Goal: Entertainment & Leisure: Consume media (video, audio)

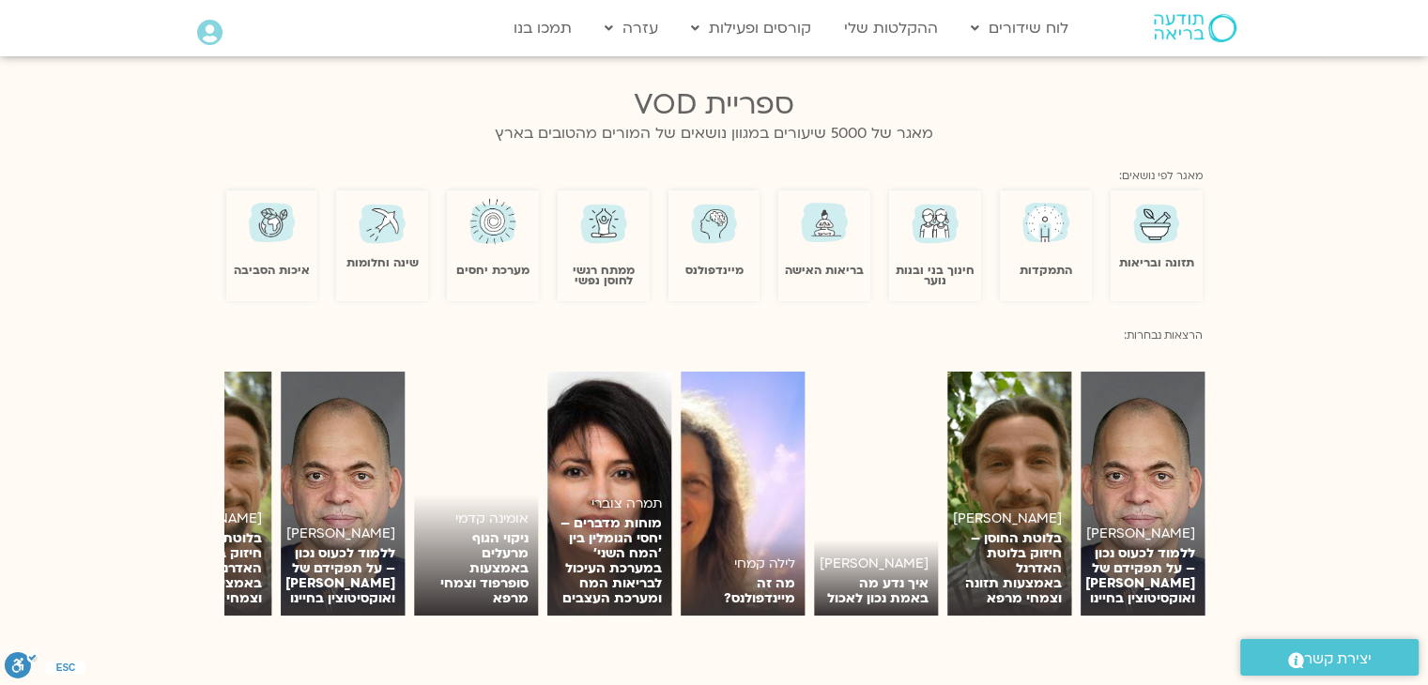
scroll to position [1123, 0]
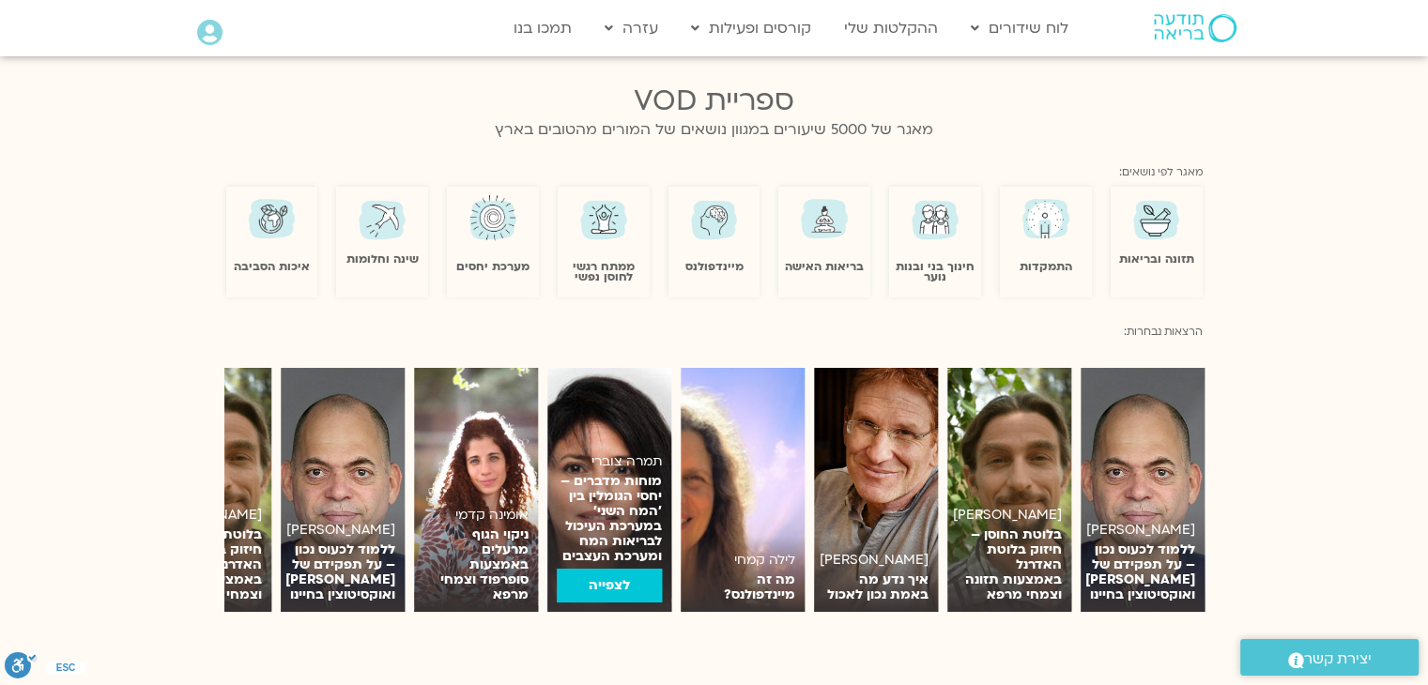
click at [617, 583] on link "לצפייה" at bounding box center [609, 586] width 105 height 34
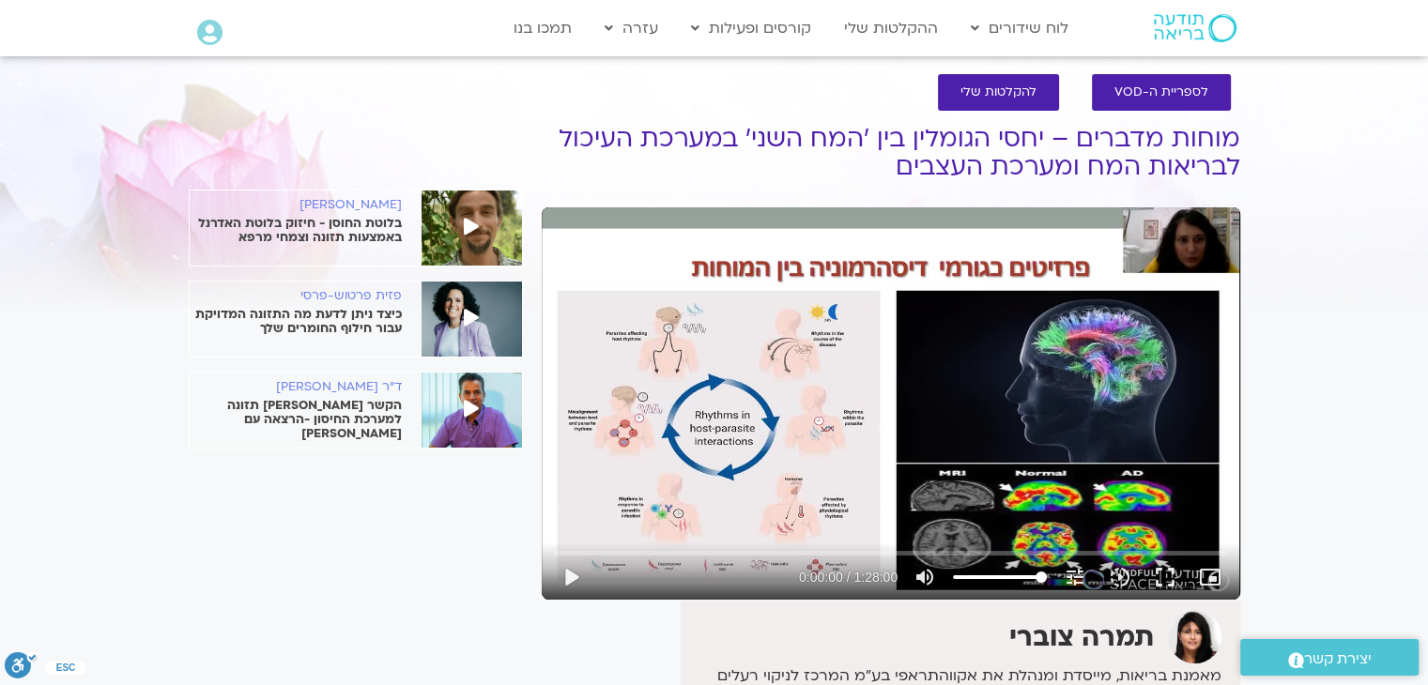
scroll to position [18, 0]
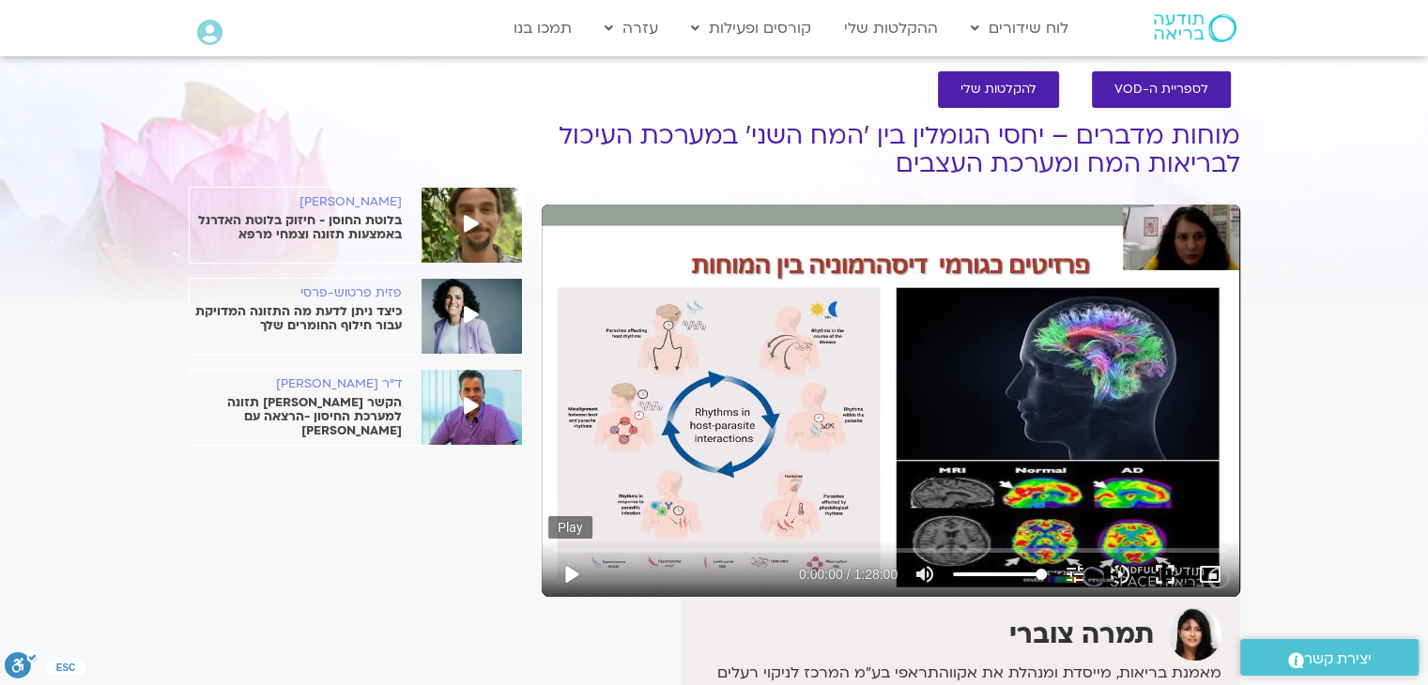
click at [578, 576] on button "play_arrow" at bounding box center [570, 574] width 45 height 45
type input "2.192457"
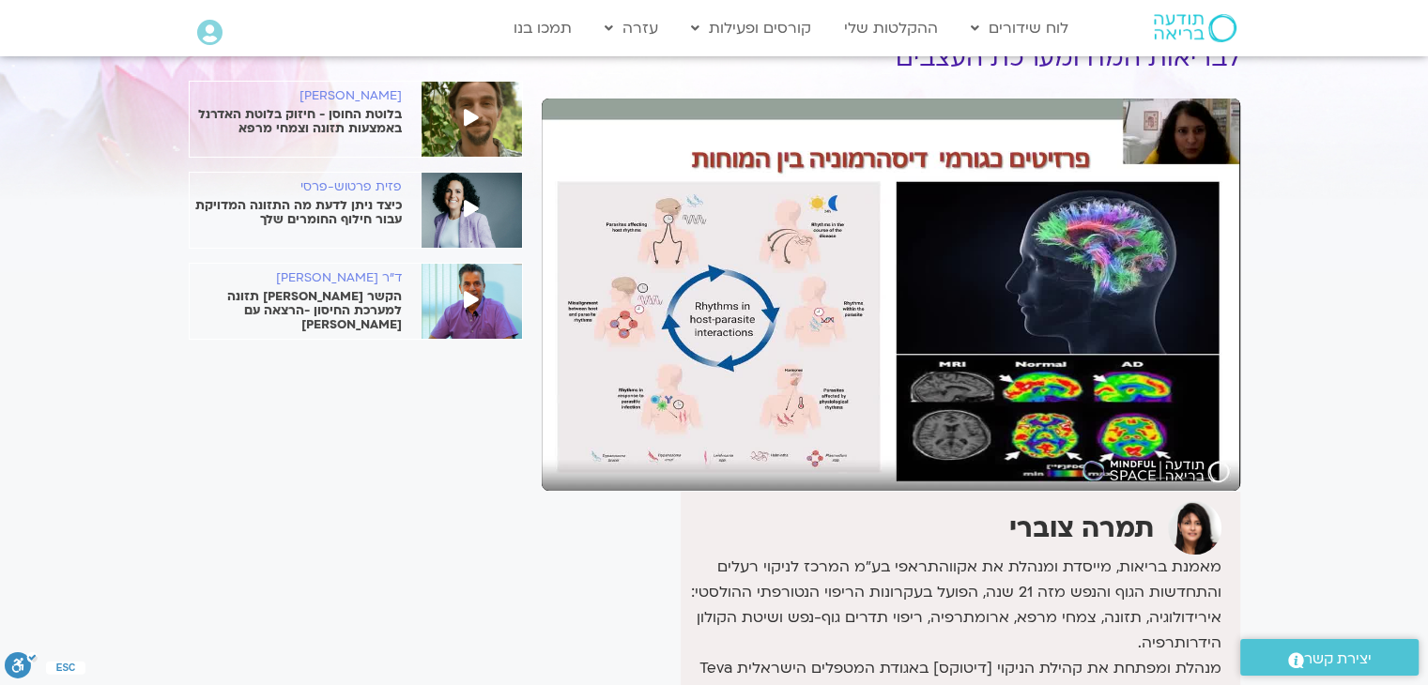
scroll to position [0, 0]
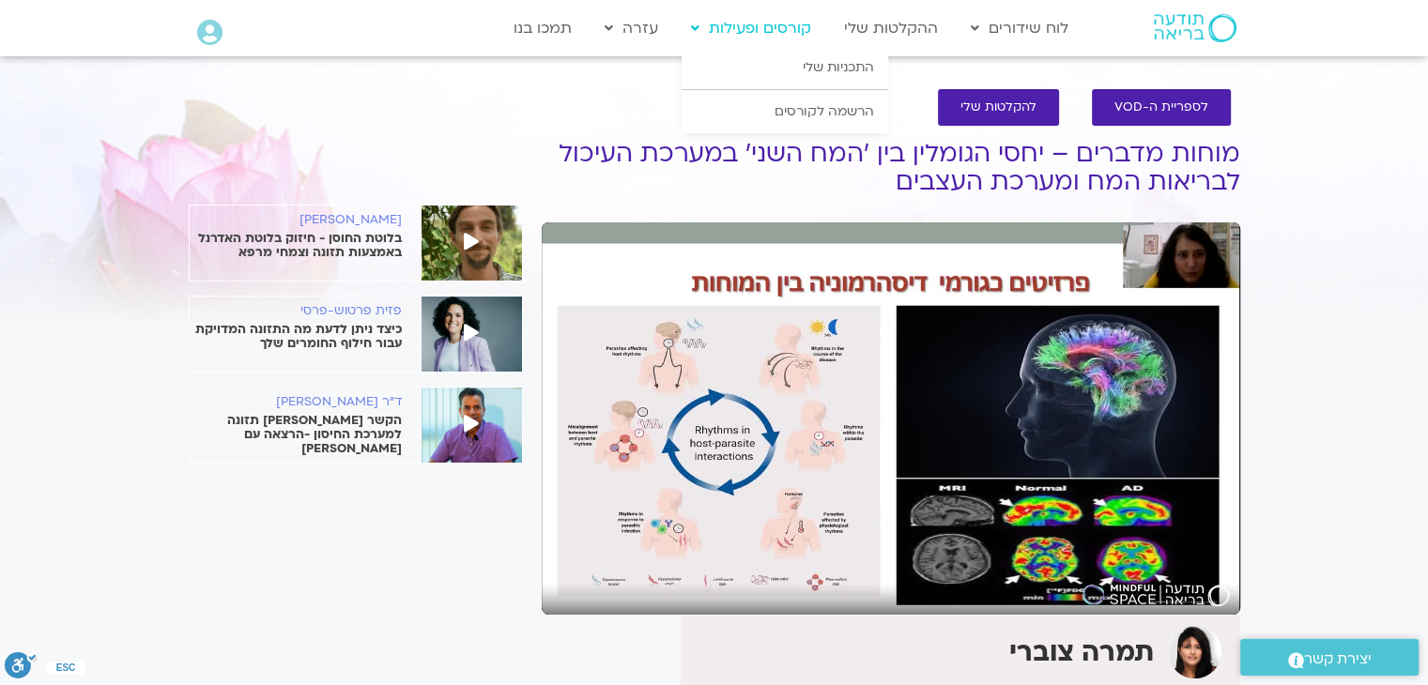
type input "27.249209"
click at [875, 175] on h1 "מוחות מדברים – יחסי הגומלין בין 'המח השני' במערכת העיכול לבריאות המח ומערכת העצ…" at bounding box center [891, 168] width 699 height 56
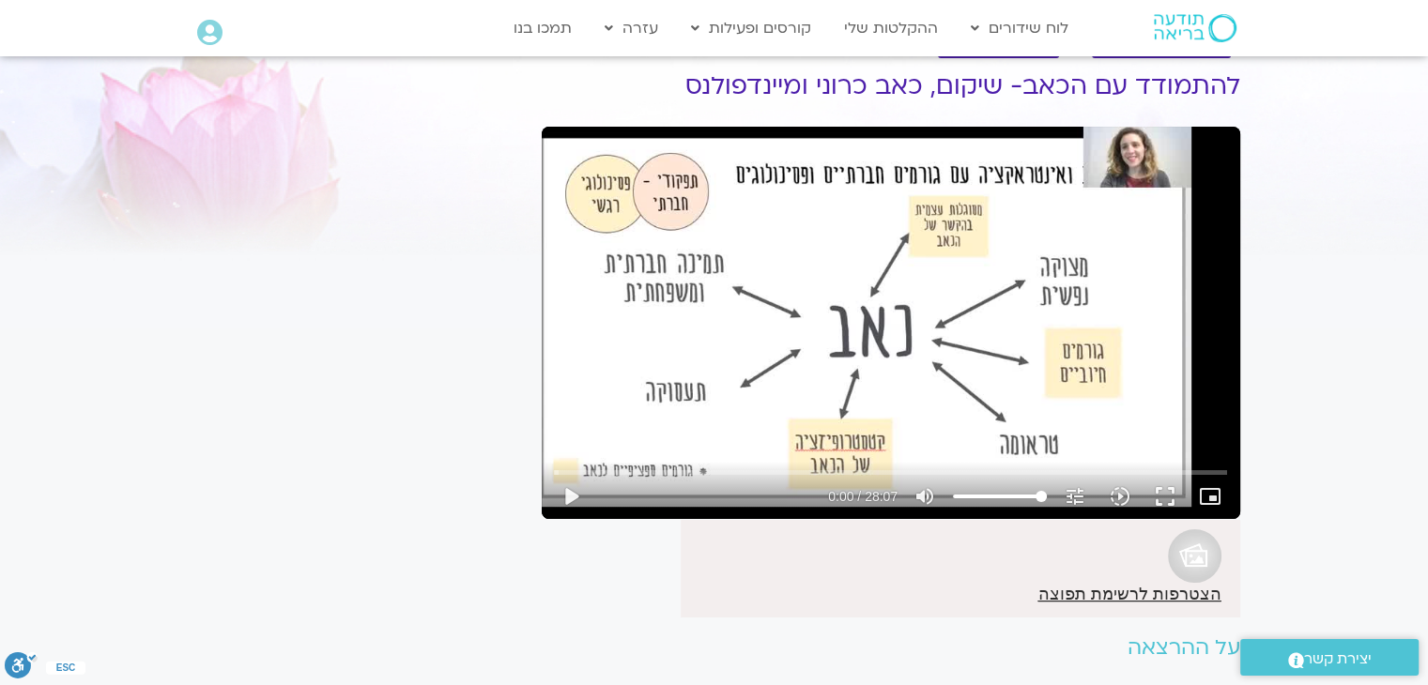
scroll to position [67, 0]
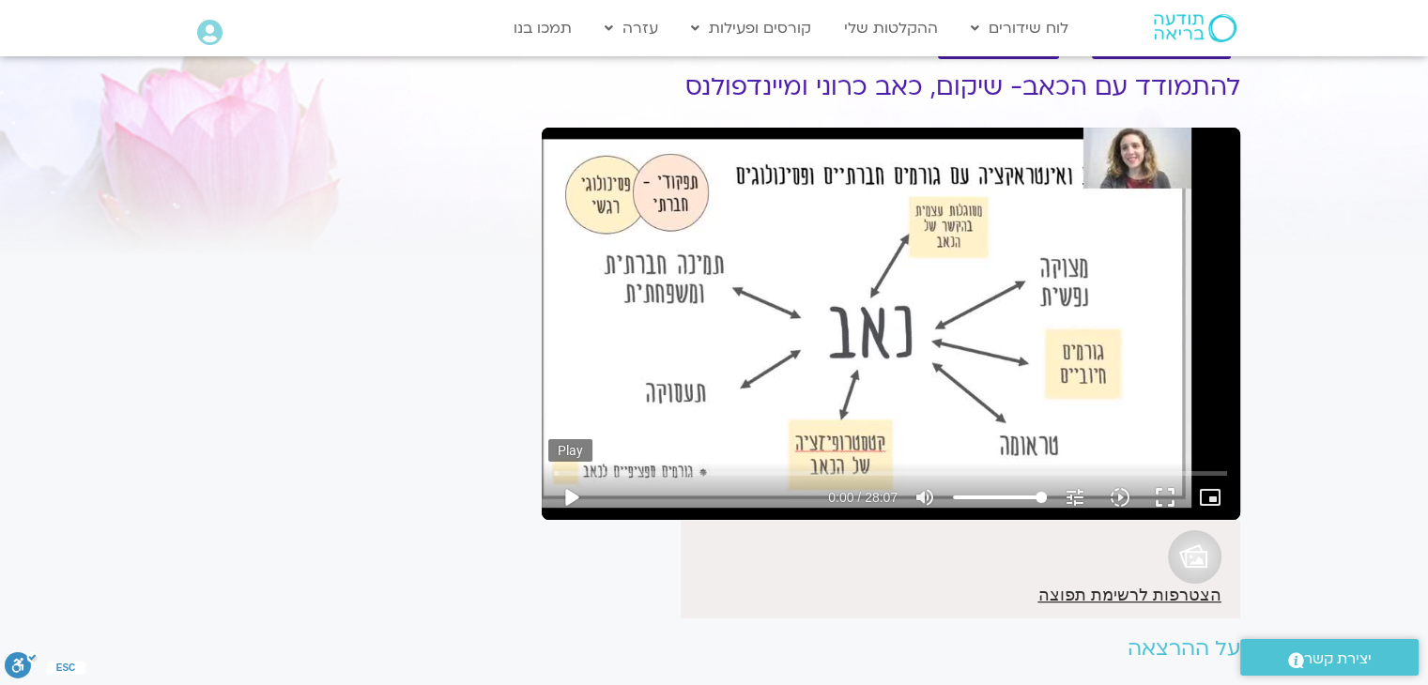
click at [567, 504] on button "play_arrow" at bounding box center [570, 497] width 45 height 45
type input "22.304174"
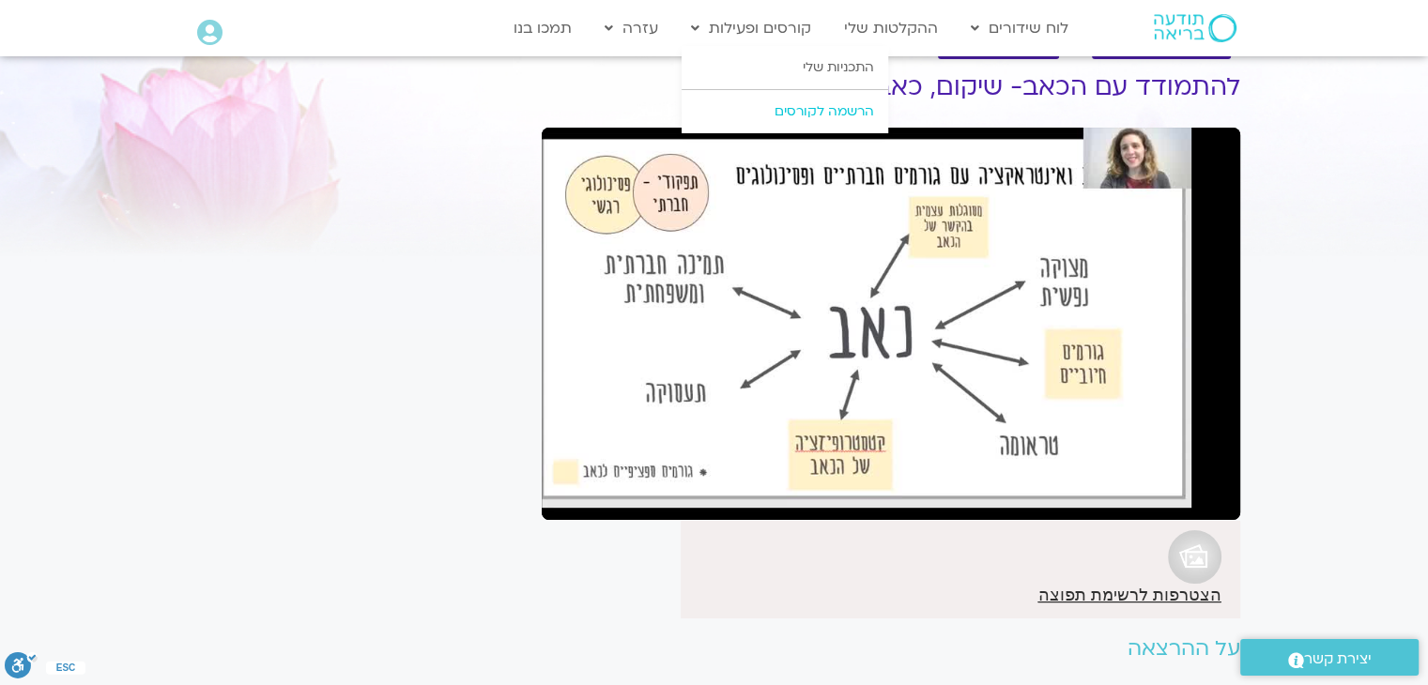
click at [826, 107] on link "הרשמה לקורסים" at bounding box center [785, 111] width 207 height 43
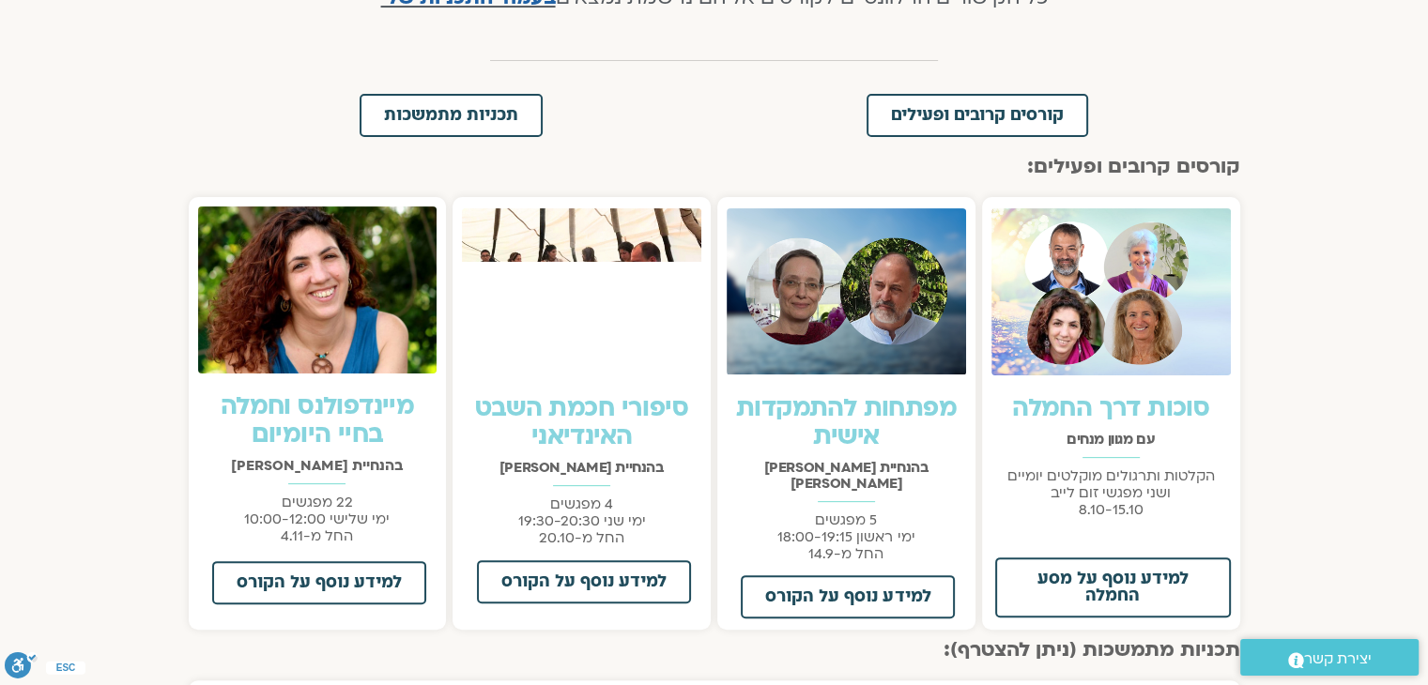
scroll to position [478, 0]
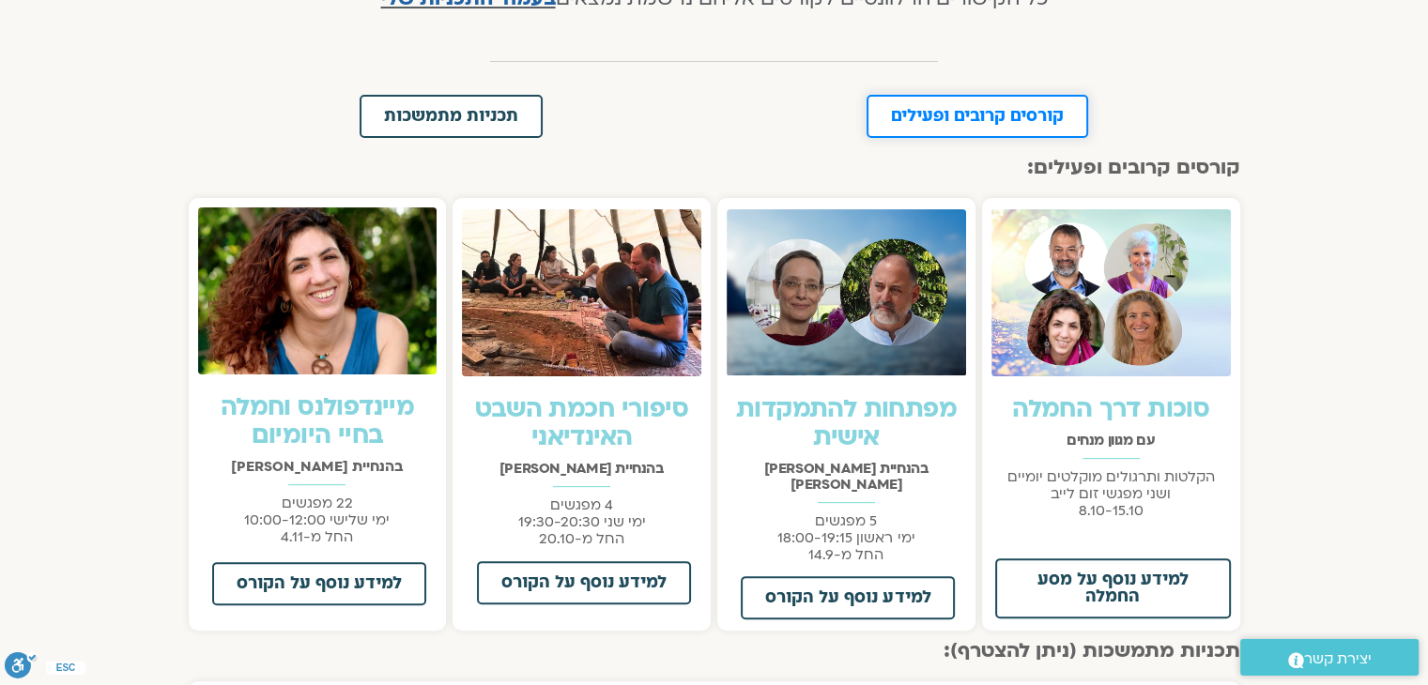
click at [977, 103] on link "קורסים קרובים ופעילים" at bounding box center [978, 116] width 222 height 43
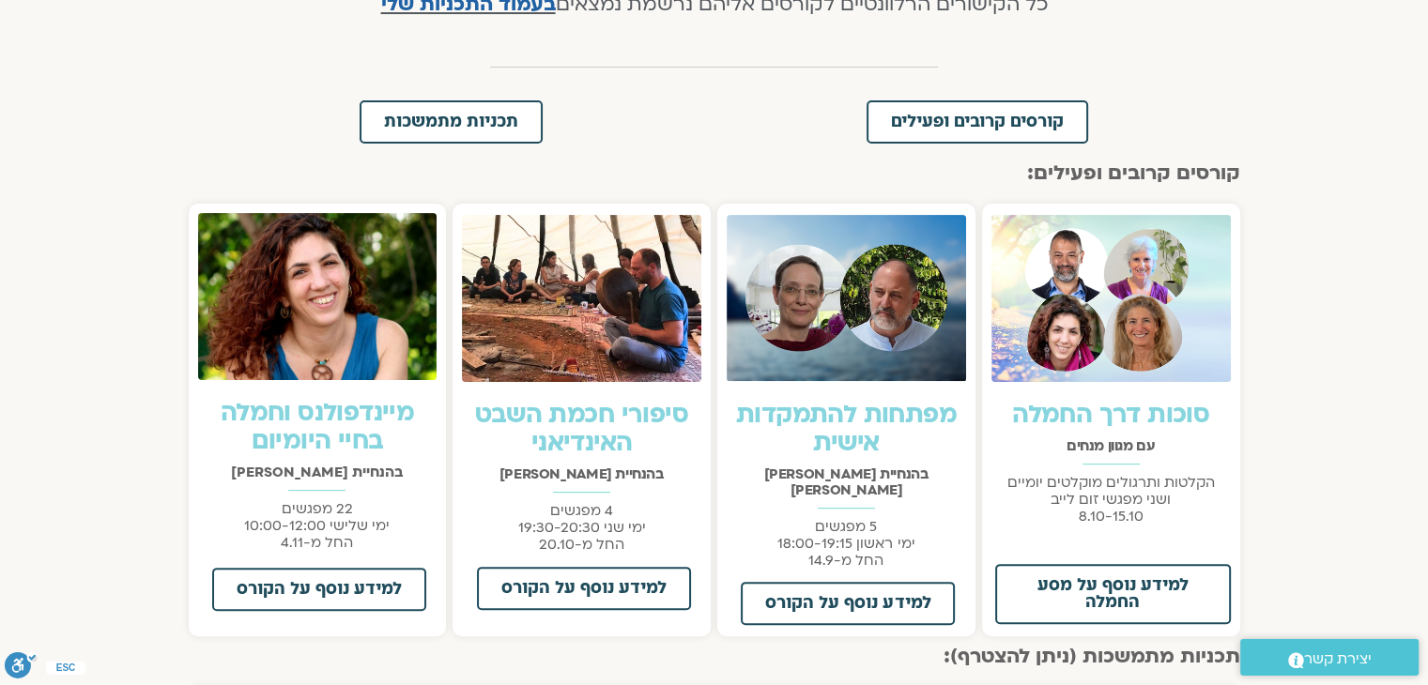
scroll to position [473, 0]
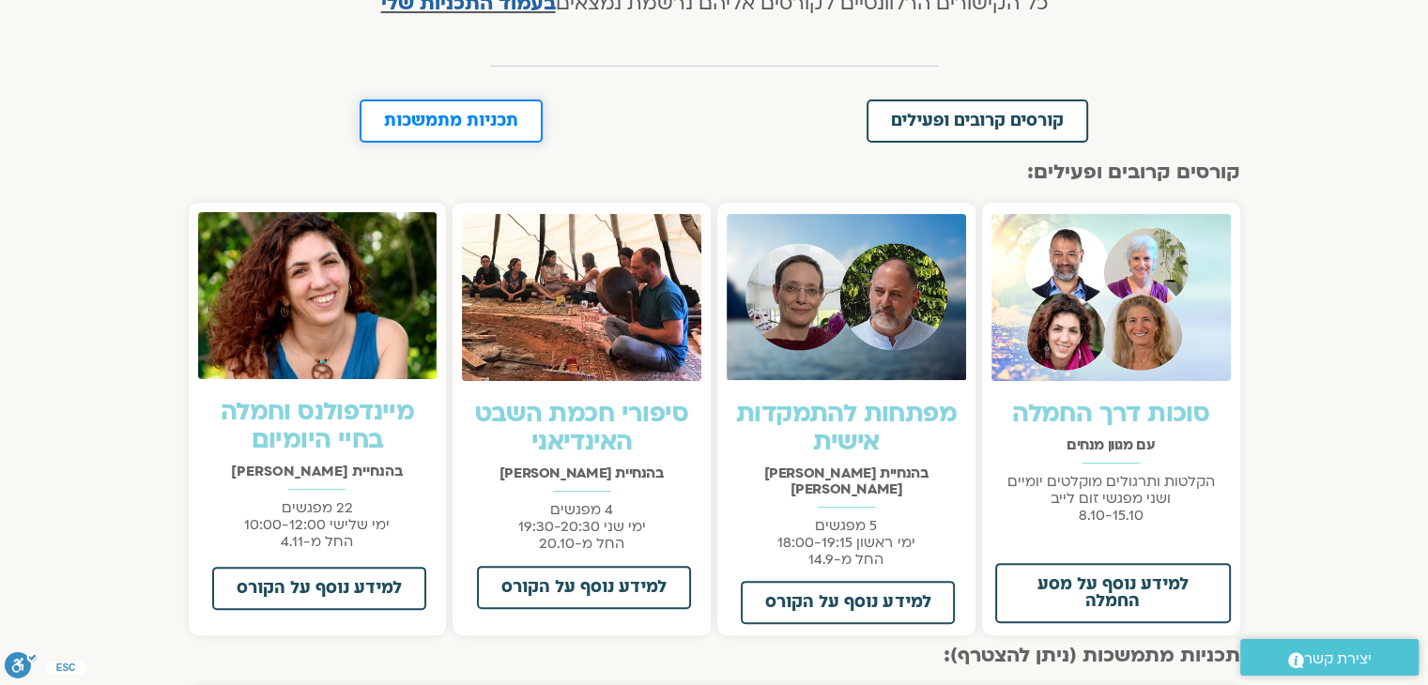
click at [499, 133] on link "תכניות מתמשכות" at bounding box center [451, 121] width 183 height 43
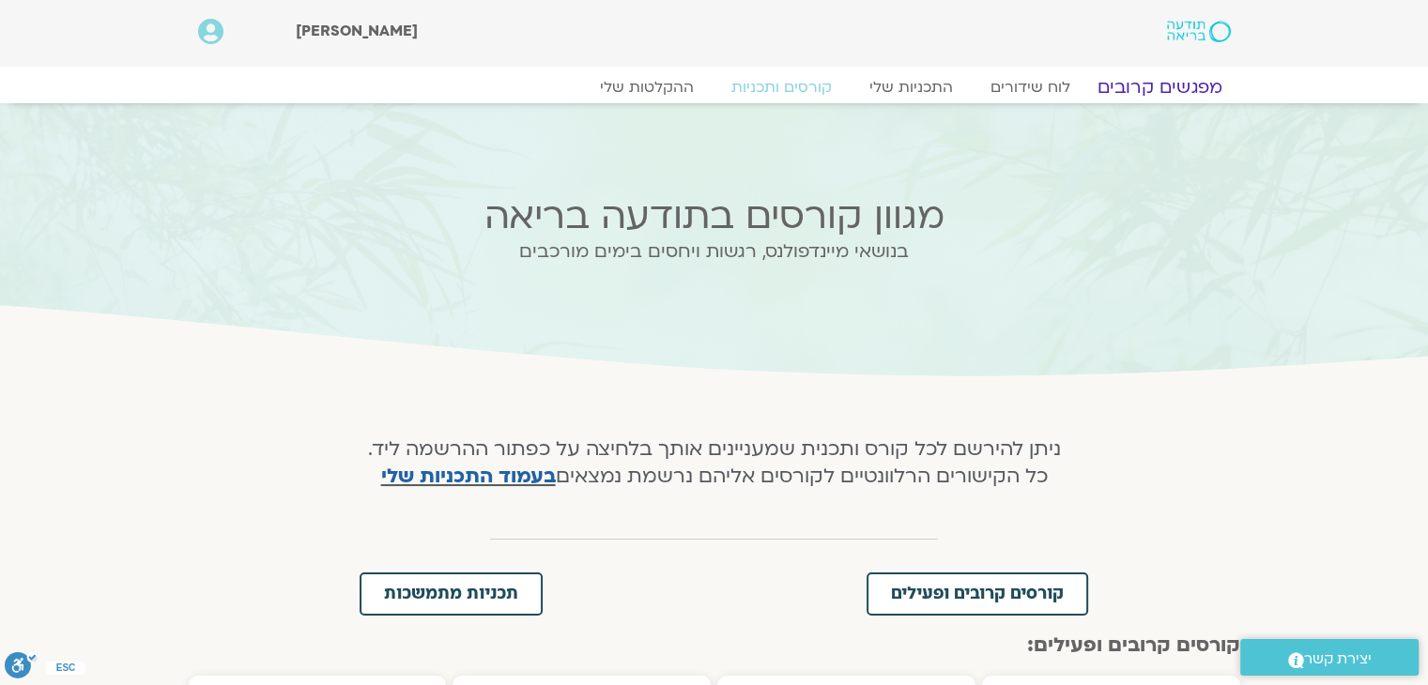
click at [1142, 80] on link "מפגשים קרובים" at bounding box center [1159, 87] width 170 height 23
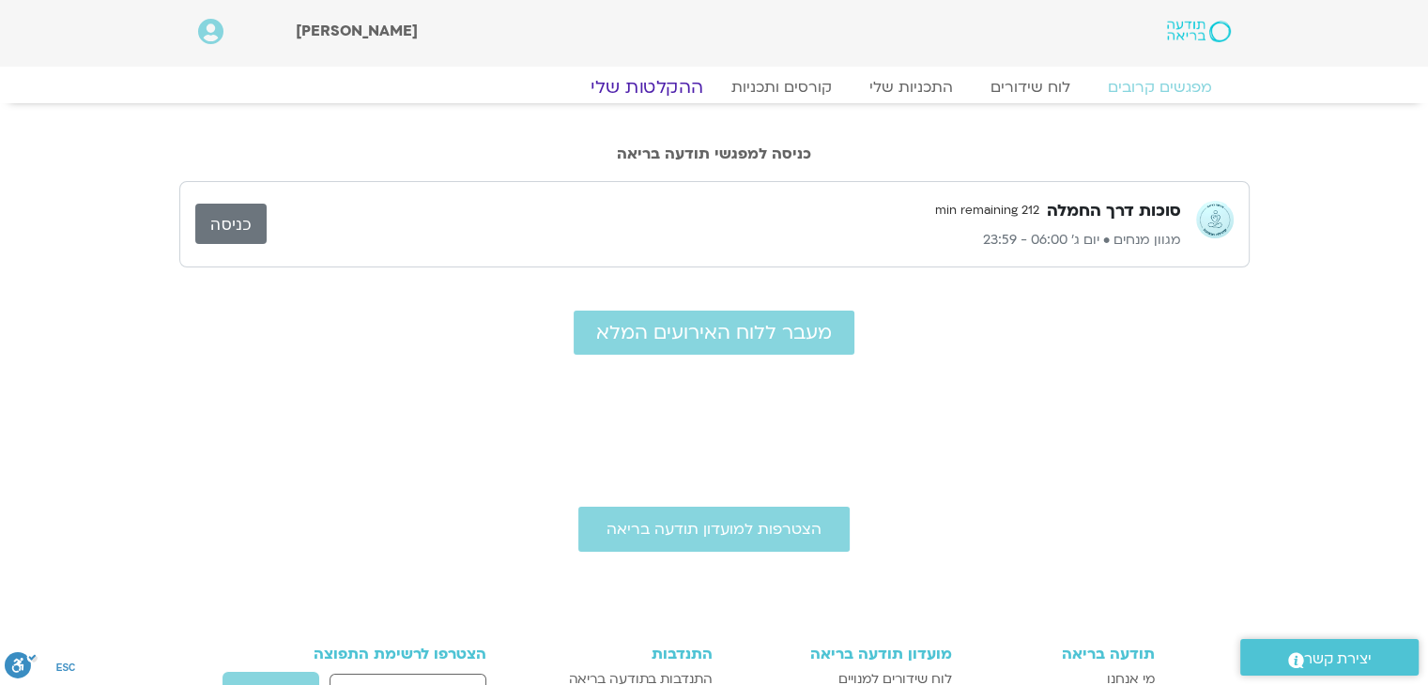
click at [676, 93] on link "ההקלטות שלי" at bounding box center [647, 87] width 158 height 23
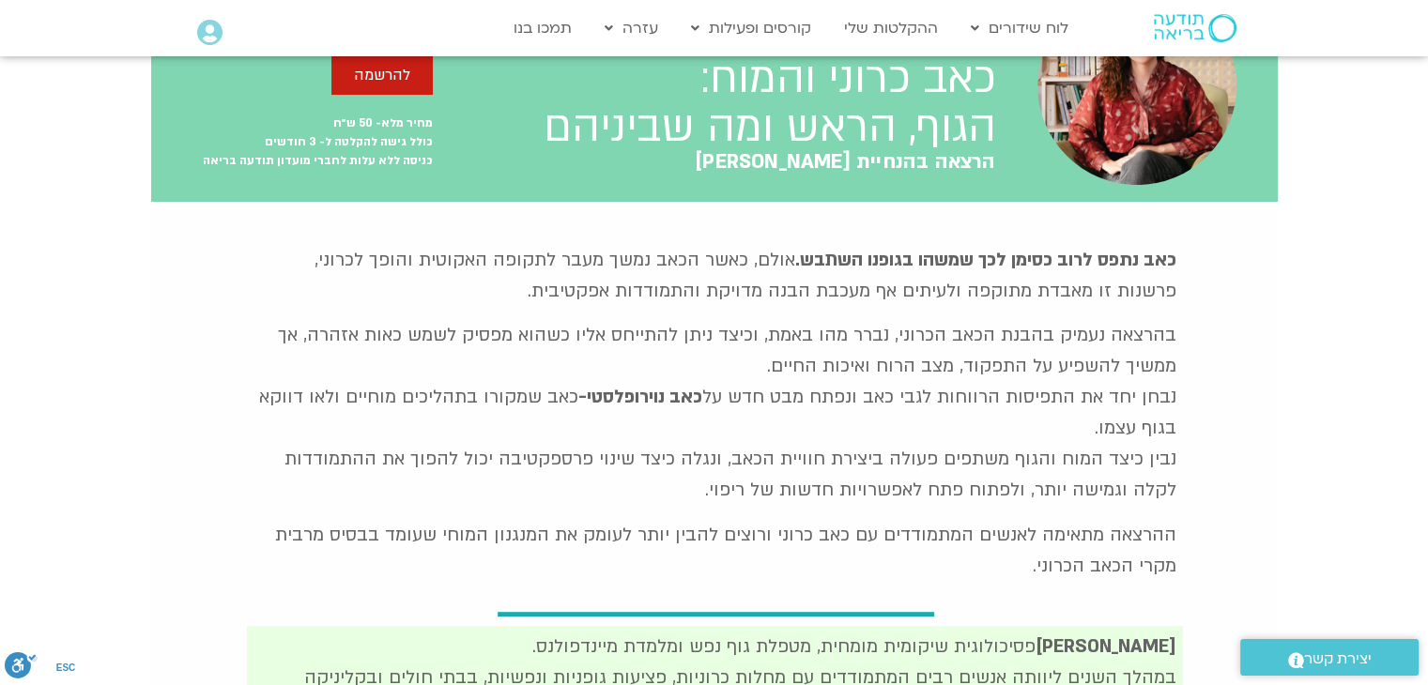
scroll to position [376, 0]
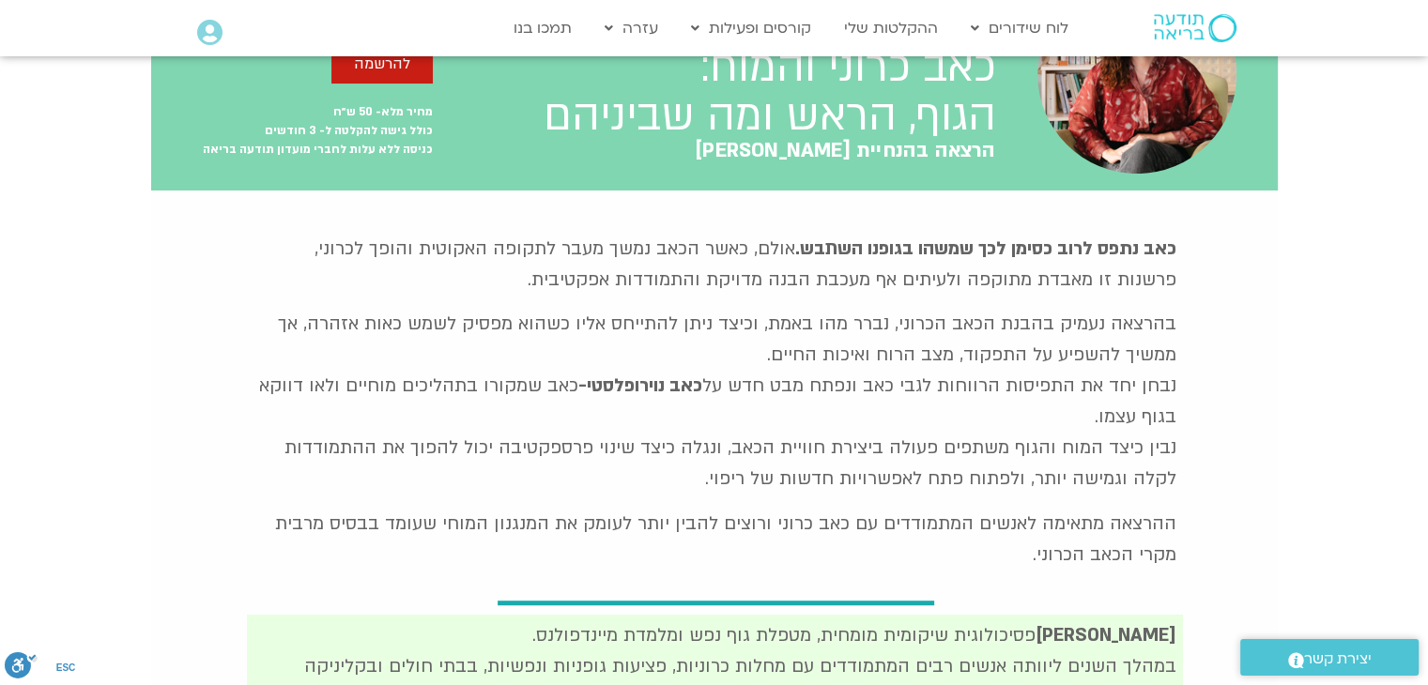
click at [830, 383] on p "בהרצאה נעמיק בהבנת הכאב הכרוני, נברר מהו באמת, וכיצד ניתן להתייחס אליו כשהוא מפ…" at bounding box center [715, 402] width 924 height 186
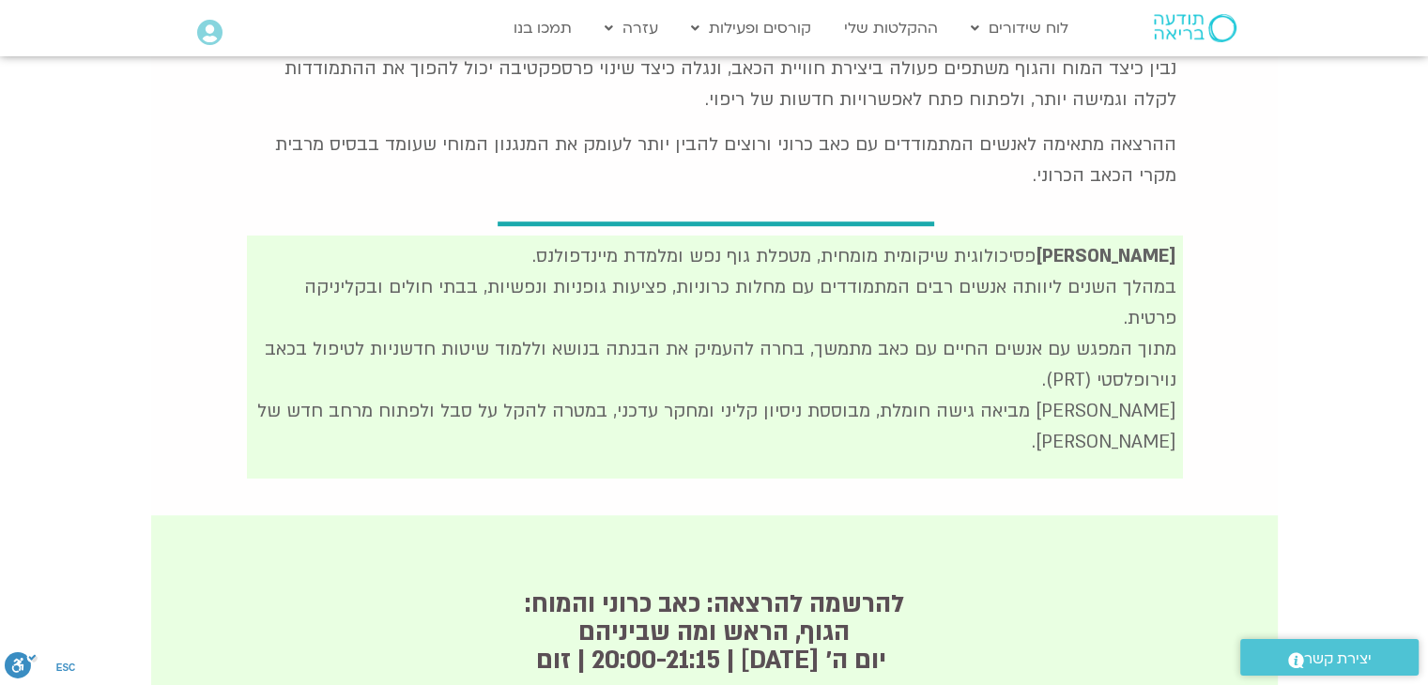
scroll to position [979, 0]
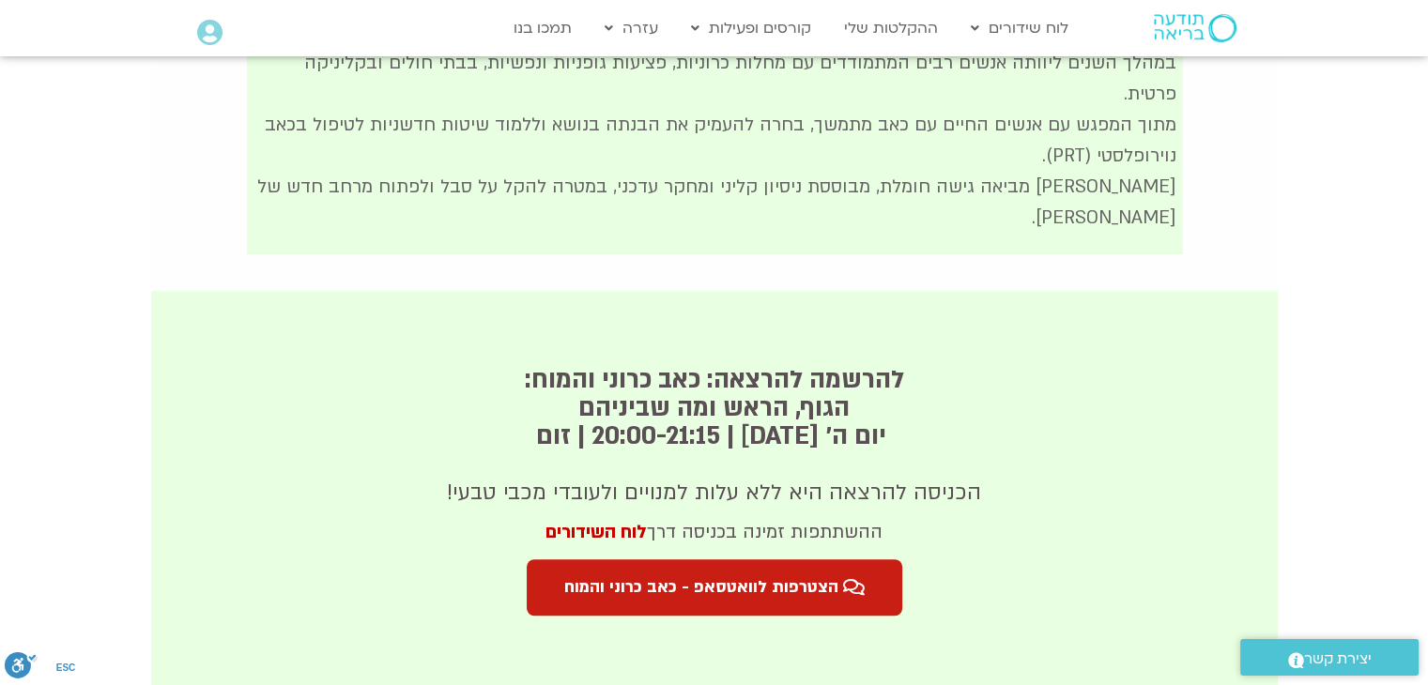
click at [779, 480] on p "הכניסה להרצאה היא ללא עלות למנויים ולעובדי מכבי טבעי!" at bounding box center [715, 493] width 586 height 26
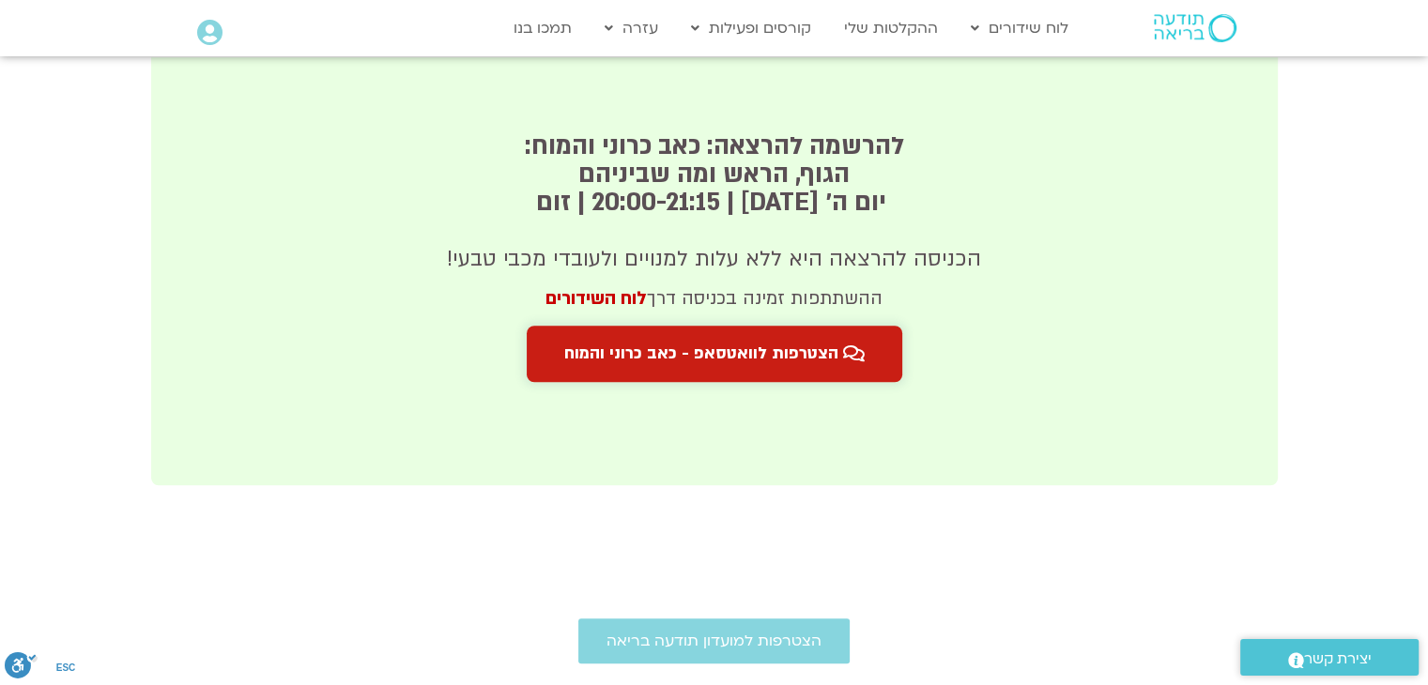
click at [651, 345] on span "הצטרפות לוואטסאפ - כאב כרוני והמוח" at bounding box center [701, 354] width 274 height 19
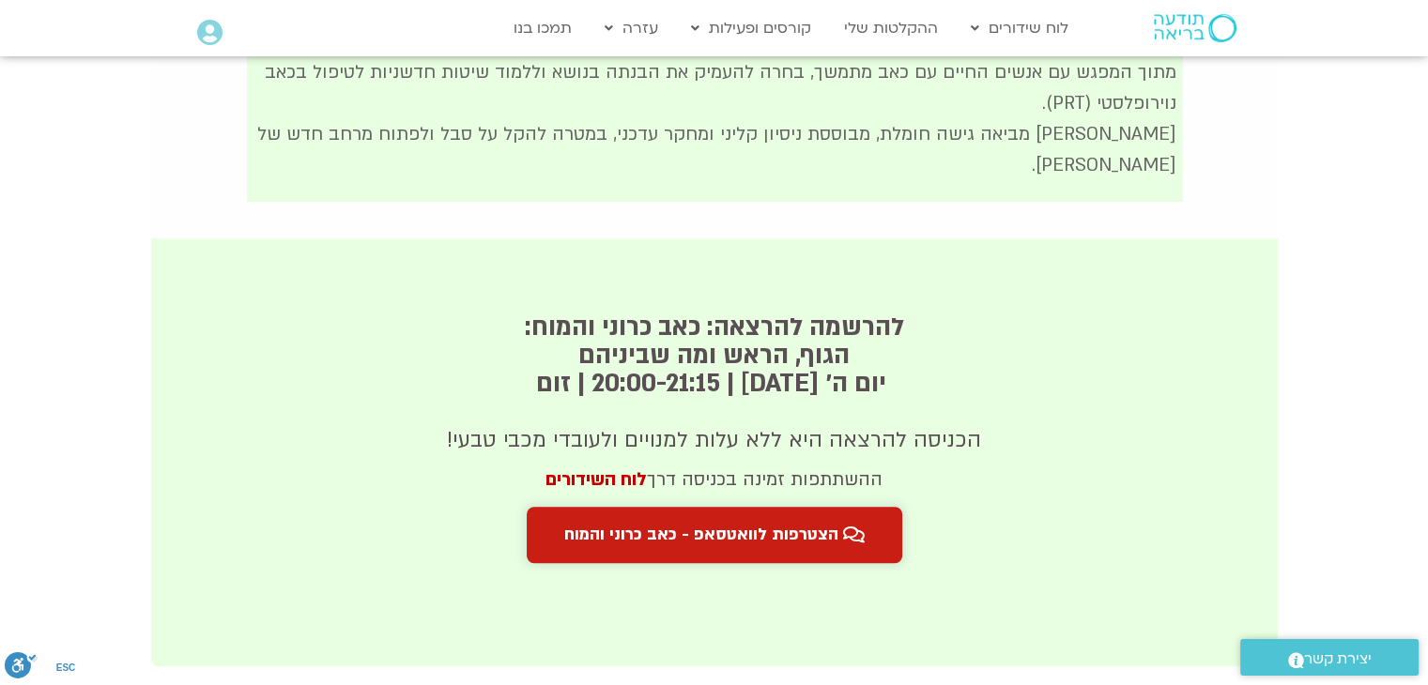
scroll to position [1008, 0]
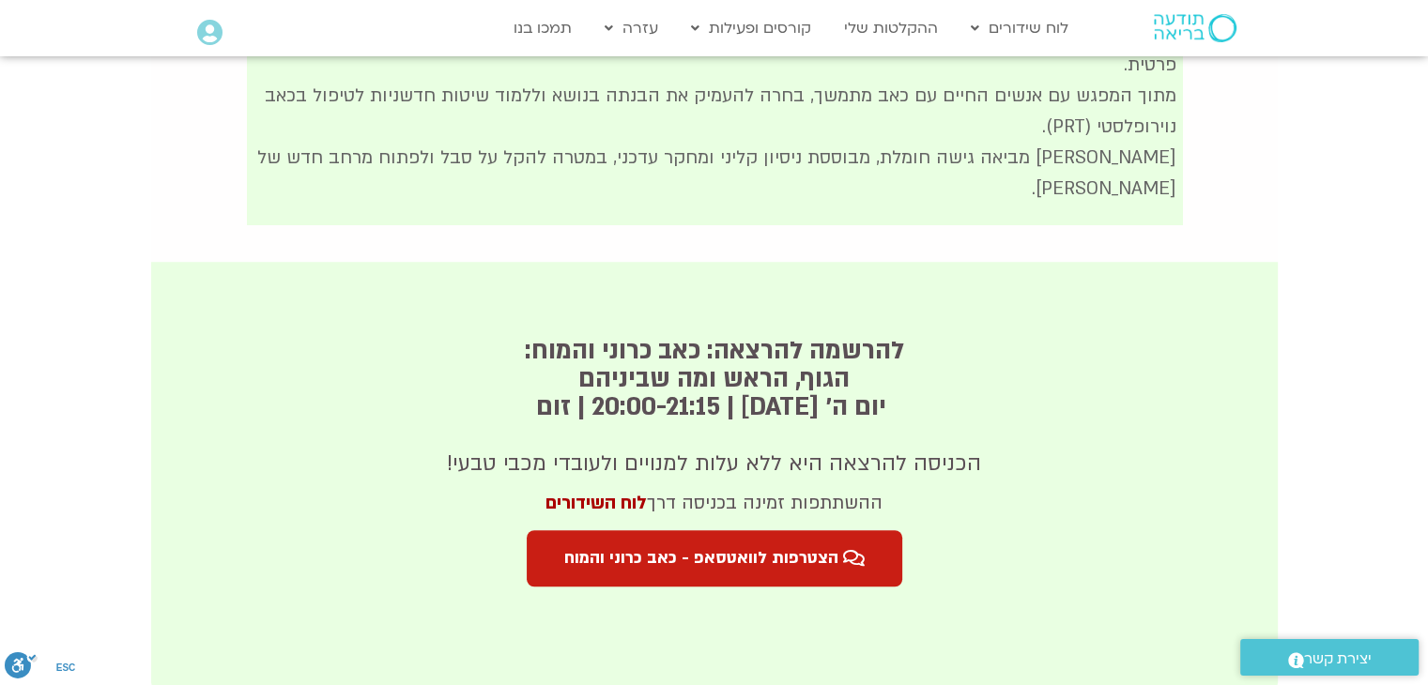
click at [600, 491] on link "לוח השידורים" at bounding box center [596, 503] width 101 height 24
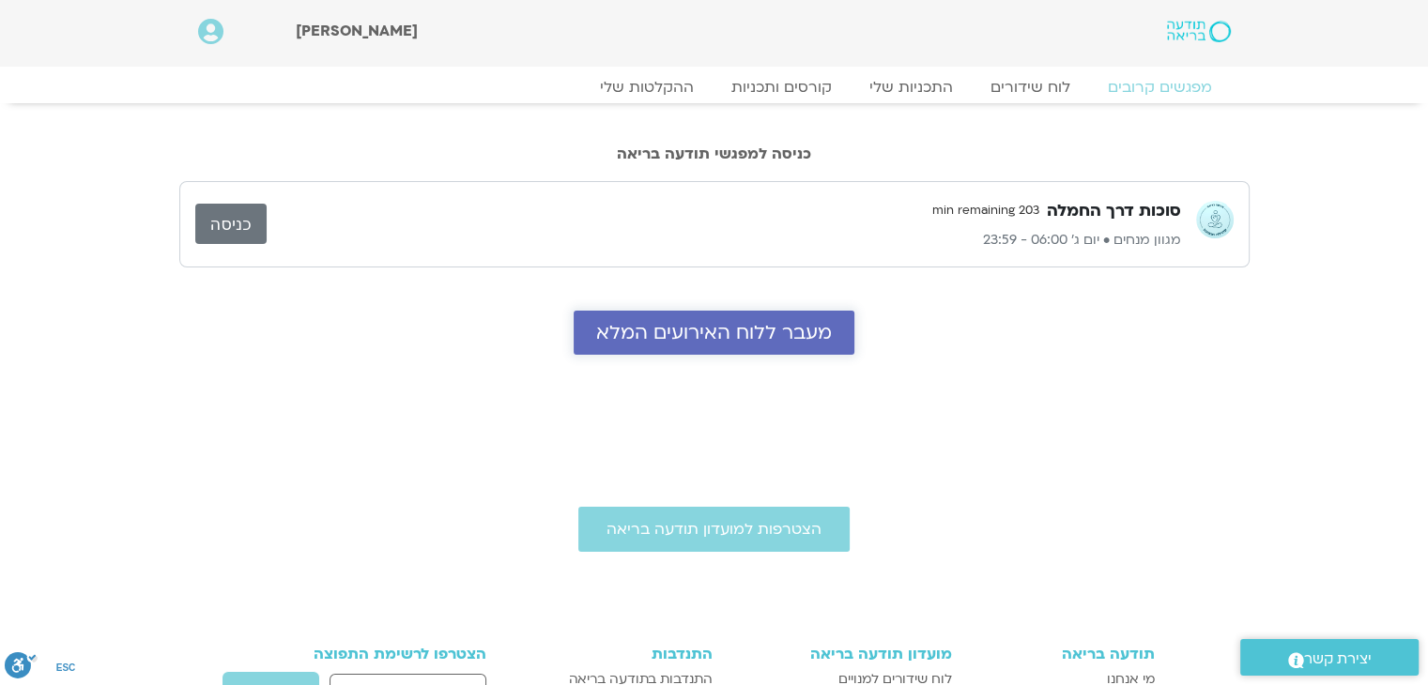
click at [789, 340] on span "מעבר ללוח האירועים המלא" at bounding box center [714, 333] width 236 height 22
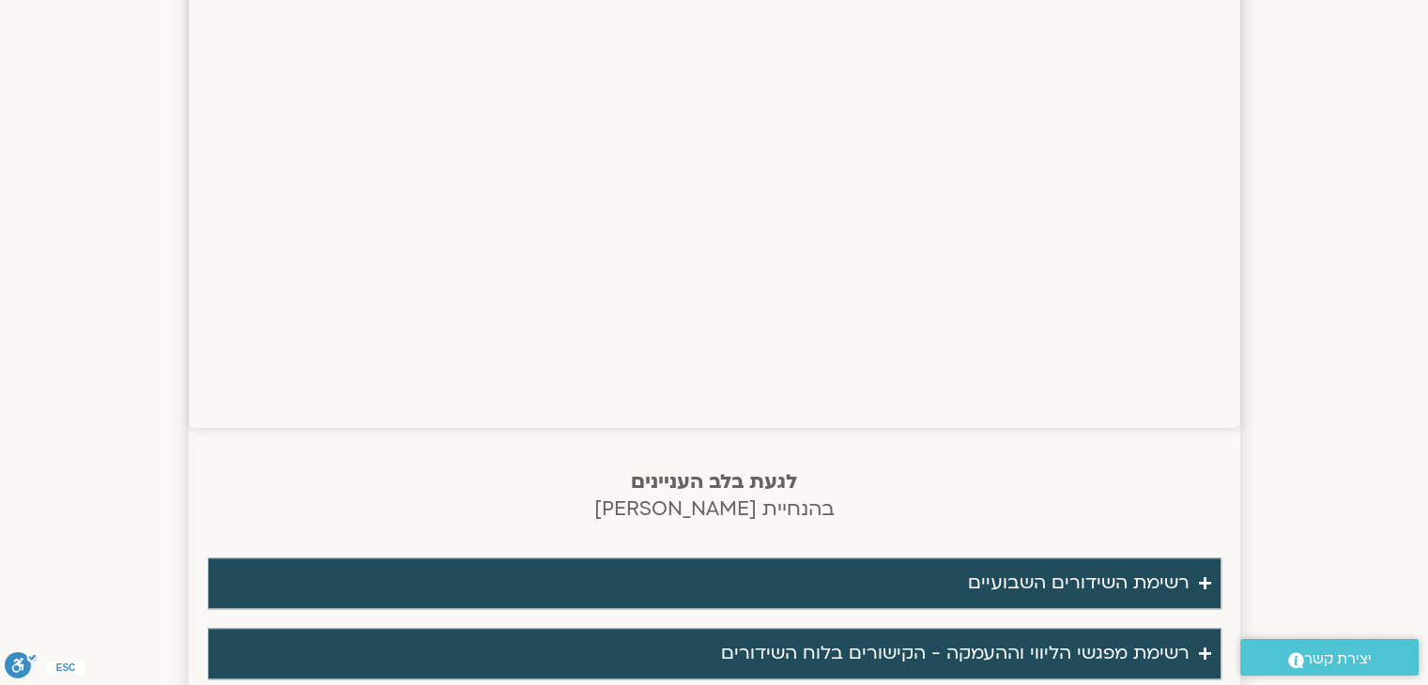
scroll to position [1531, 0]
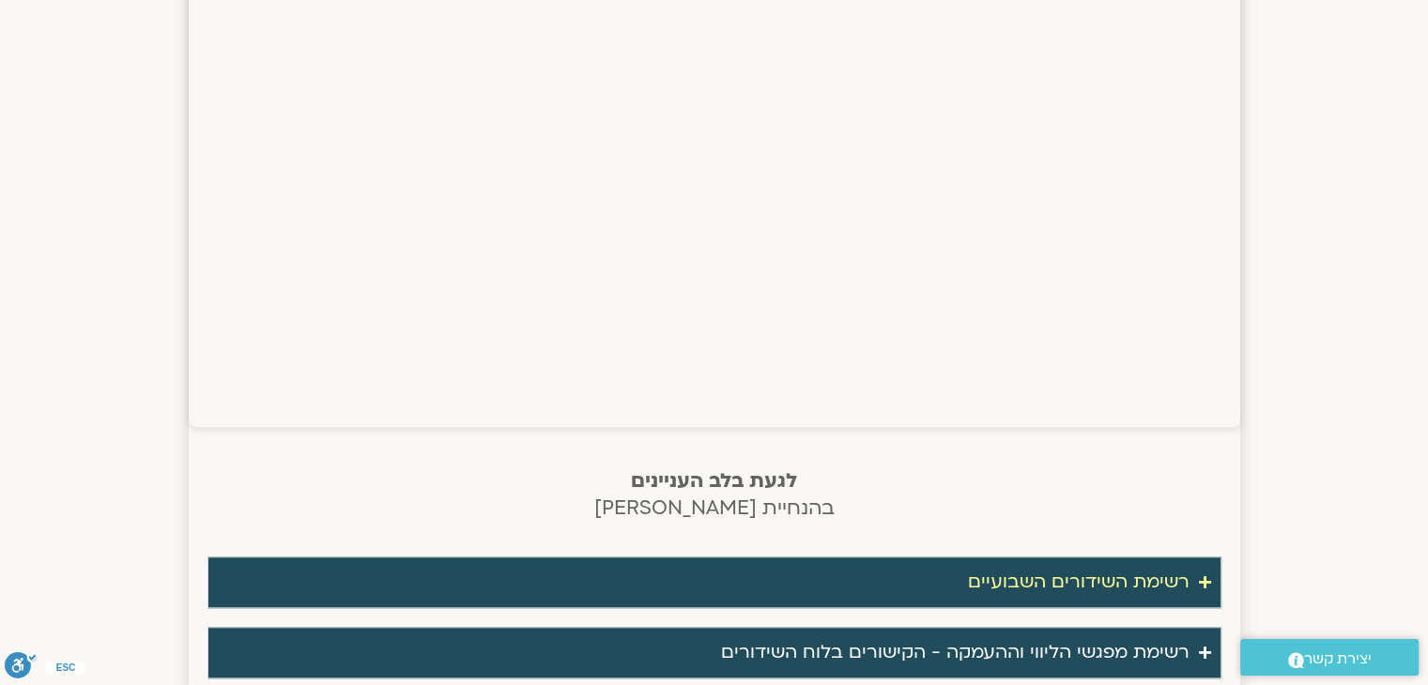
click at [1008, 576] on div "רשימת השידורים השבועיים" at bounding box center [1079, 582] width 222 height 31
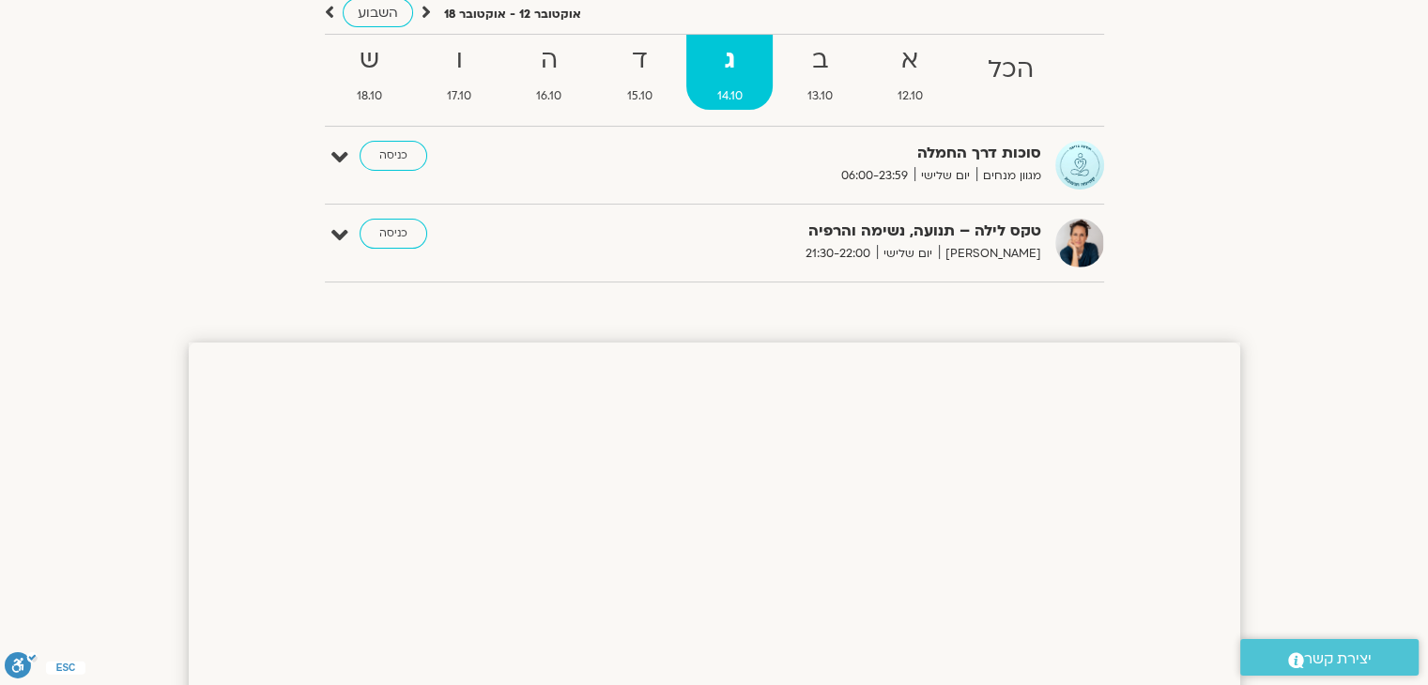
scroll to position [179, 0]
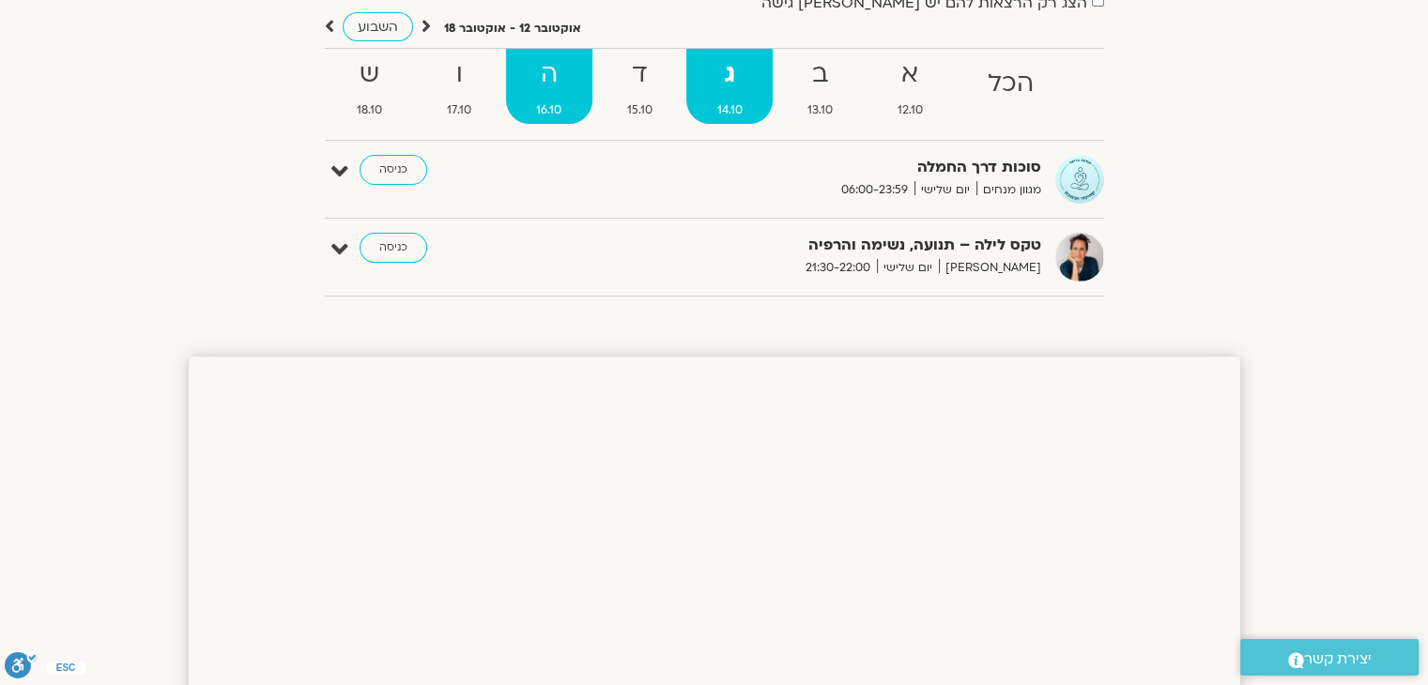
click at [567, 100] on span "16.10" at bounding box center [549, 110] width 86 height 20
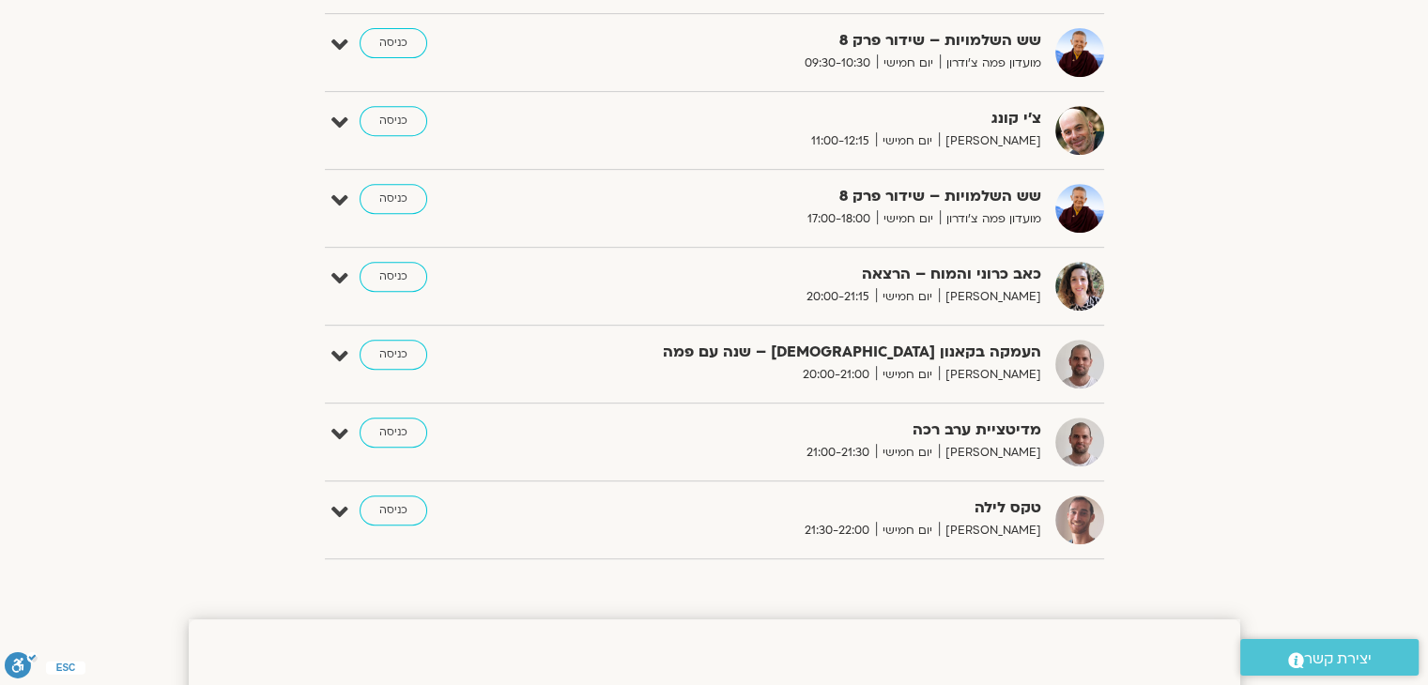
scroll to position [824, 0]
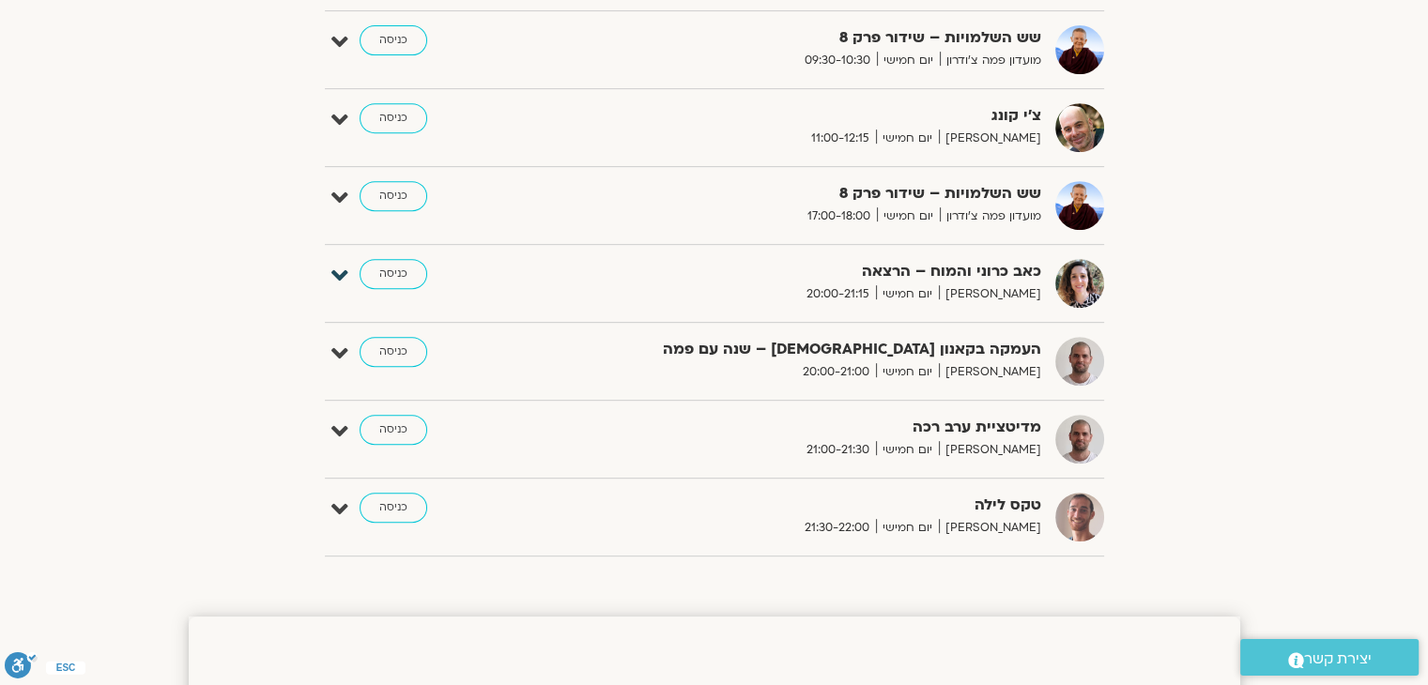
click at [346, 275] on icon at bounding box center [339, 276] width 17 height 26
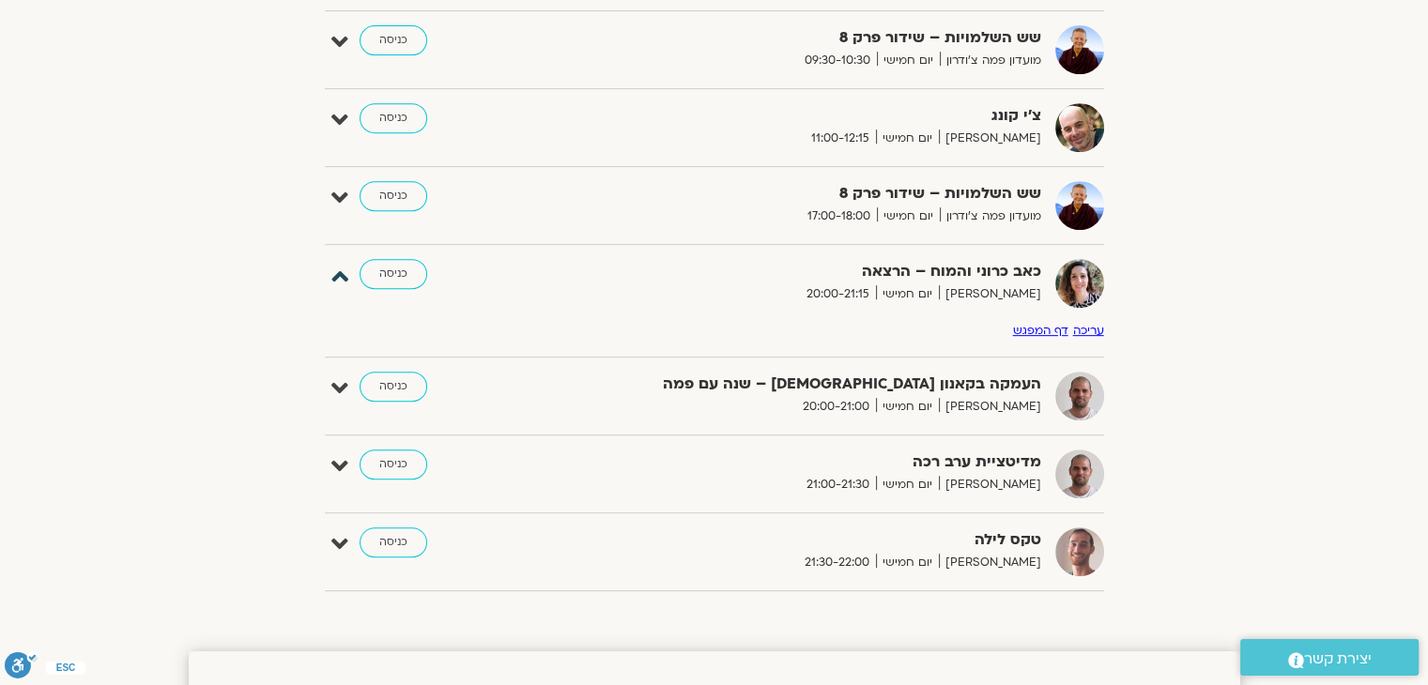
click at [346, 275] on icon at bounding box center [339, 276] width 17 height 26
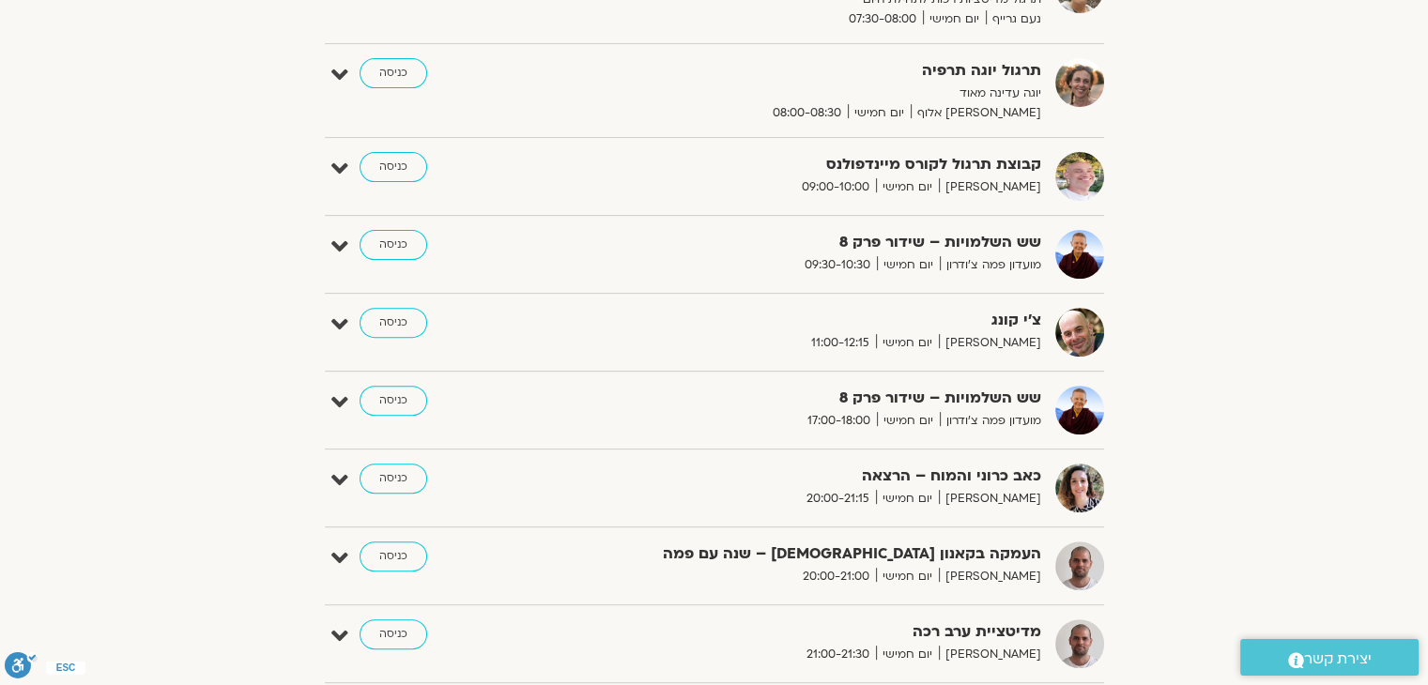
scroll to position [615, 0]
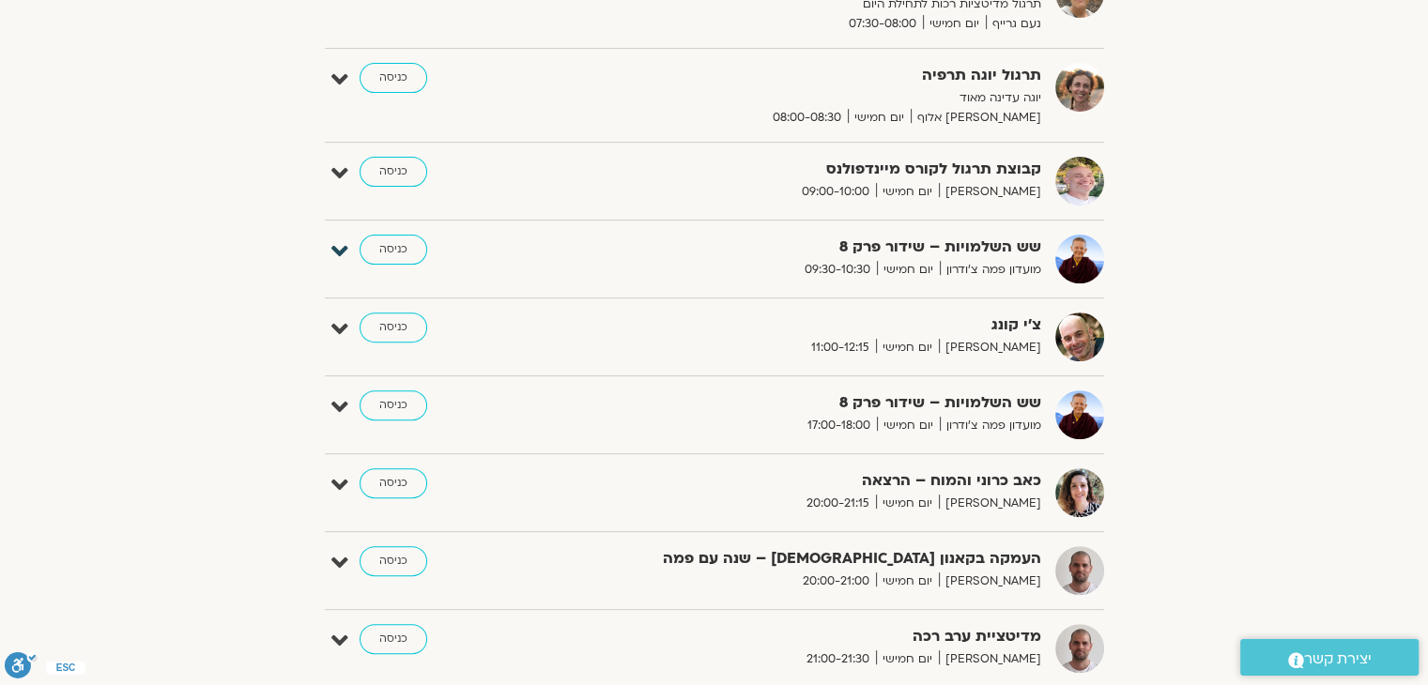
click at [338, 248] on icon at bounding box center [339, 251] width 17 height 26
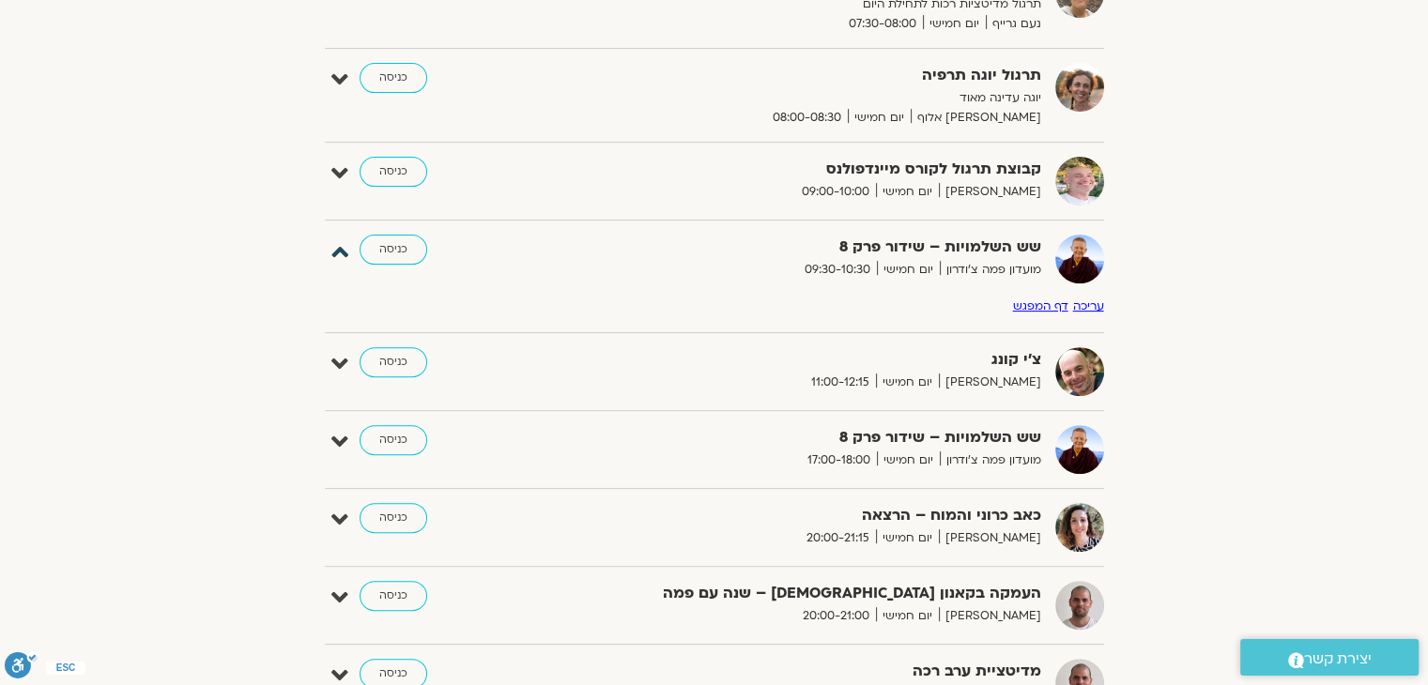
click at [338, 248] on icon at bounding box center [339, 251] width 17 height 26
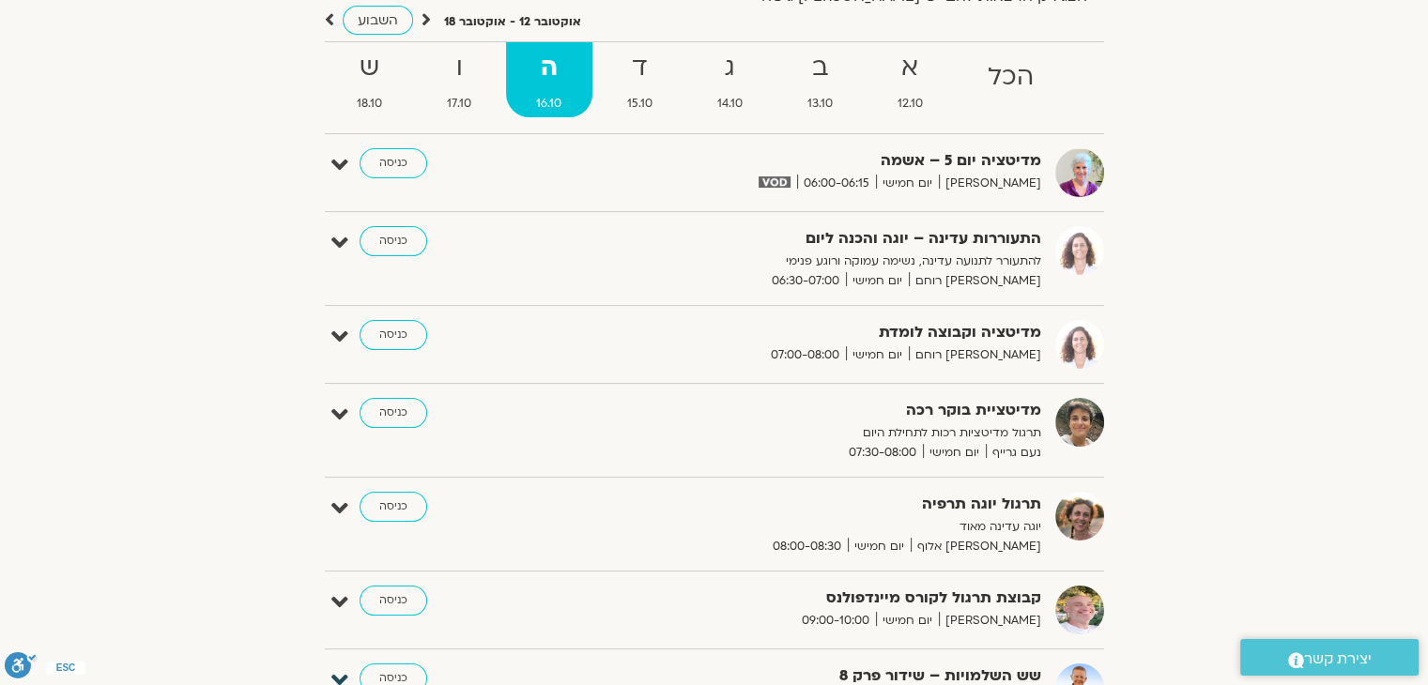
scroll to position [184, 0]
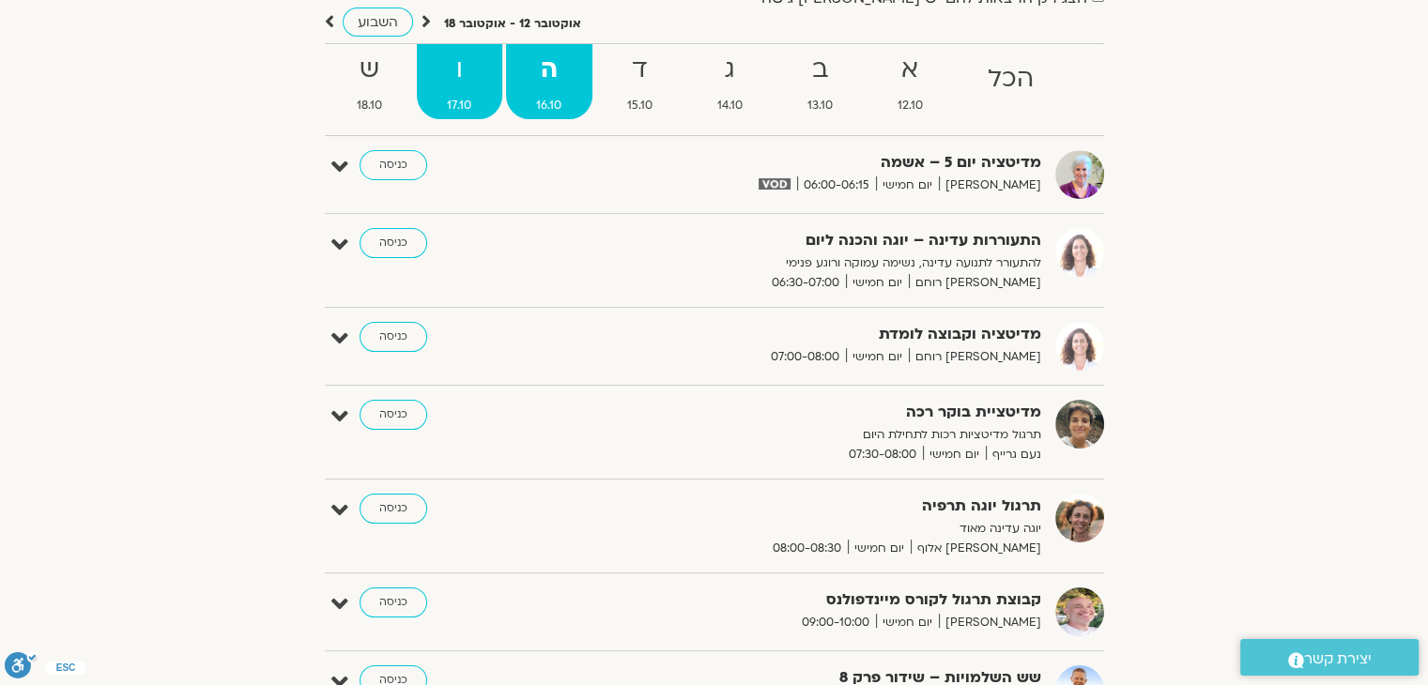
click at [472, 72] on strong "ו" at bounding box center [459, 70] width 85 height 42
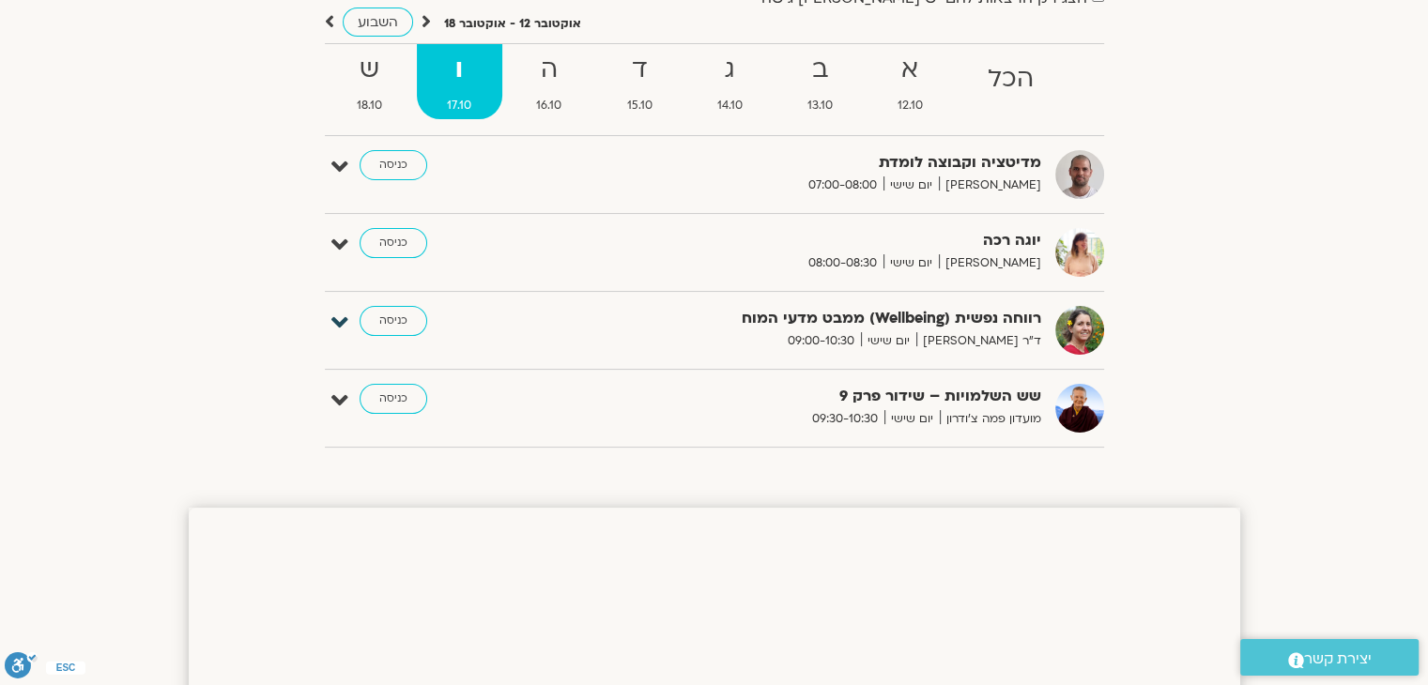
click at [335, 322] on icon at bounding box center [339, 323] width 17 height 26
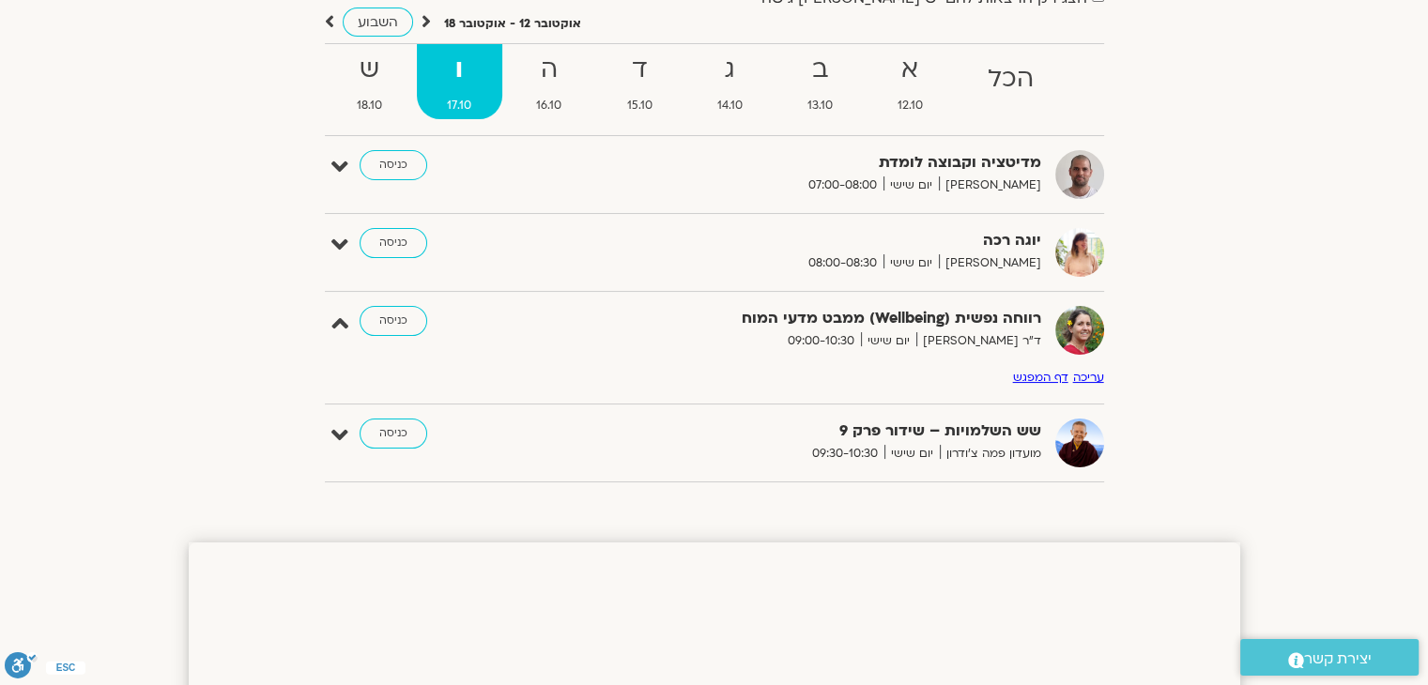
click at [820, 321] on strong "רווחה נפשית (Wellbeing) ממבט מדעי המוח" at bounding box center [811, 318] width 460 height 25
click at [1045, 381] on link "דף המפגש" at bounding box center [1040, 377] width 55 height 15
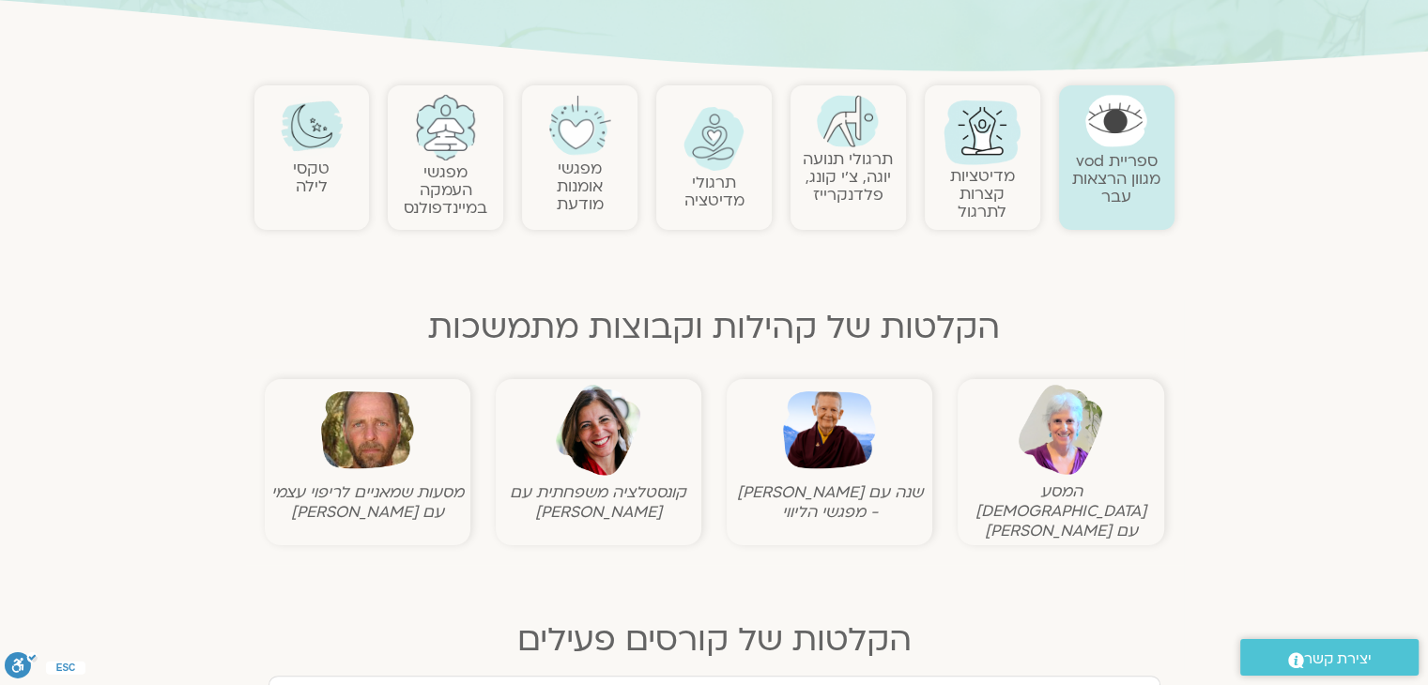
scroll to position [342, 0]
click at [1115, 172] on link "ספריית vod מגוון הרצאות עבר" at bounding box center [1116, 180] width 88 height 57
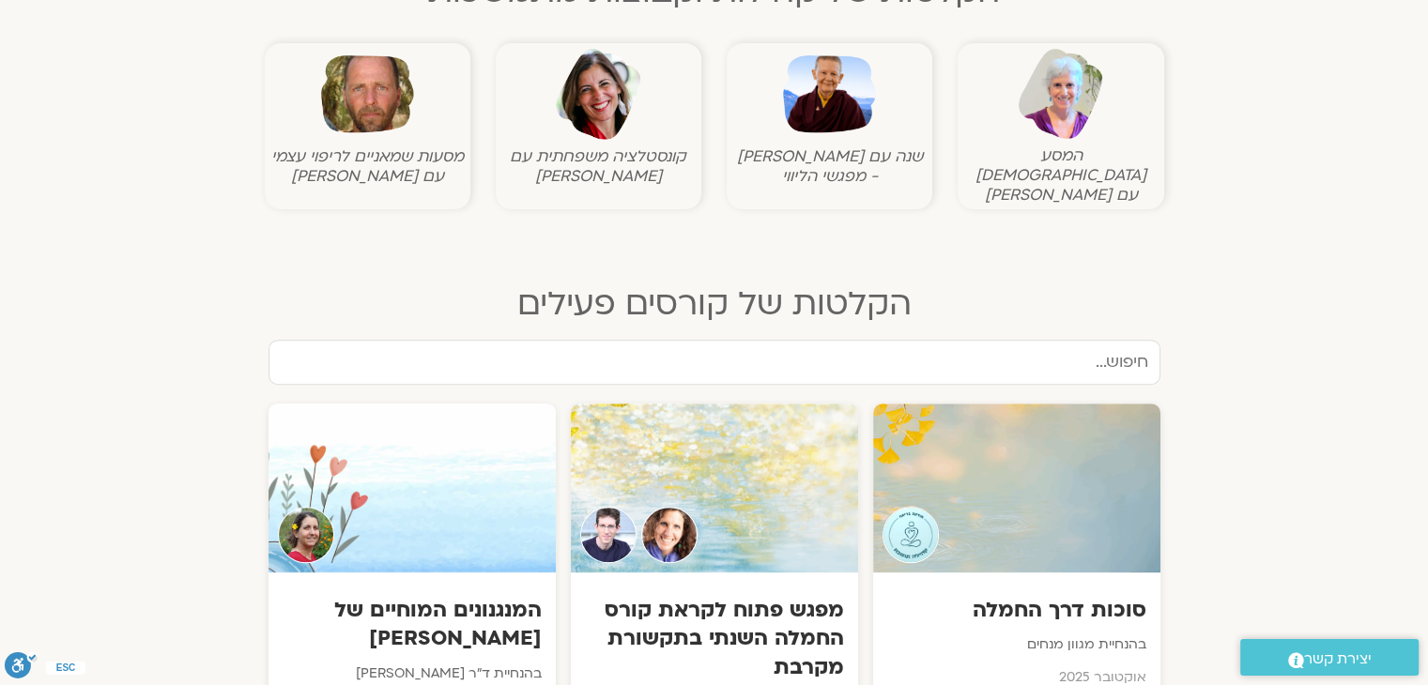
scroll to position [682, 0]
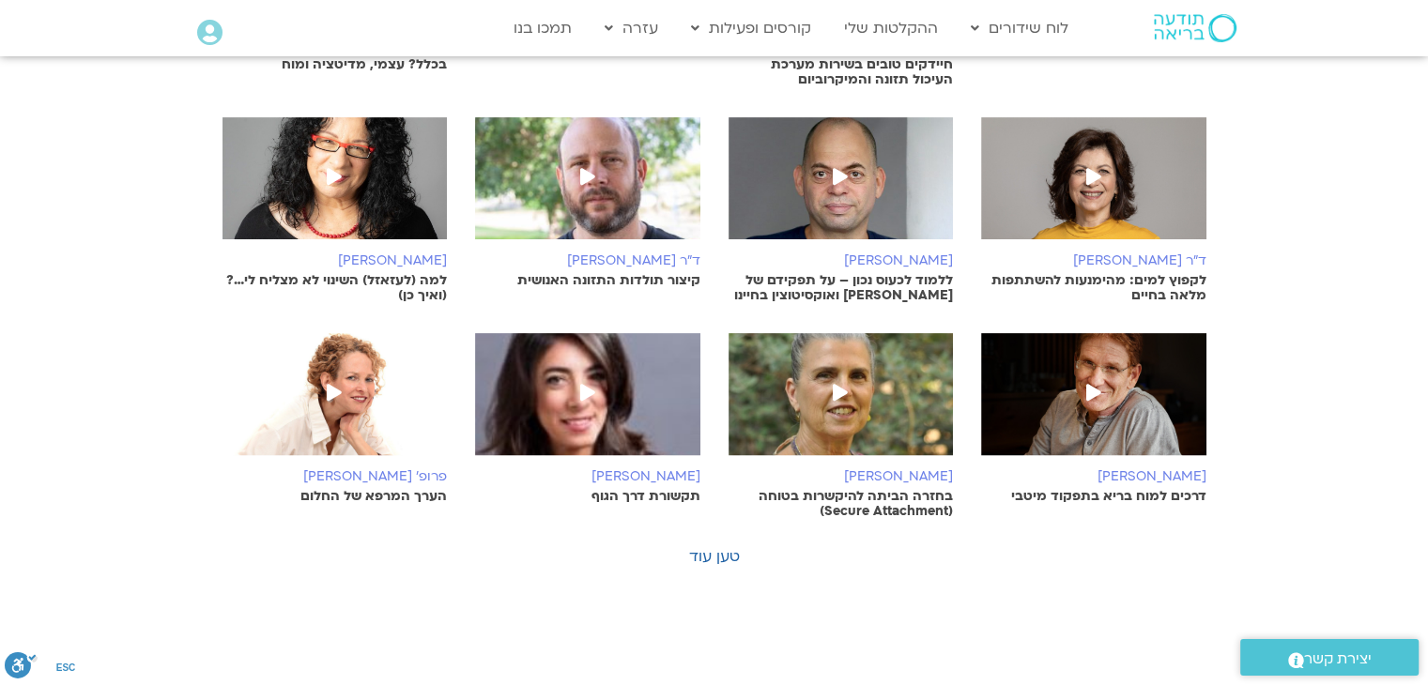
scroll to position [560, 0]
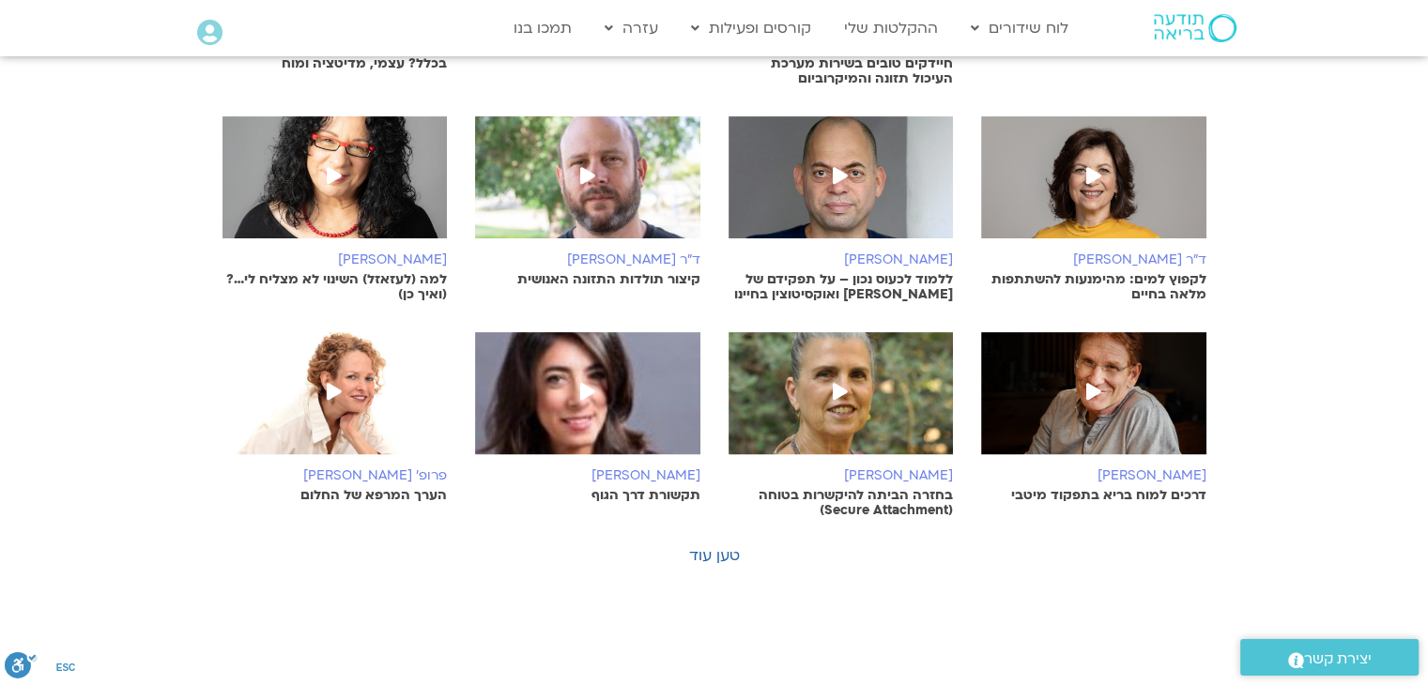
click at [637, 488] on p "תקשורת דרך הגוף" at bounding box center [587, 495] width 225 height 15
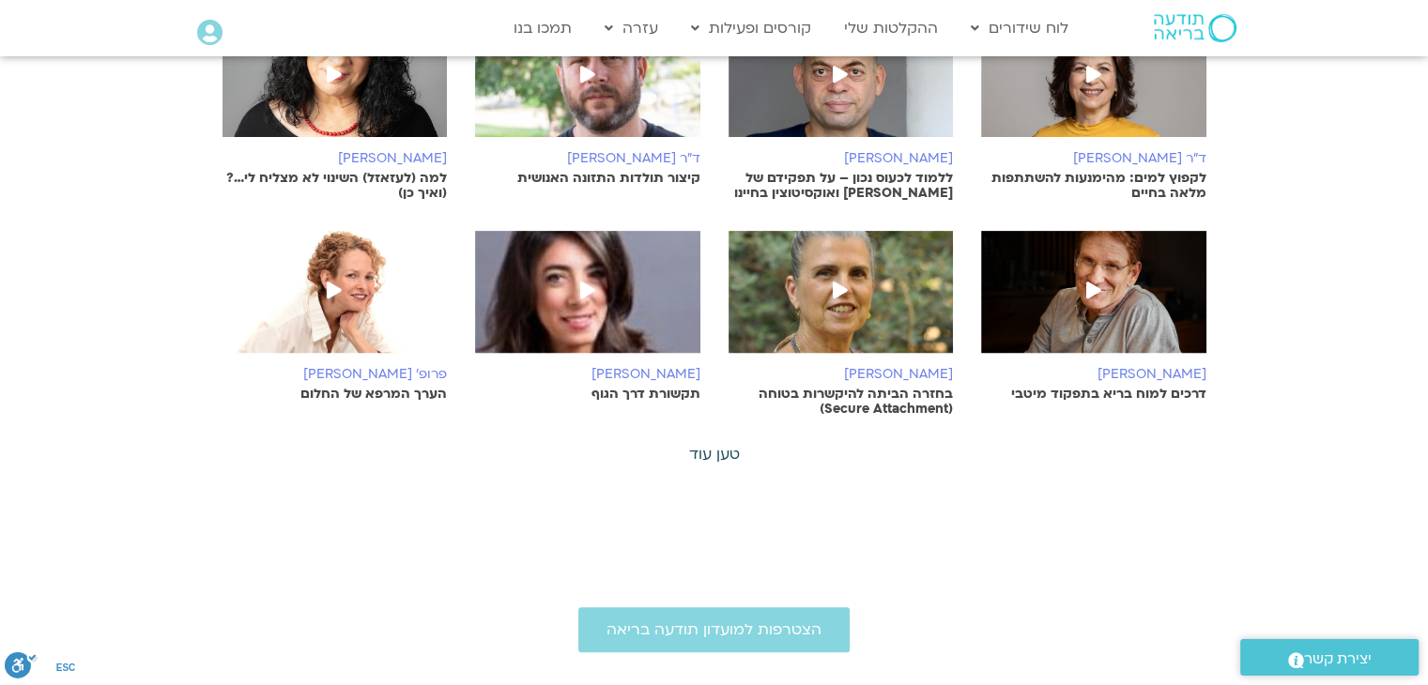
click at [732, 444] on link "טען עוד" at bounding box center [714, 454] width 51 height 21
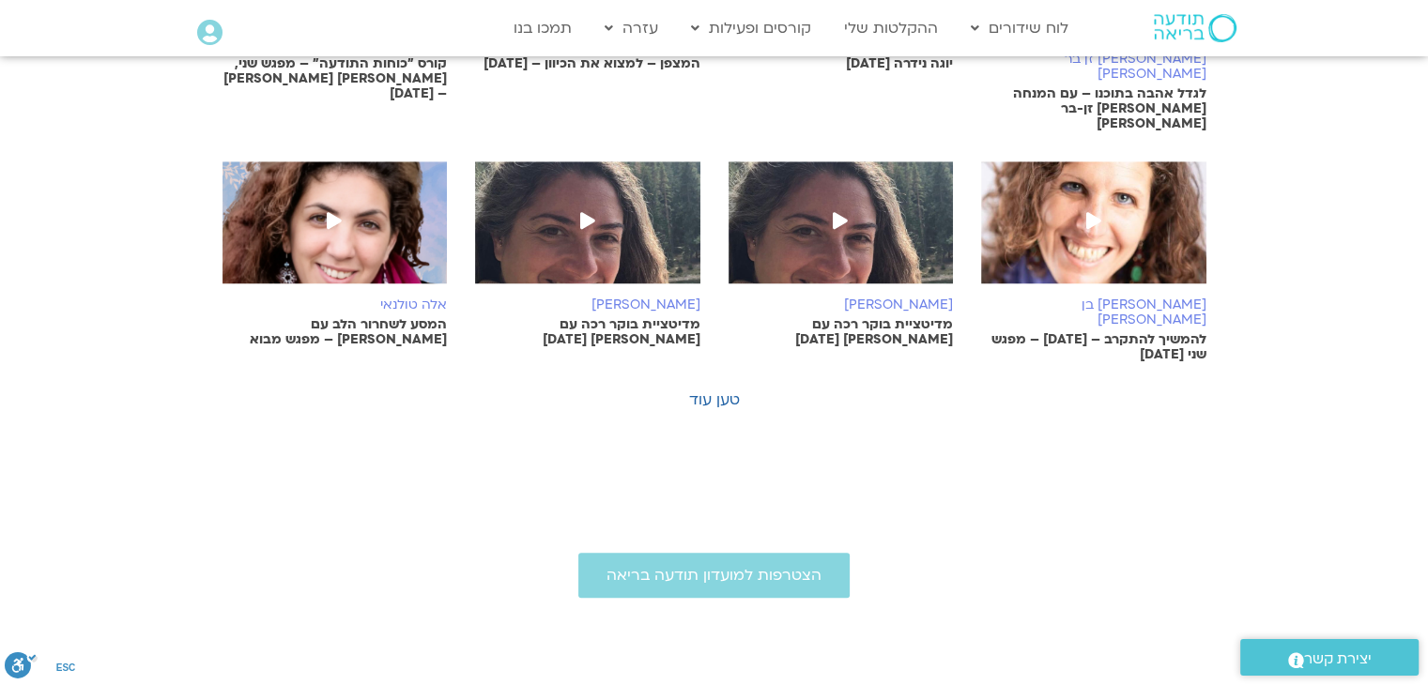
scroll to position [1422, 0]
click at [731, 391] on link "טען עוד" at bounding box center [714, 401] width 51 height 21
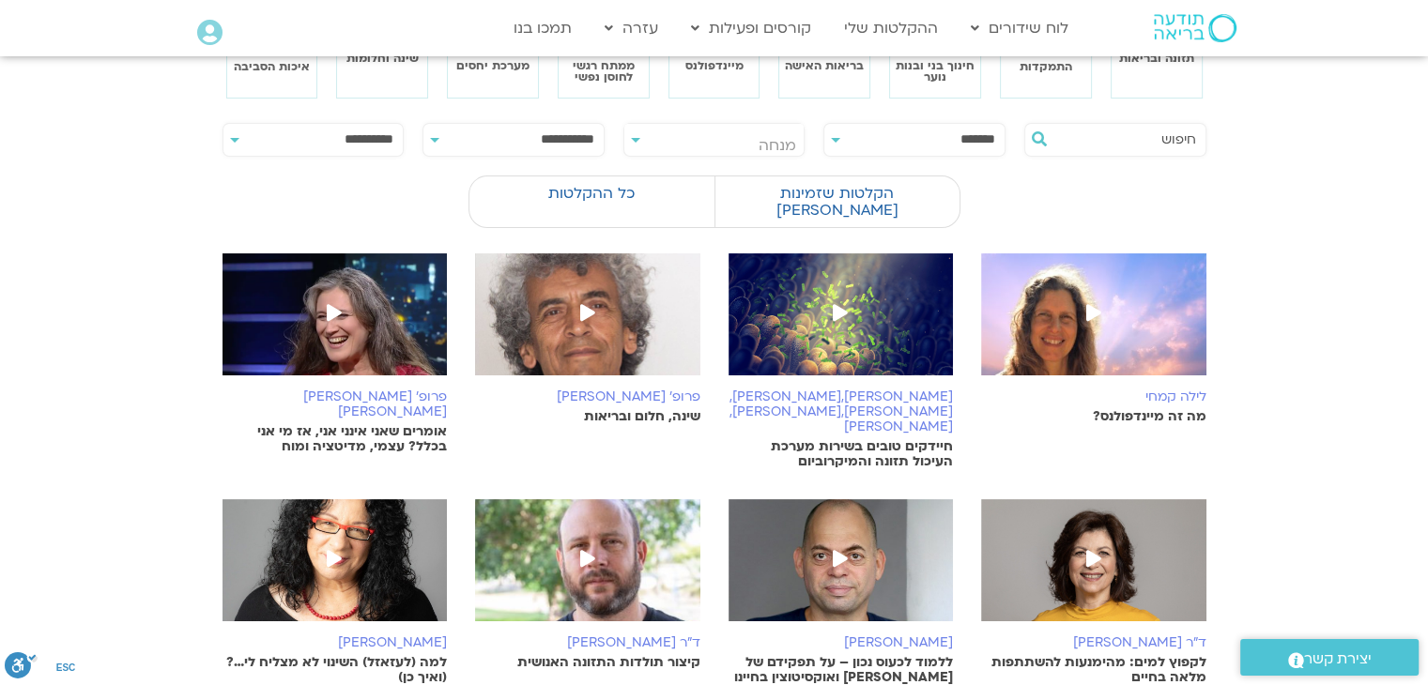
scroll to position [175, 0]
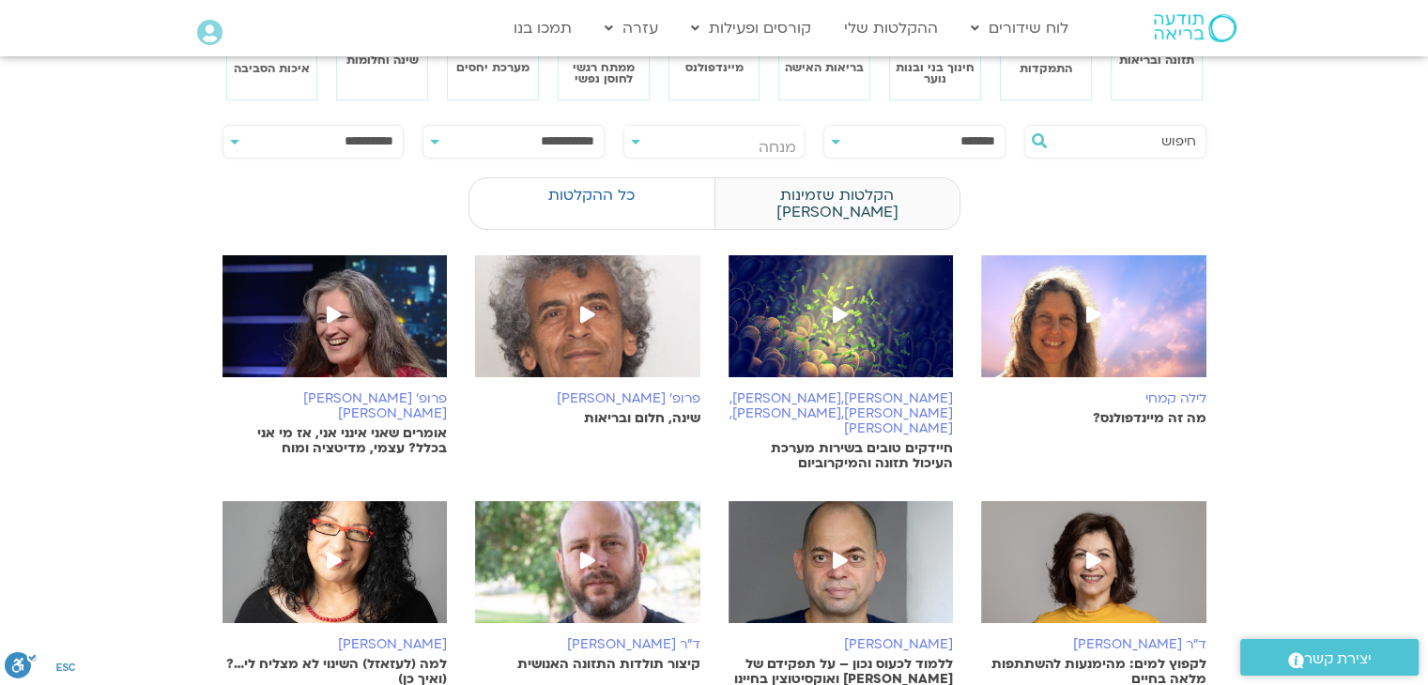
click at [817, 193] on label "הקלטות שזמינות לי" at bounding box center [837, 203] width 245 height 53
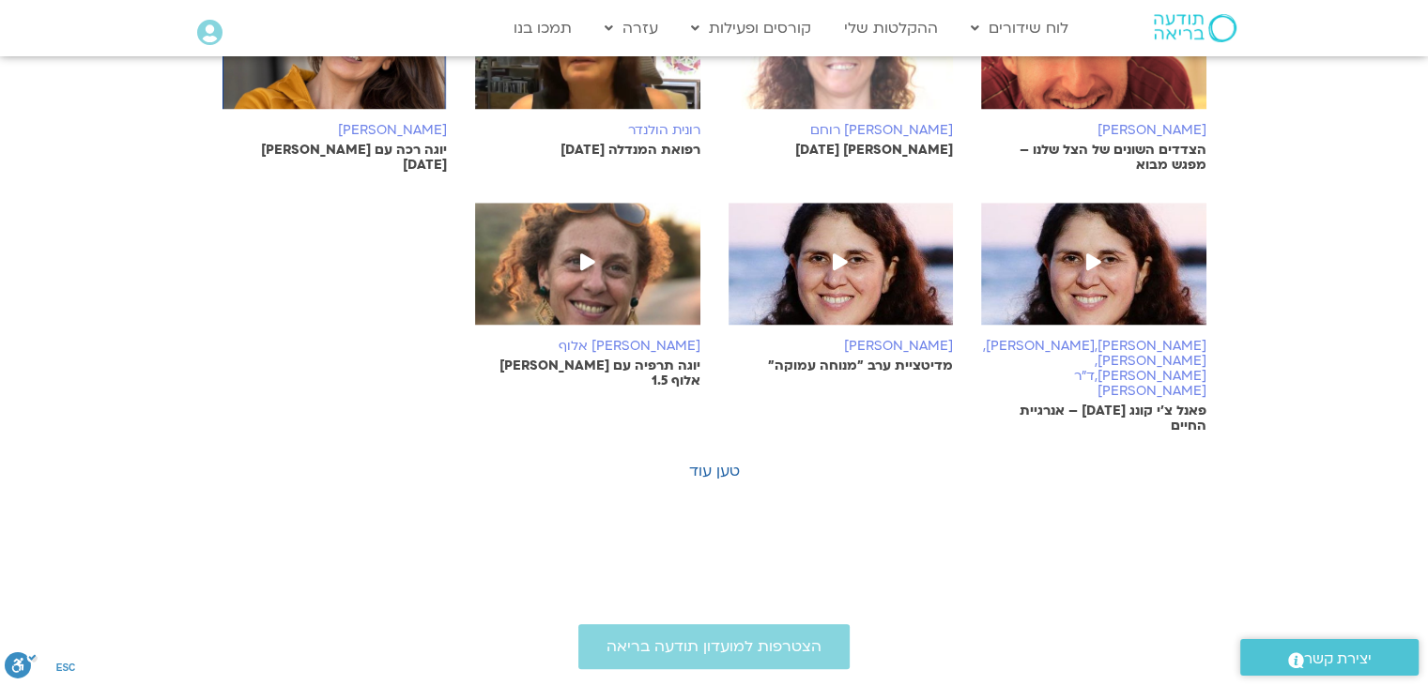
scroll to position [1831, 0]
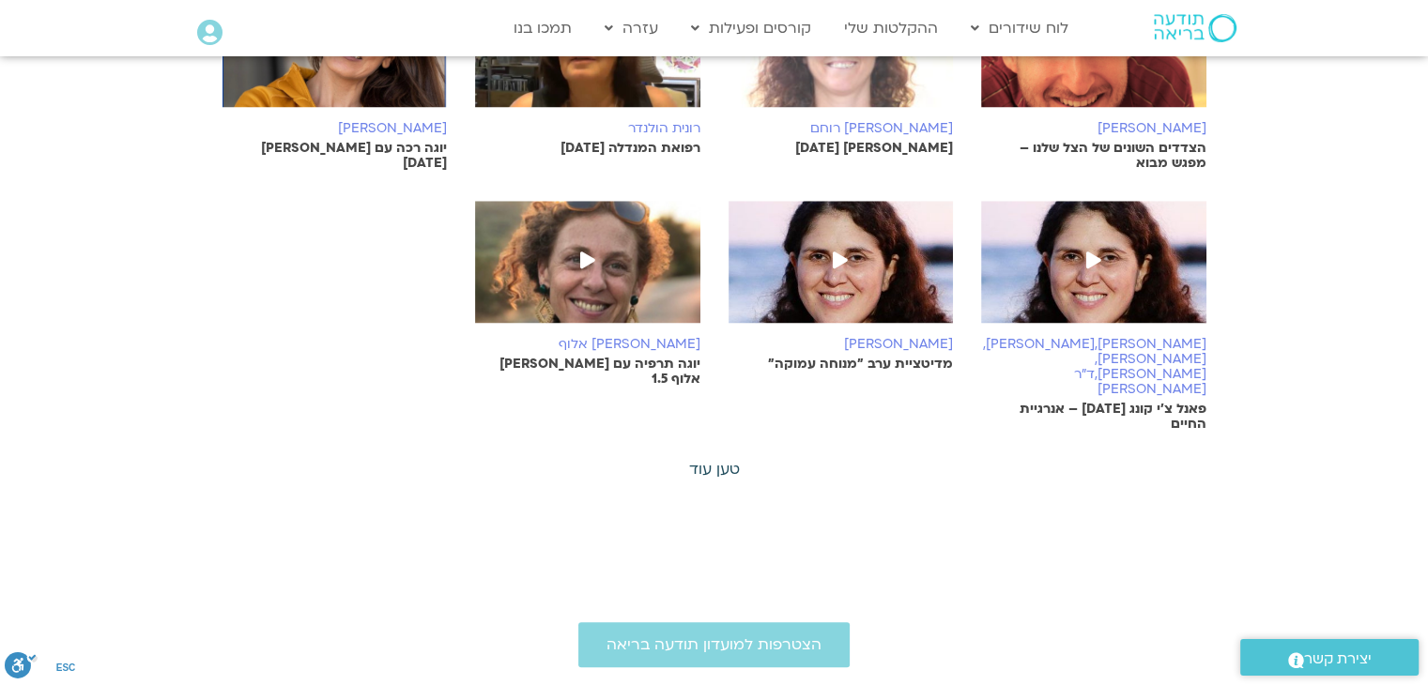
click at [717, 459] on link "טען עוד" at bounding box center [714, 469] width 51 height 21
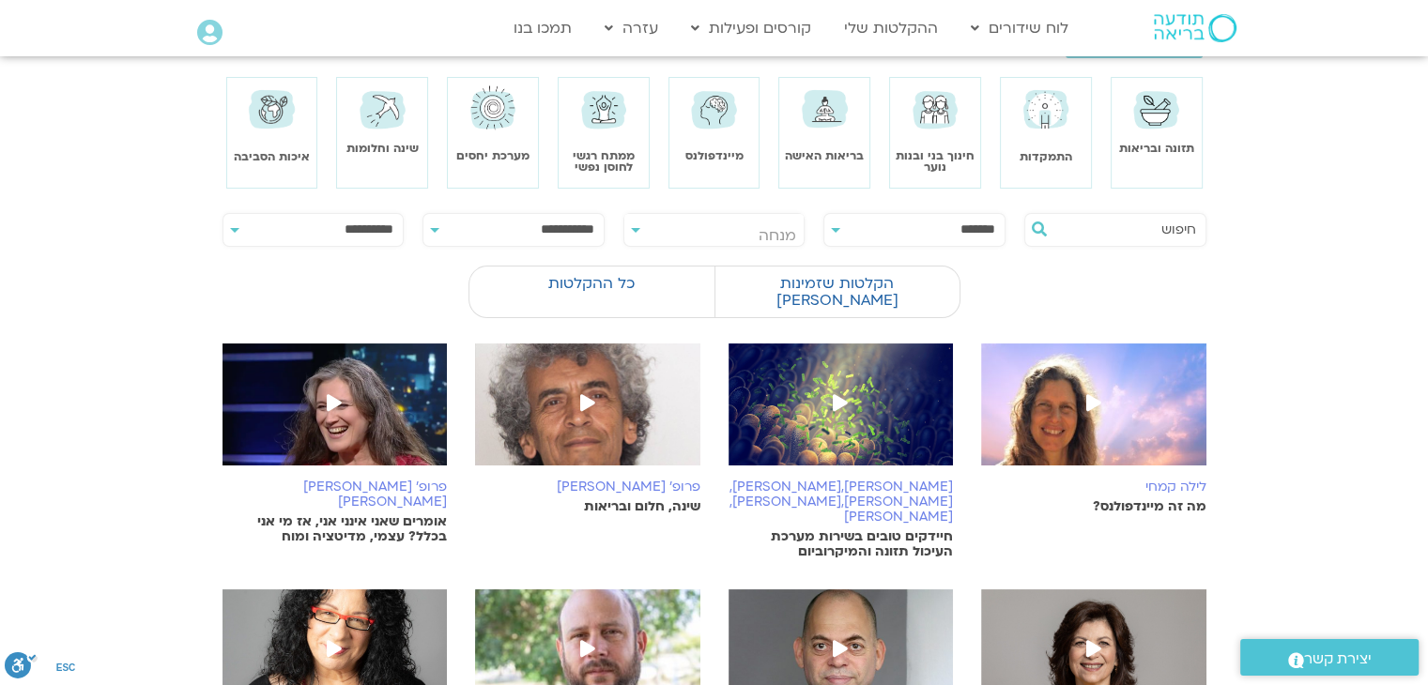
scroll to position [0, 0]
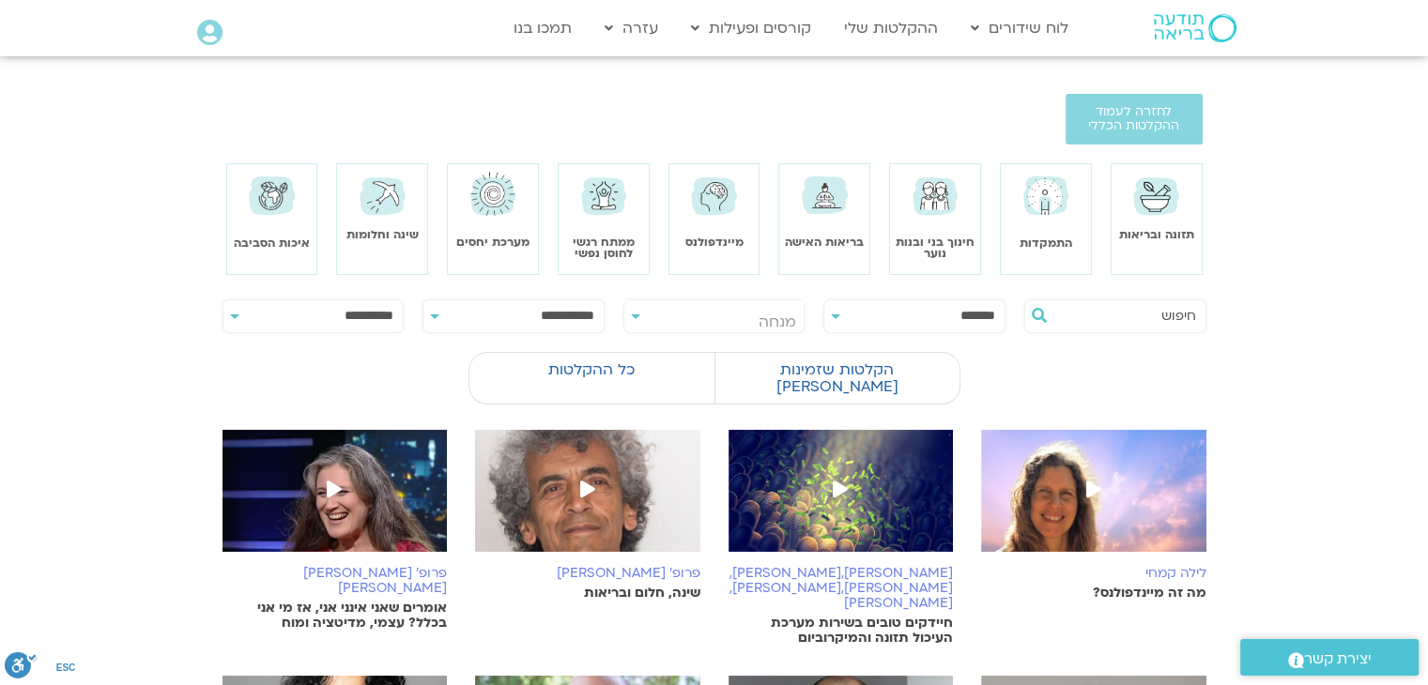
click at [1167, 210] on img at bounding box center [1157, 195] width 54 height 53
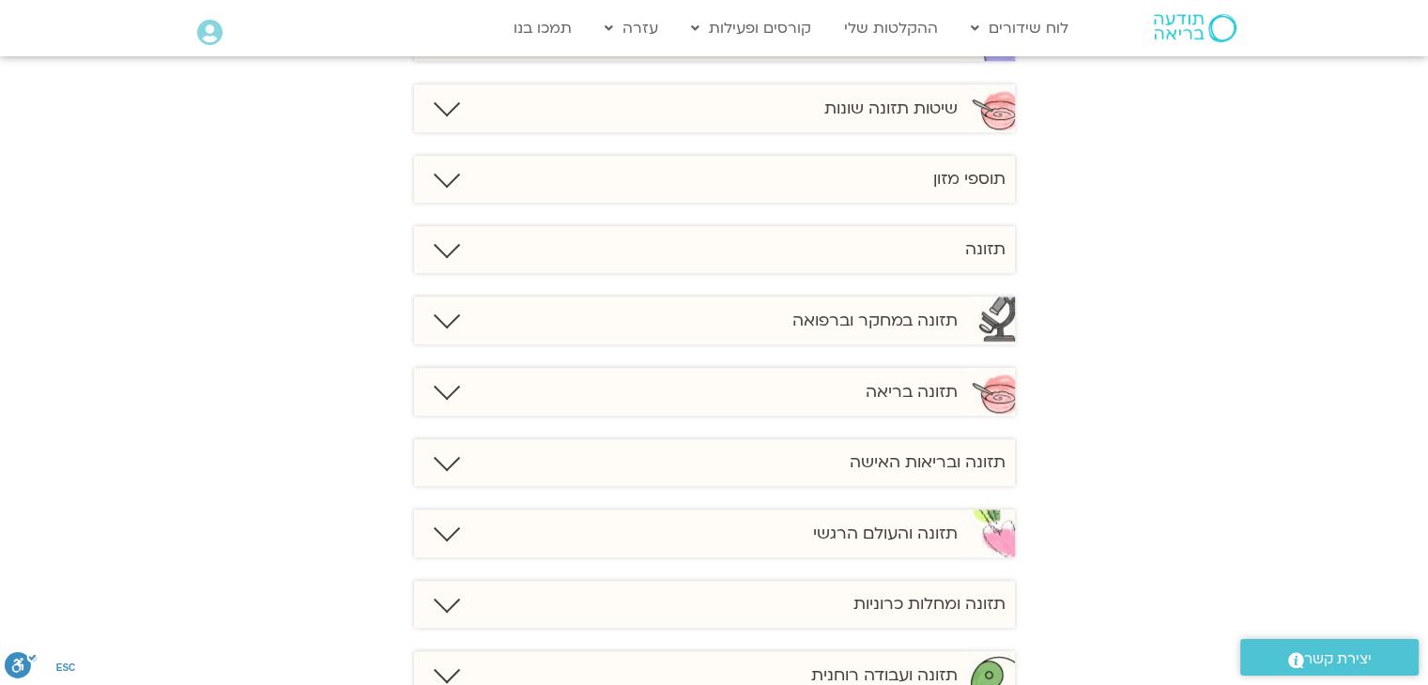
scroll to position [1044, 0]
click at [878, 375] on div "תזונה בריאה" at bounding box center [714, 392] width 601 height 48
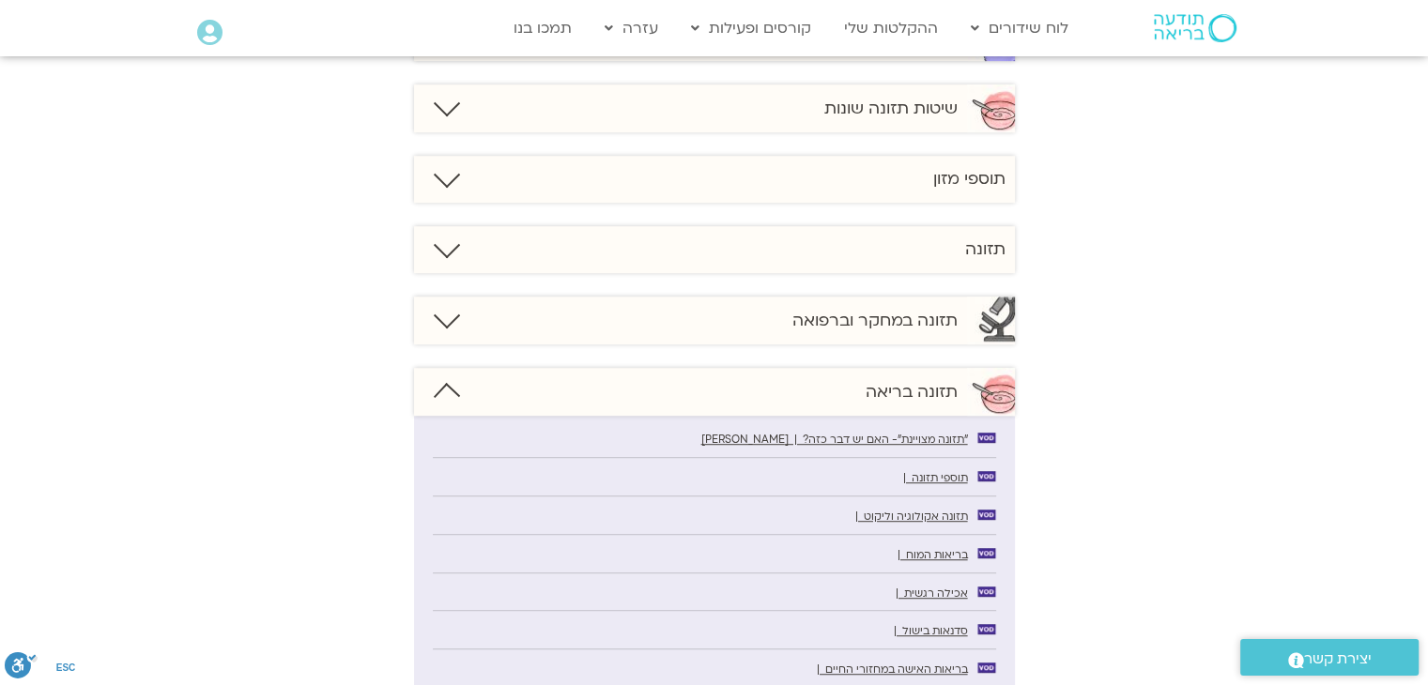
click at [900, 399] on h6 "תזונה בריאה" at bounding box center [912, 392] width 92 height 23
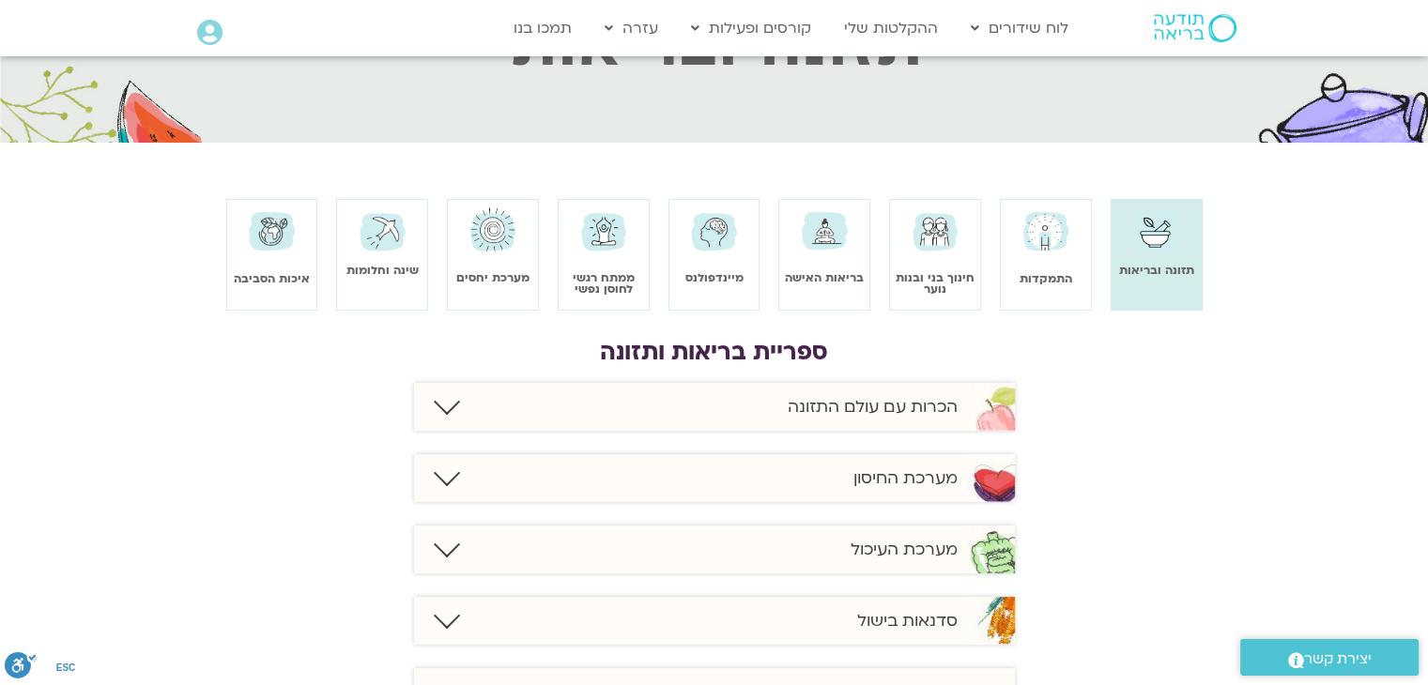
scroll to position [0, 0]
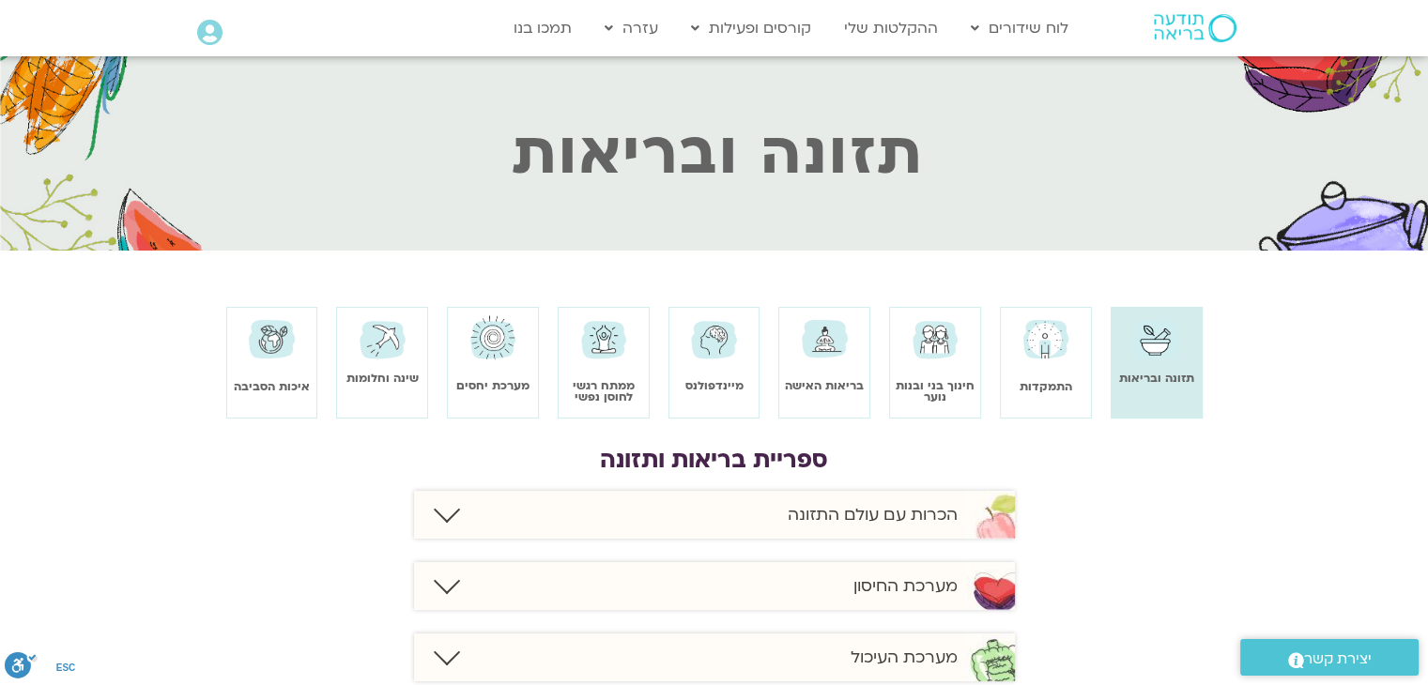
click at [1189, 28] on img at bounding box center [1195, 28] width 83 height 28
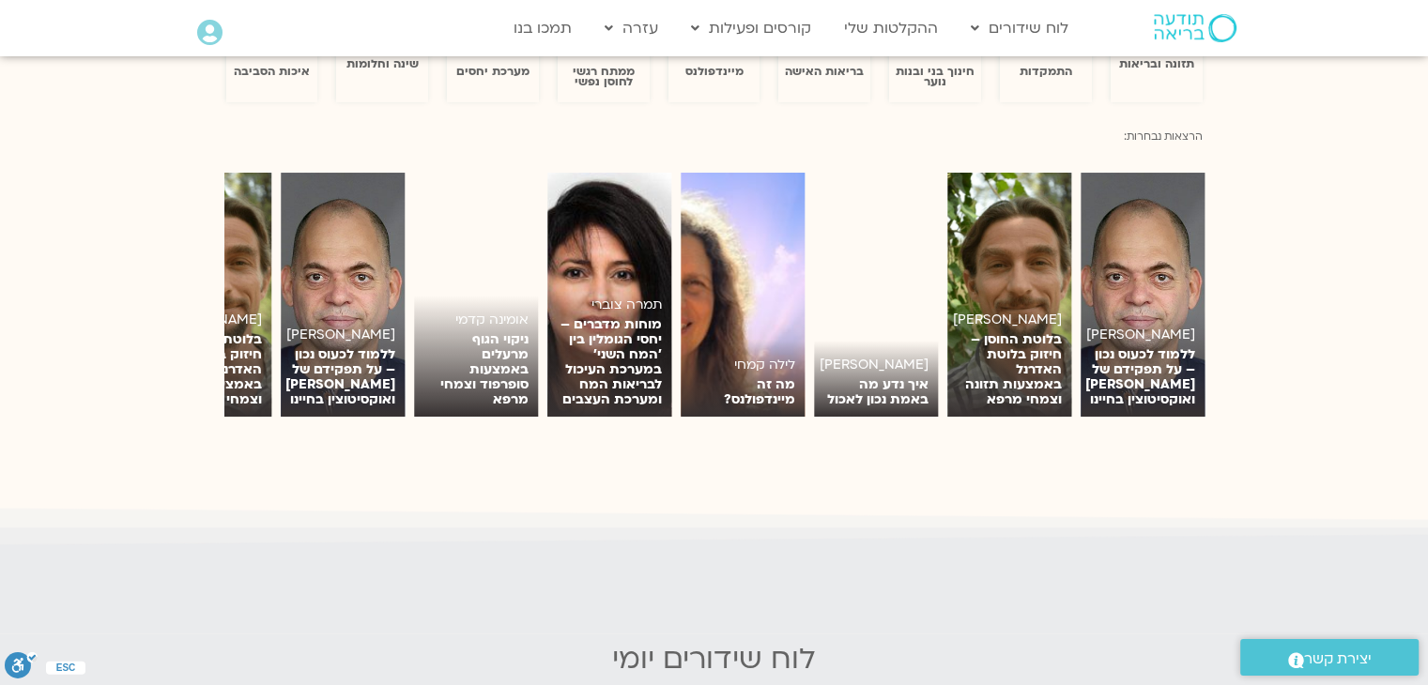
scroll to position [1330, 0]
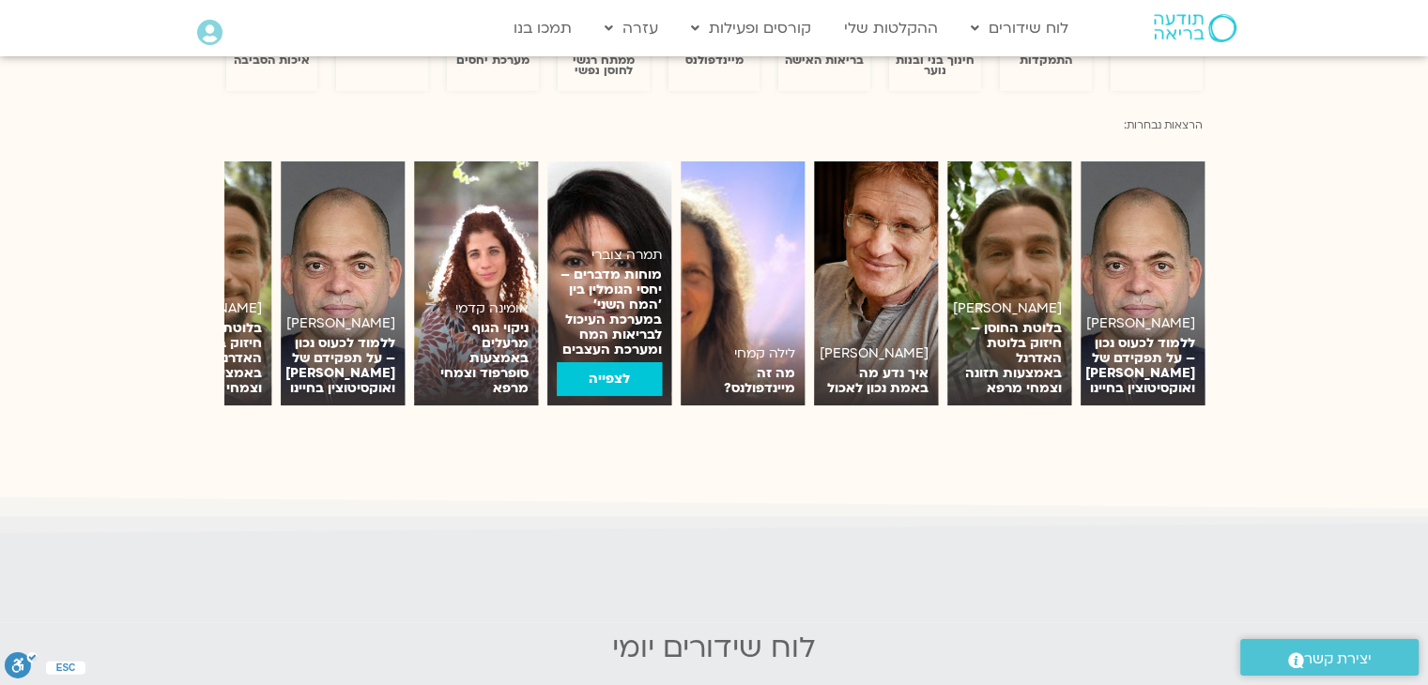
click at [620, 231] on div "תמרה צוברי מוחות מדברים – יחסי הגומלין בין 'המח השני' במערכת העיכול לבריאות המח…" at bounding box center [609, 318] width 124 height 175
click at [612, 362] on link "לצפייה" at bounding box center [609, 379] width 105 height 34
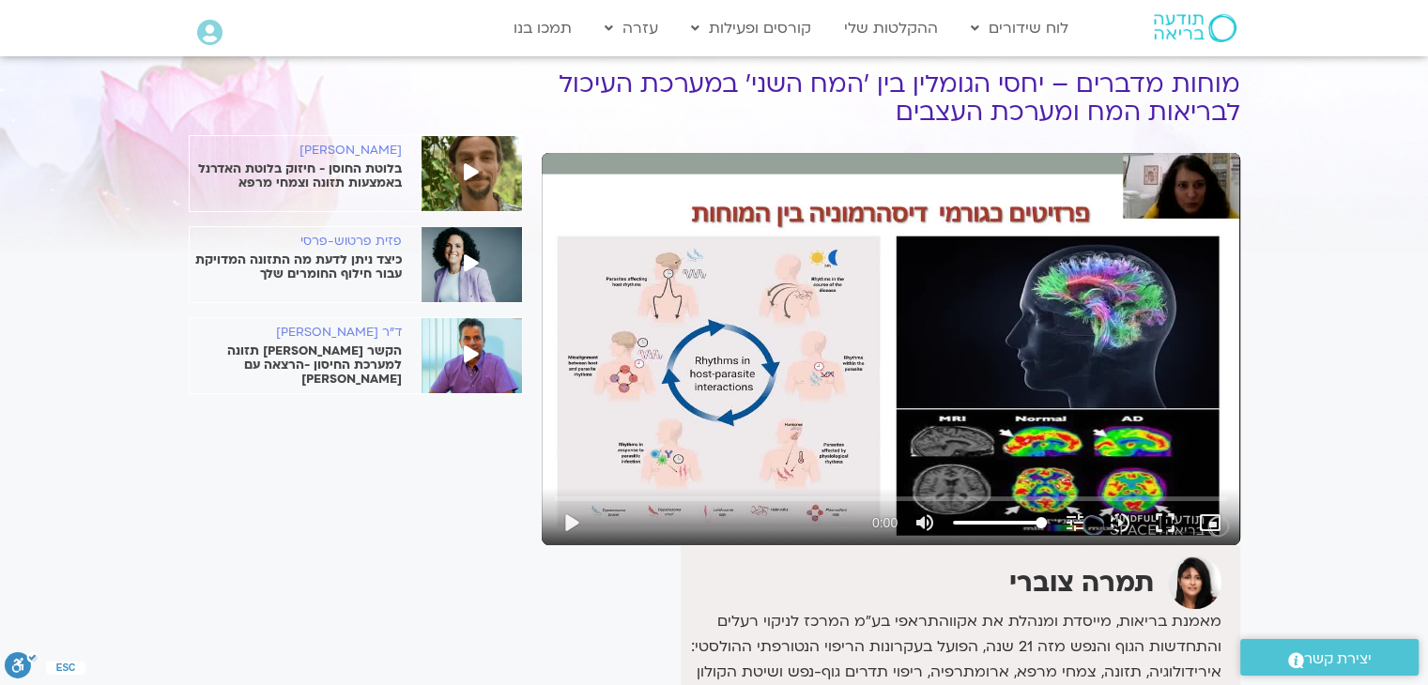
scroll to position [70, 0]
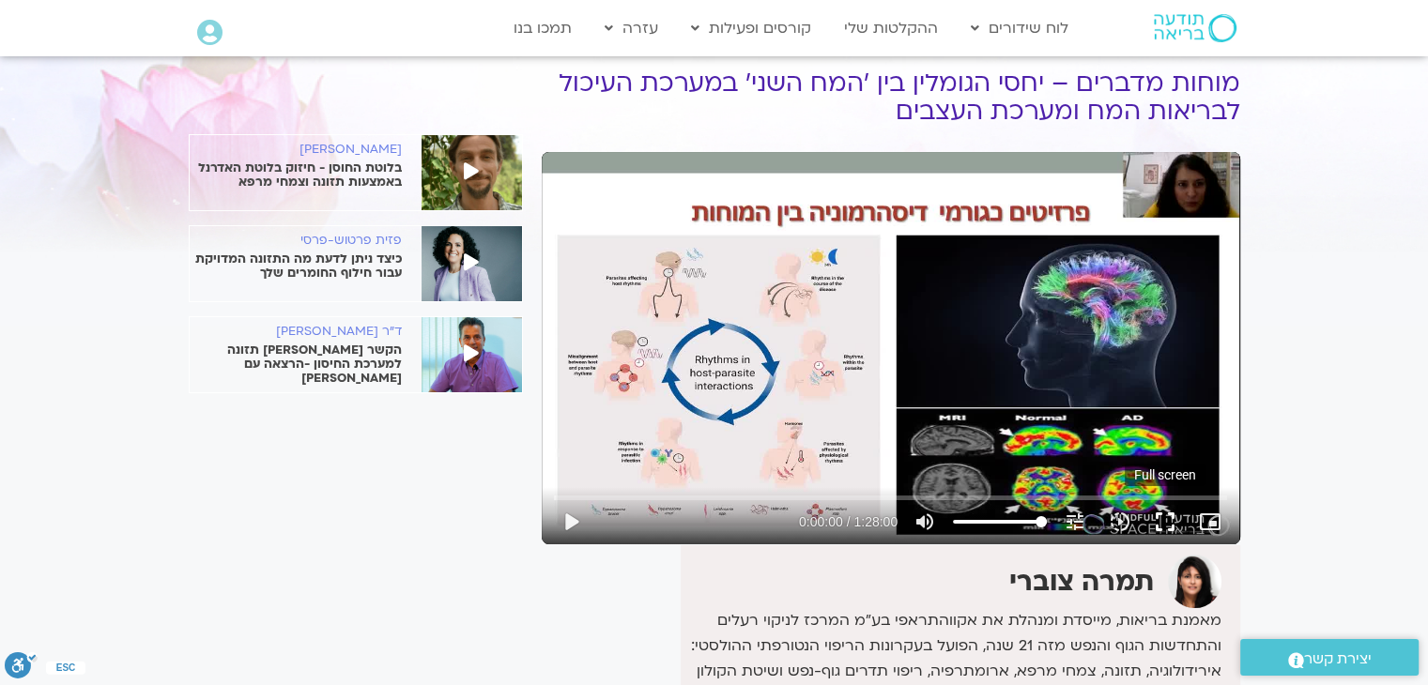
click at [1163, 515] on button "fullscreen" at bounding box center [1165, 522] width 45 height 45
click at [1170, 512] on button "fullscreen" at bounding box center [1165, 522] width 45 height 45
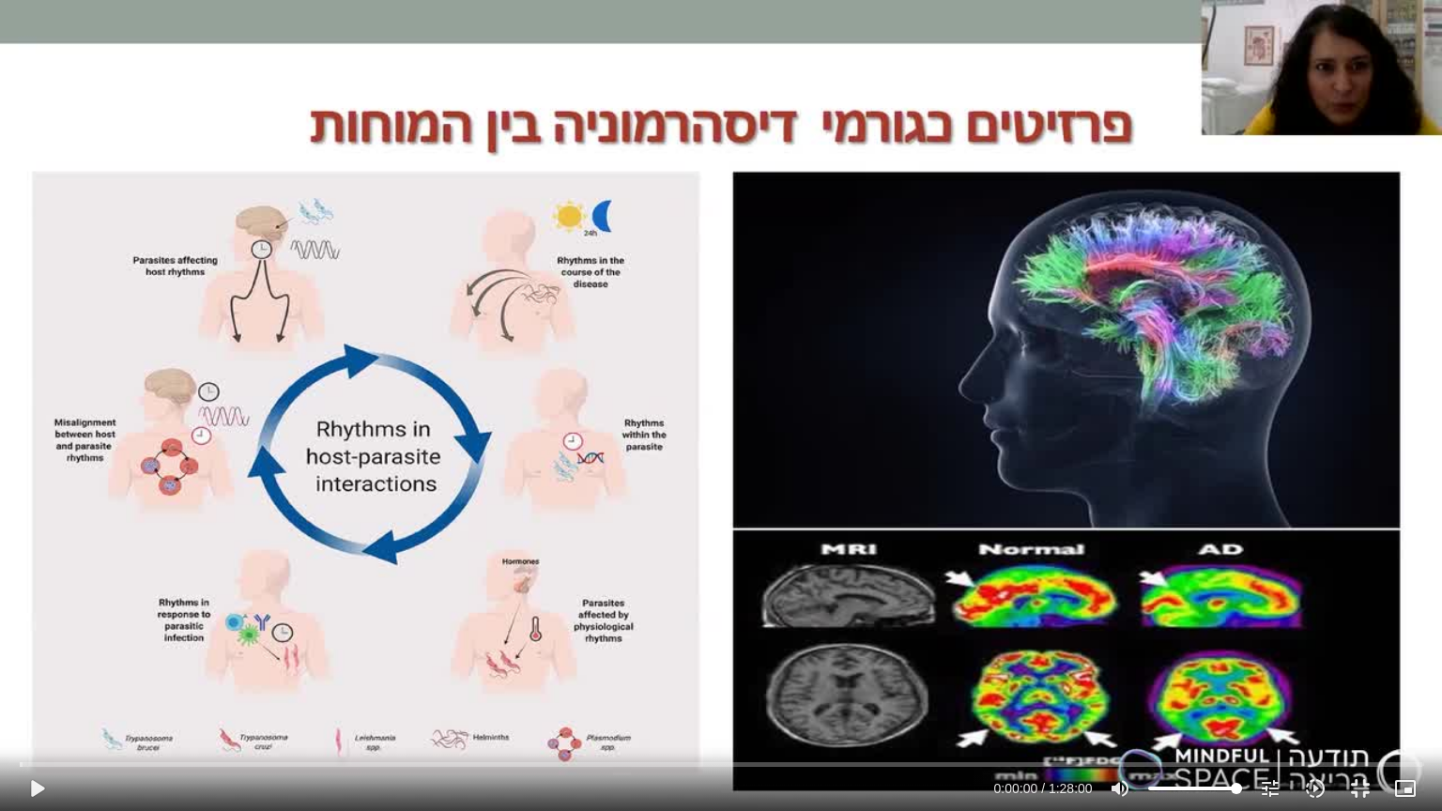
click at [1338, 766] on button "fullscreen_exit" at bounding box center [1360, 788] width 45 height 45
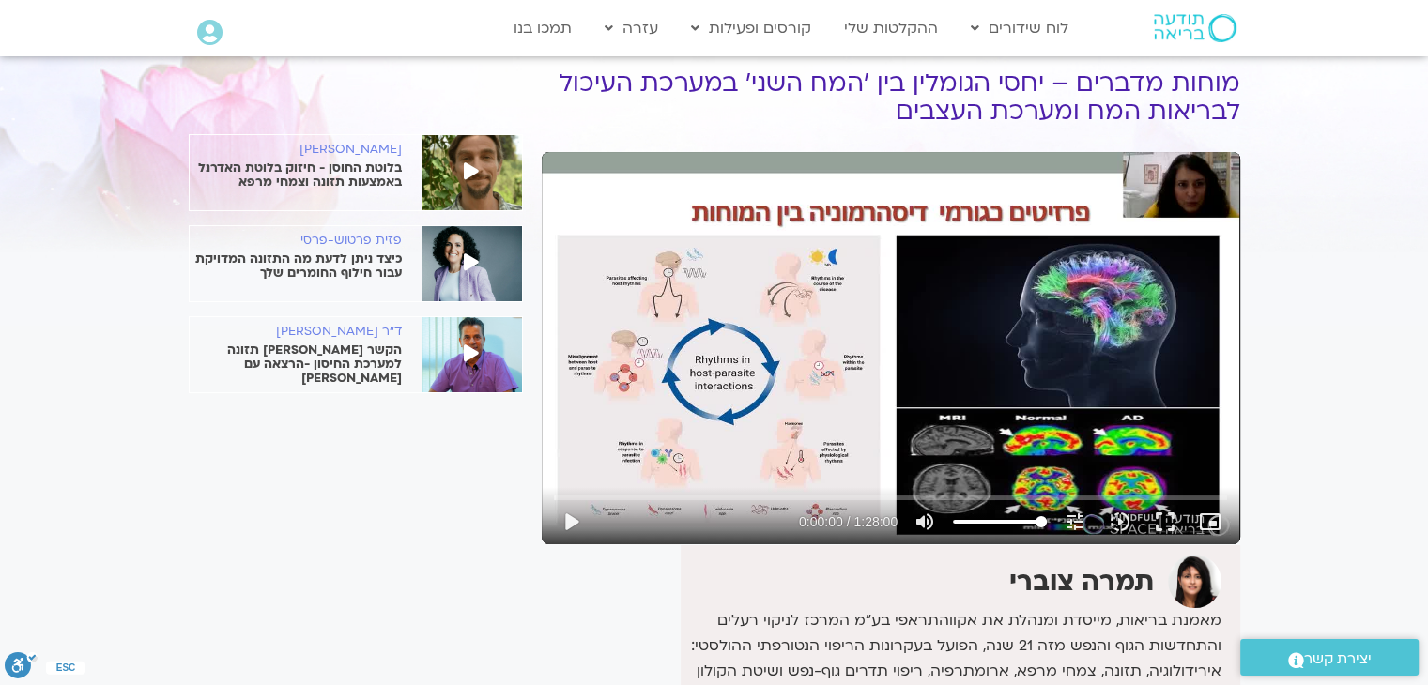
click at [928, 371] on div "Skip Ad 1:14:10 play_arrow 0:00:00 / 1:28:00 volume_up Mute tune Resolution Aut…" at bounding box center [891, 348] width 699 height 392
click at [1165, 528] on button "fullscreen" at bounding box center [1165, 522] width 45 height 45
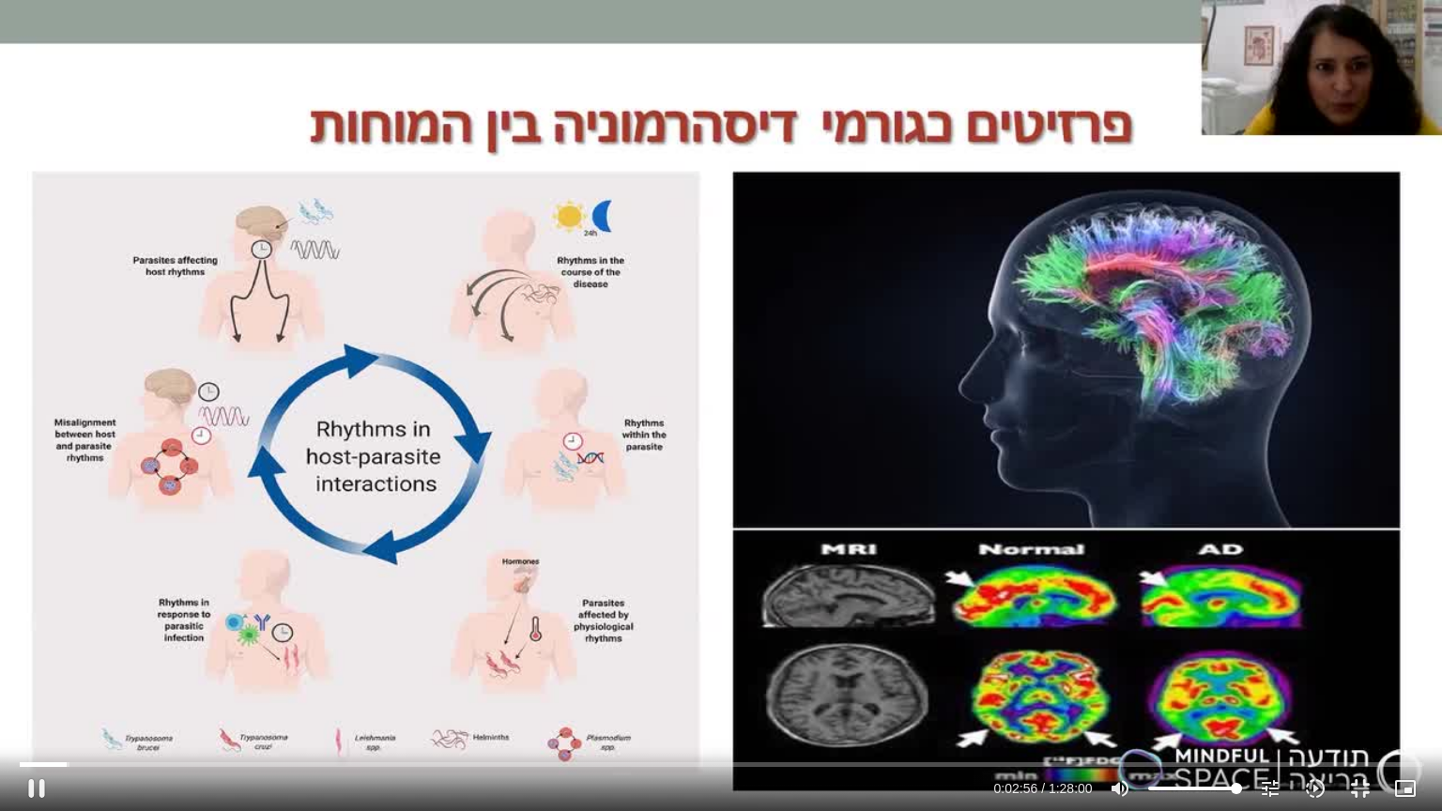
click at [371, 758] on div "Skip Ad 21:51 pause 0:02:56 / 1:28:00 volume_up Mute tune Resolution Auto 720p …" at bounding box center [720, 780] width 1413 height 61
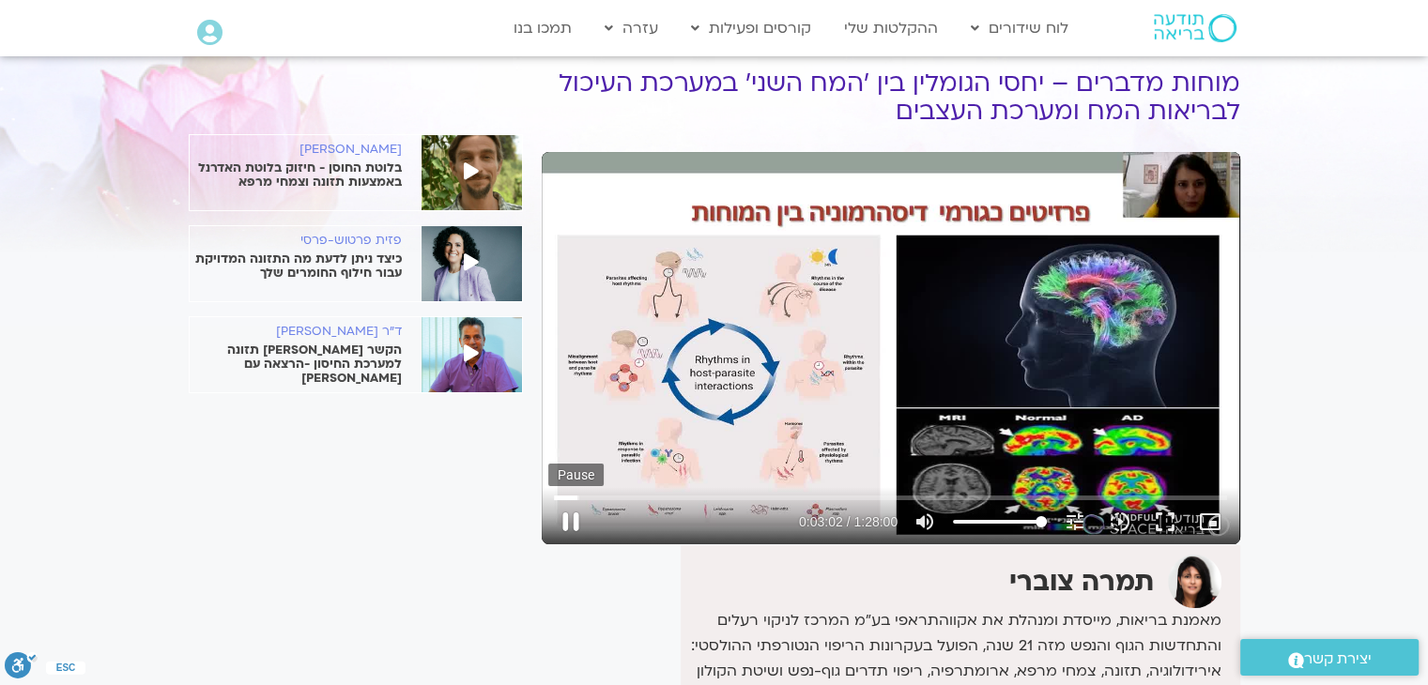
click at [562, 528] on button "pause" at bounding box center [570, 522] width 45 height 45
type input "182.975368"
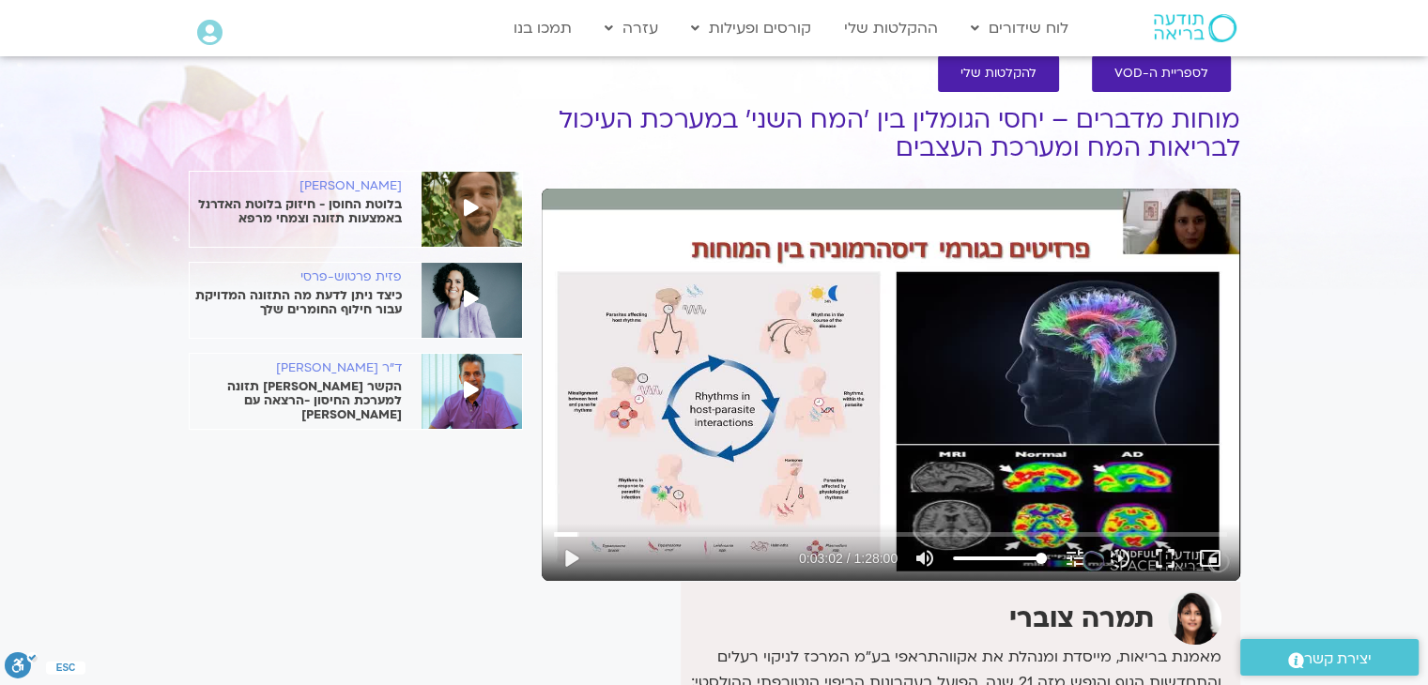
scroll to position [0, 0]
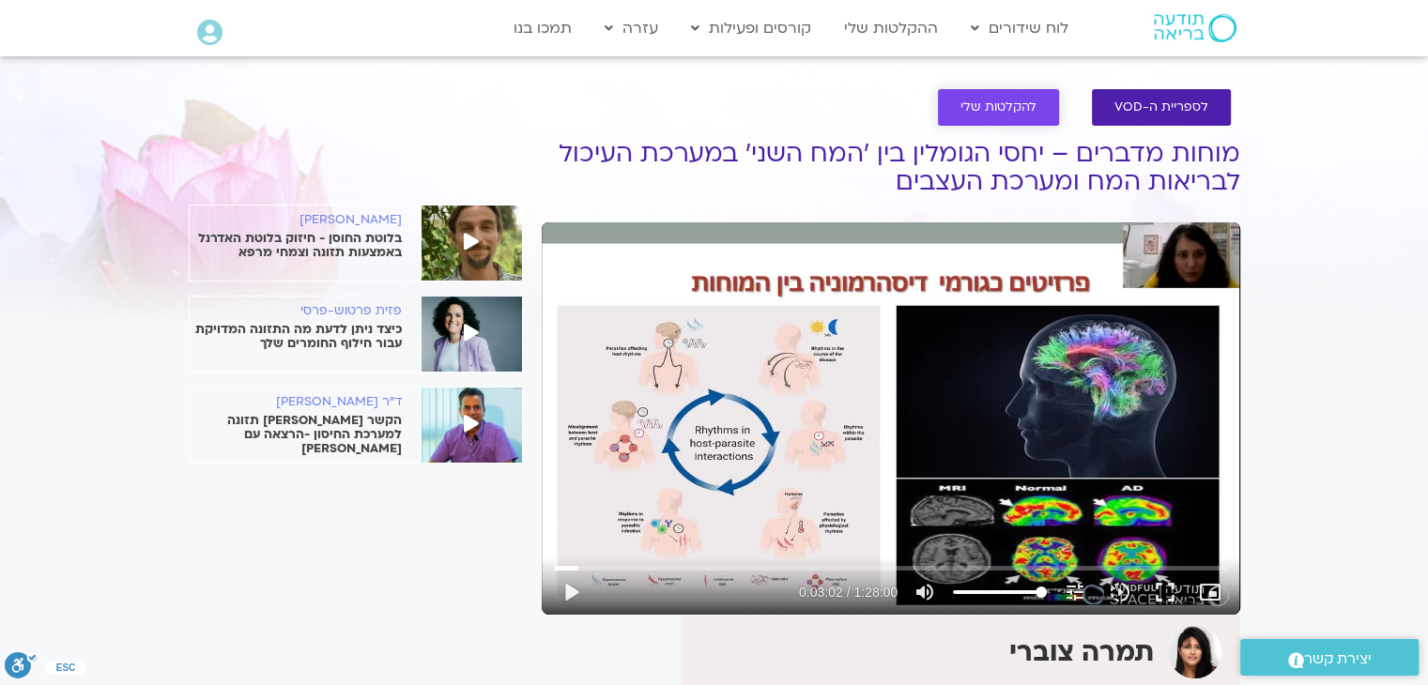
click at [991, 102] on span "להקלטות שלי" at bounding box center [999, 107] width 76 height 14
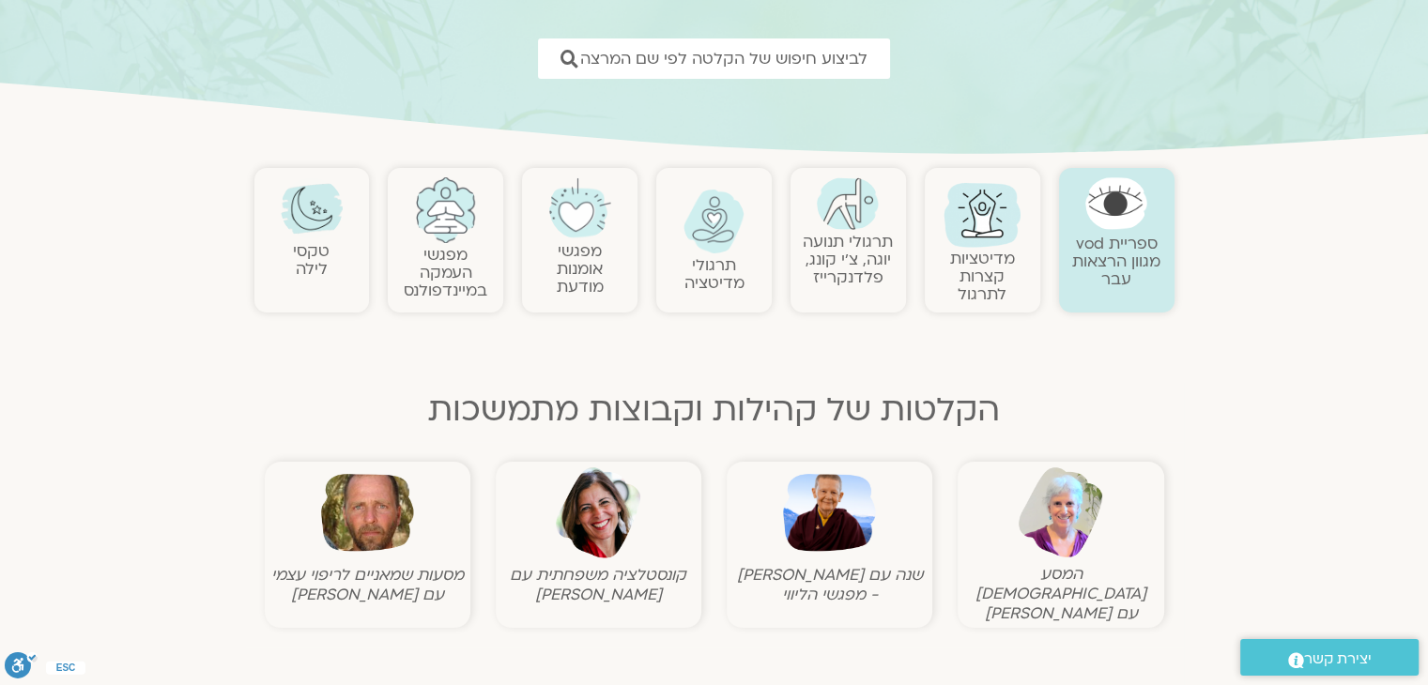
scroll to position [352, 0]
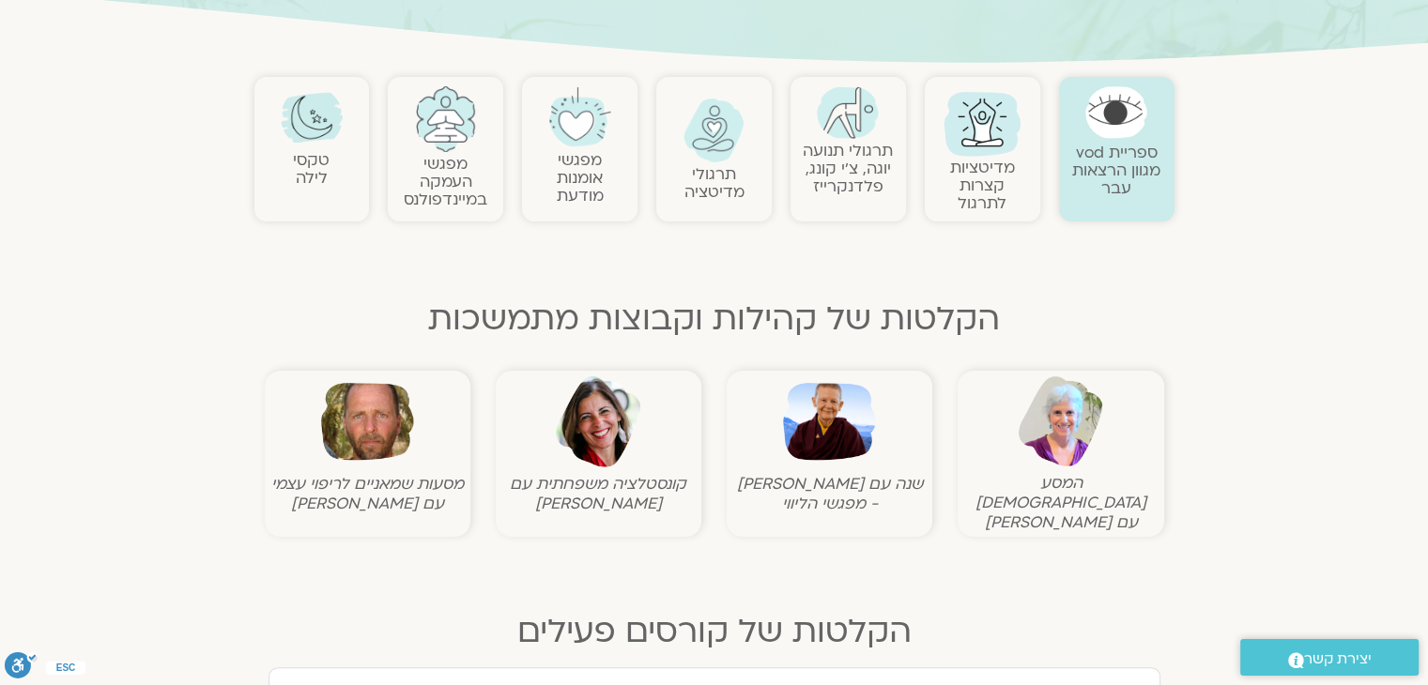
click at [1130, 131] on img at bounding box center [1116, 112] width 62 height 53
click at [302, 160] on link "טקסי לילה" at bounding box center [311, 168] width 37 height 39
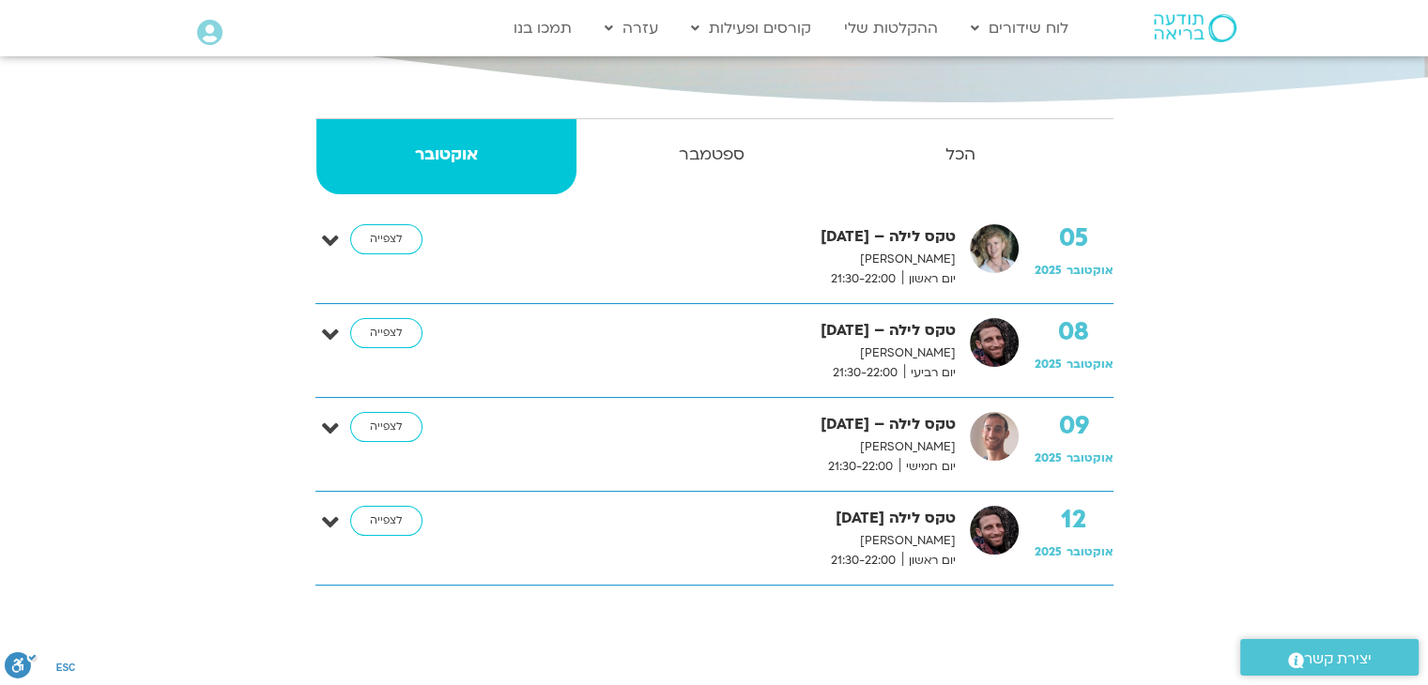
scroll to position [317, 0]
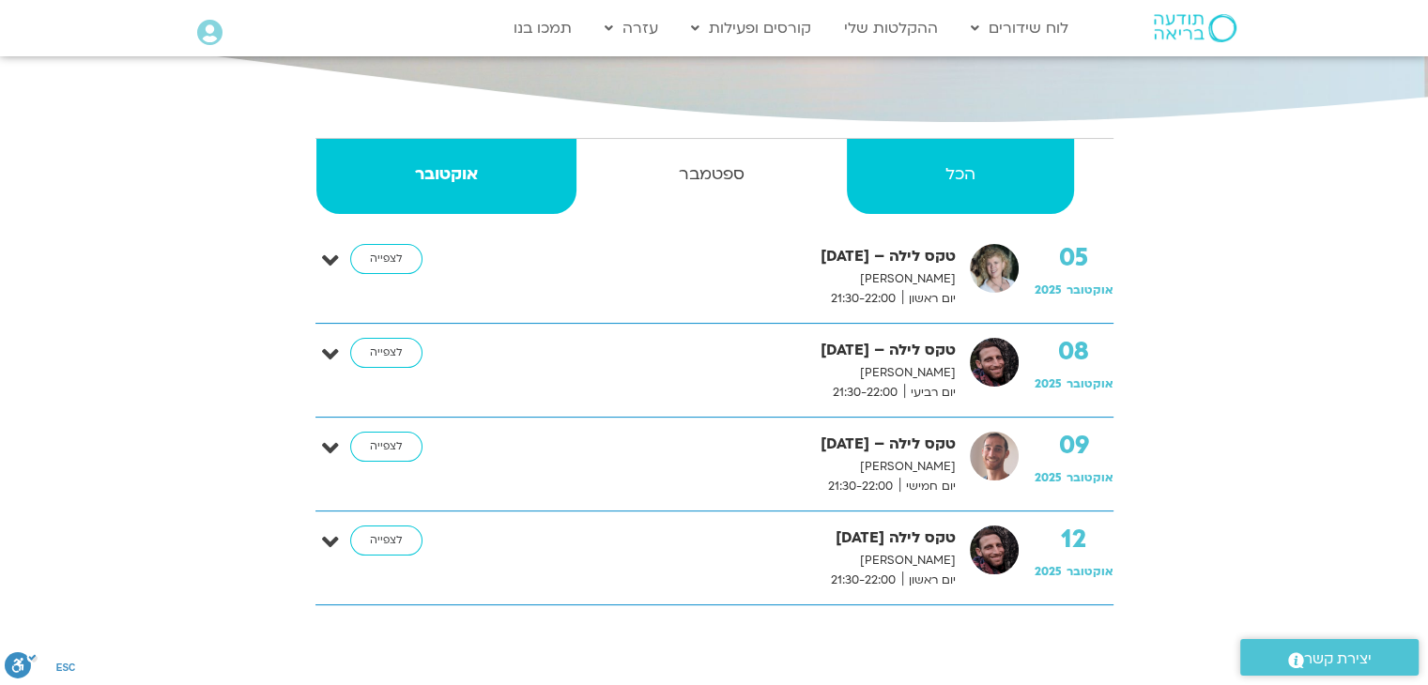
click at [935, 151] on link "הכל" at bounding box center [960, 176] width 227 height 75
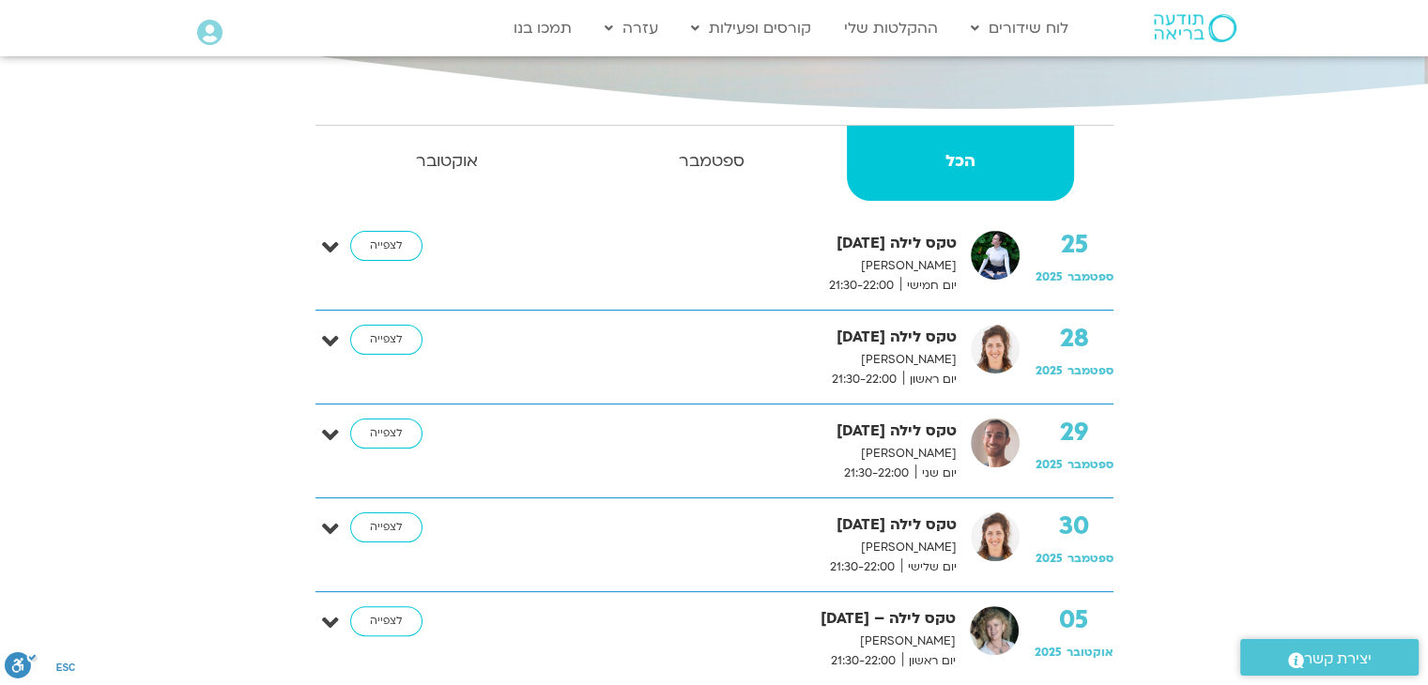
scroll to position [330, 0]
click at [394, 326] on link "לצפייה" at bounding box center [386, 340] width 72 height 30
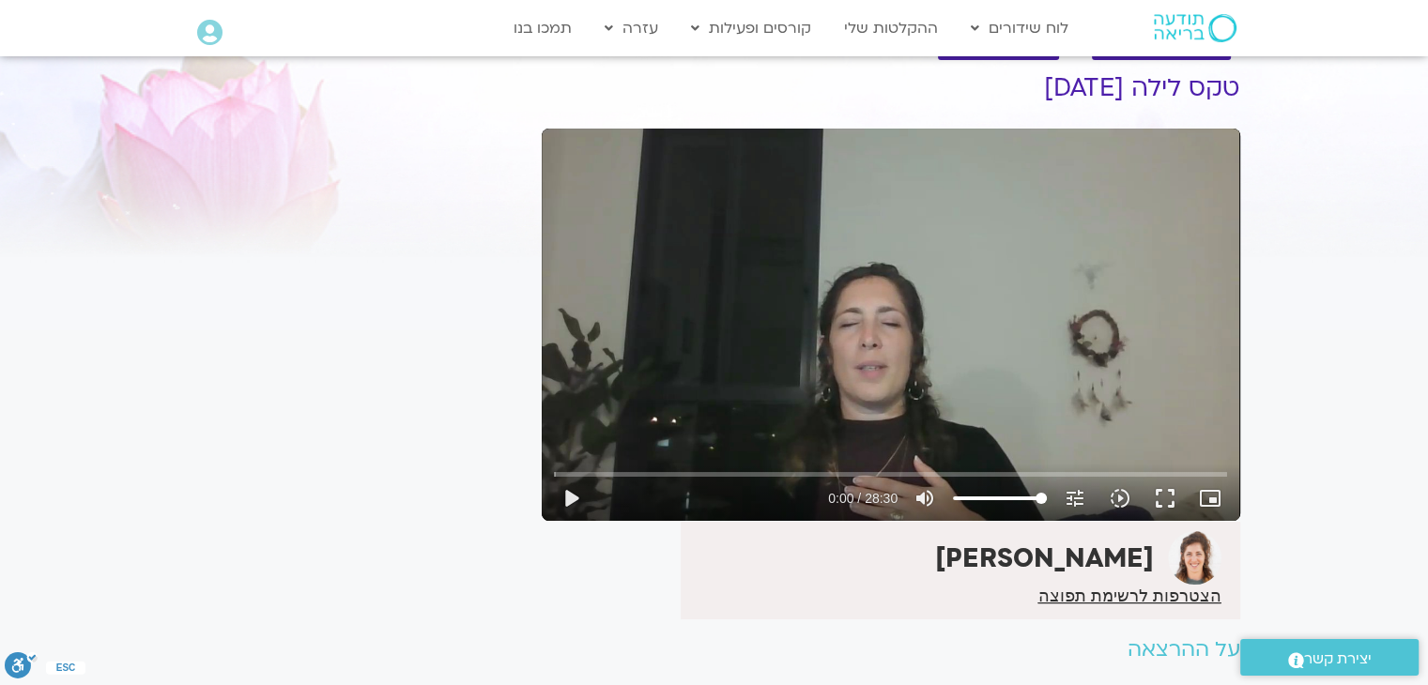
scroll to position [67, 0]
click at [574, 495] on button "play_arrow" at bounding box center [570, 497] width 45 height 45
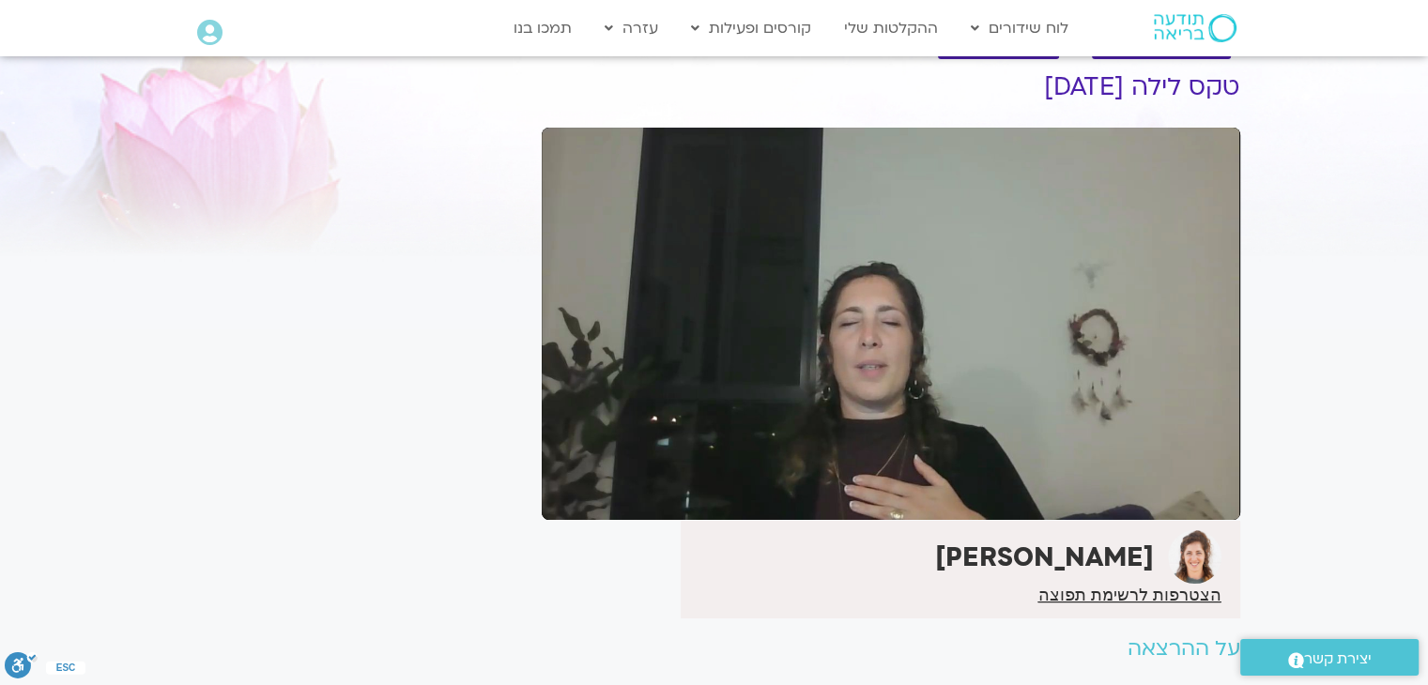
click at [484, 320] on div "It seems we can't find what you're looking for. It seems we can't find what you…" at bounding box center [355, 401] width 353 height 720
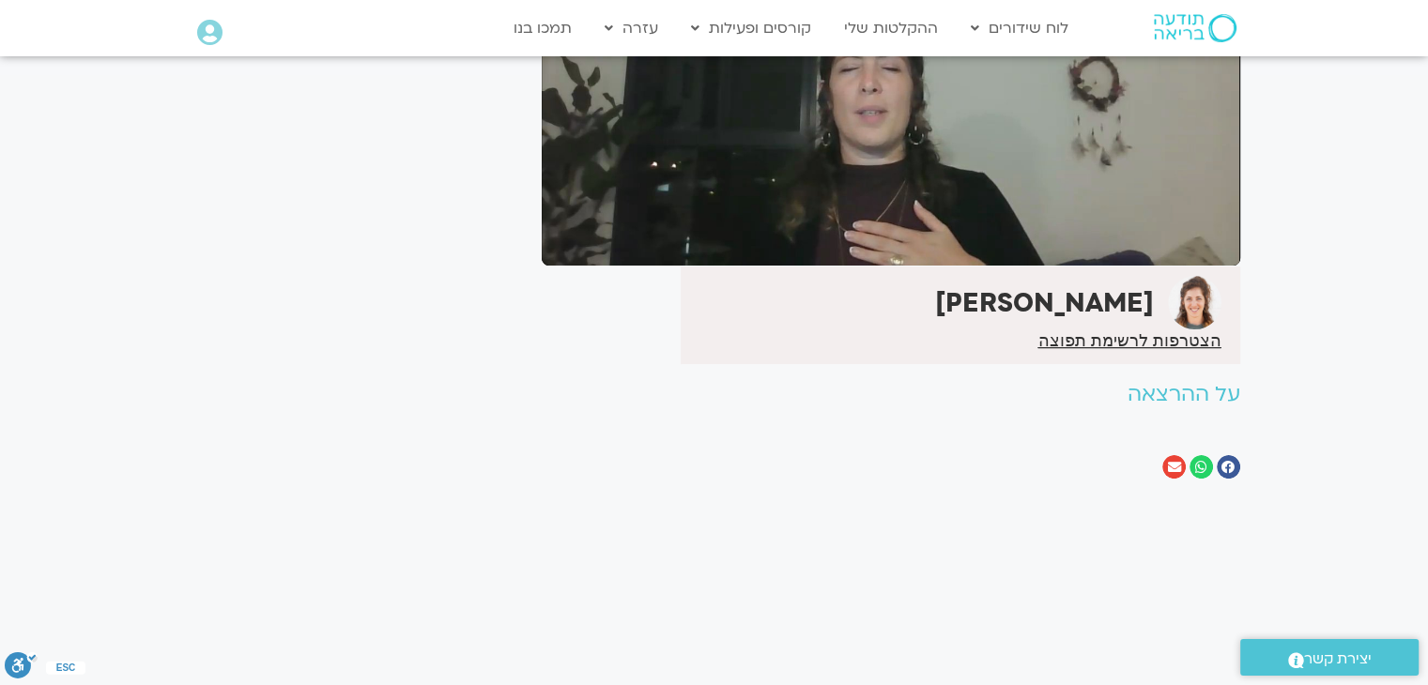
scroll to position [116, 0]
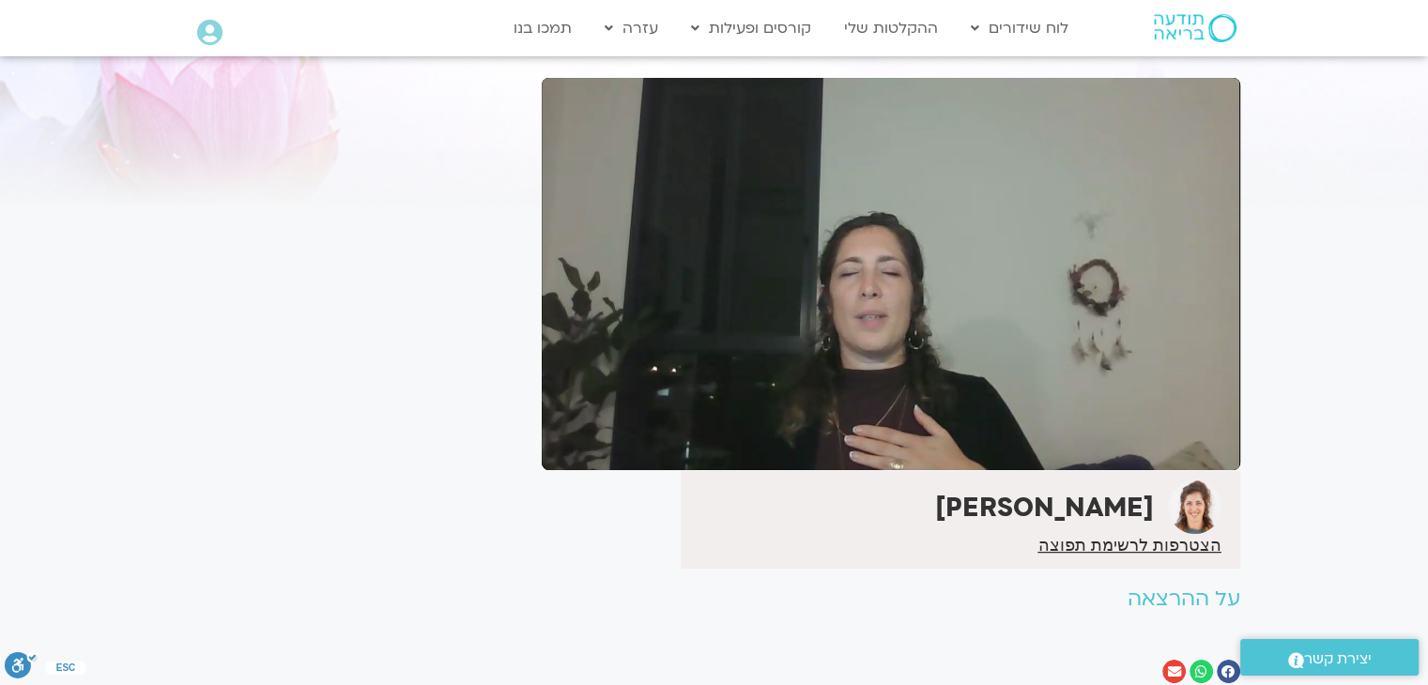
click at [383, 244] on div "It seems we can't find what you're looking for. It seems we can't find what you…" at bounding box center [355, 352] width 353 height 720
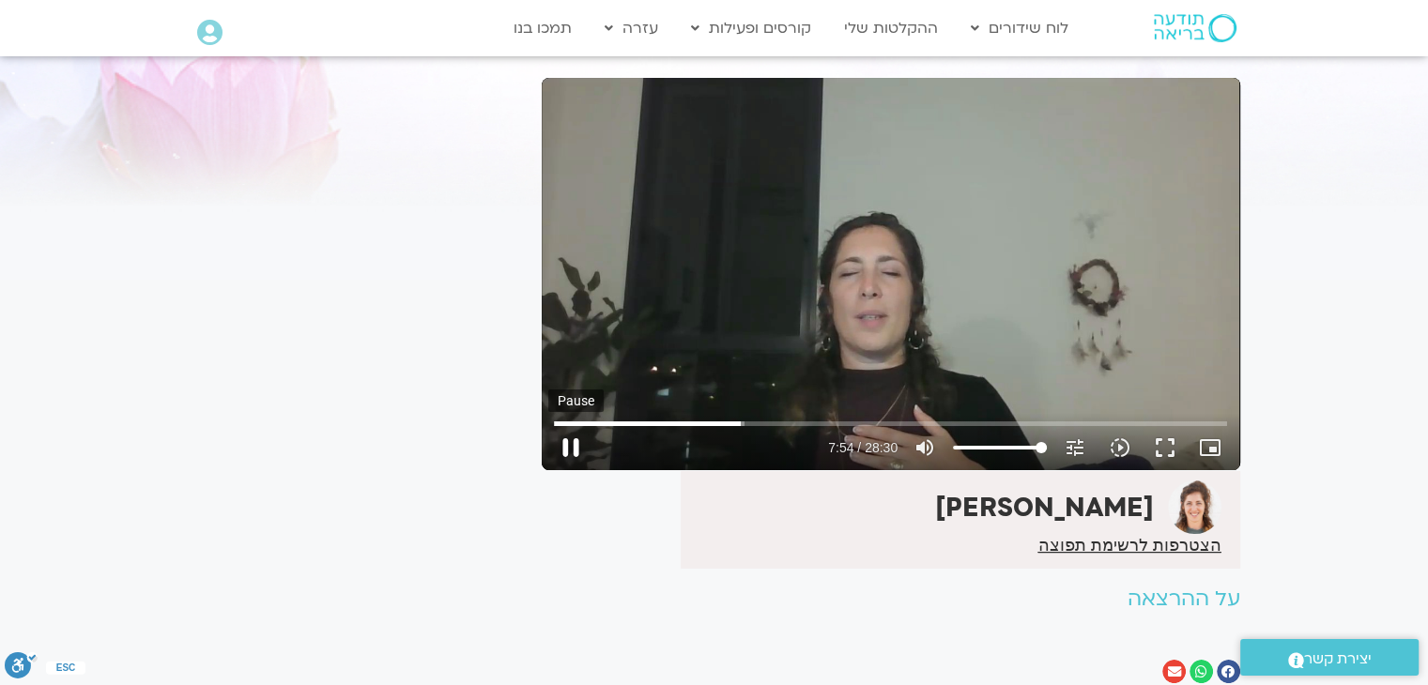
click at [576, 447] on button "pause" at bounding box center [570, 447] width 45 height 45
click at [875, 424] on input "Seek" at bounding box center [890, 423] width 673 height 11
click at [567, 452] on button "play_arrow" at bounding box center [570, 447] width 45 height 45
click at [941, 422] on input "Seek" at bounding box center [890, 423] width 673 height 11
click at [572, 461] on button "pause" at bounding box center [570, 447] width 45 height 45
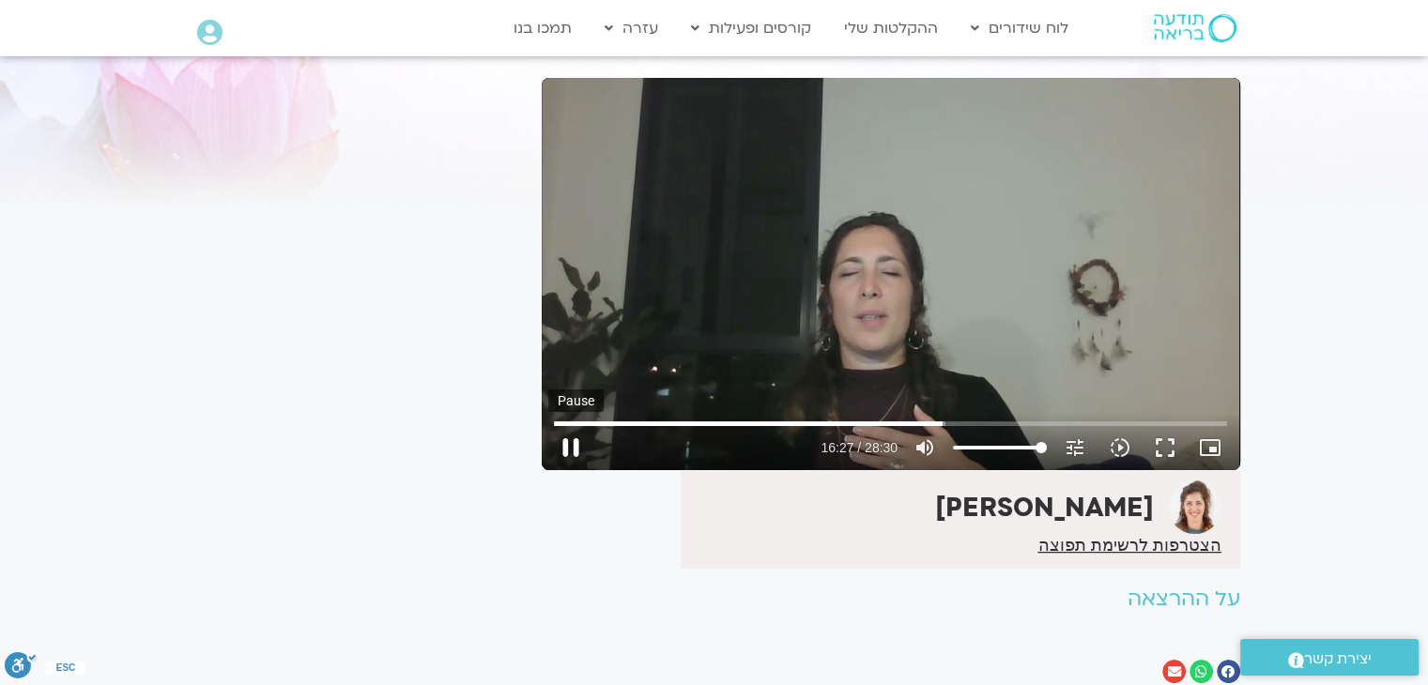
type input "987.40208"
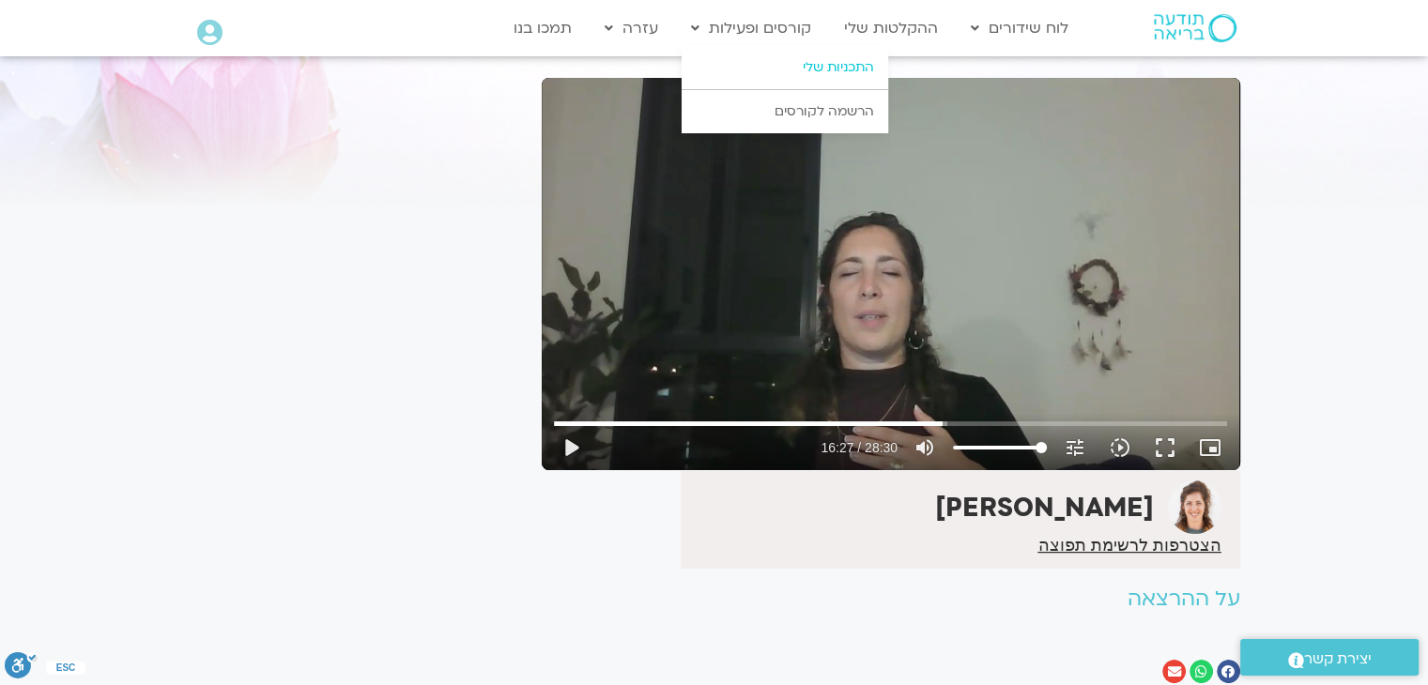
click at [845, 58] on link "התכניות שלי" at bounding box center [785, 67] width 207 height 43
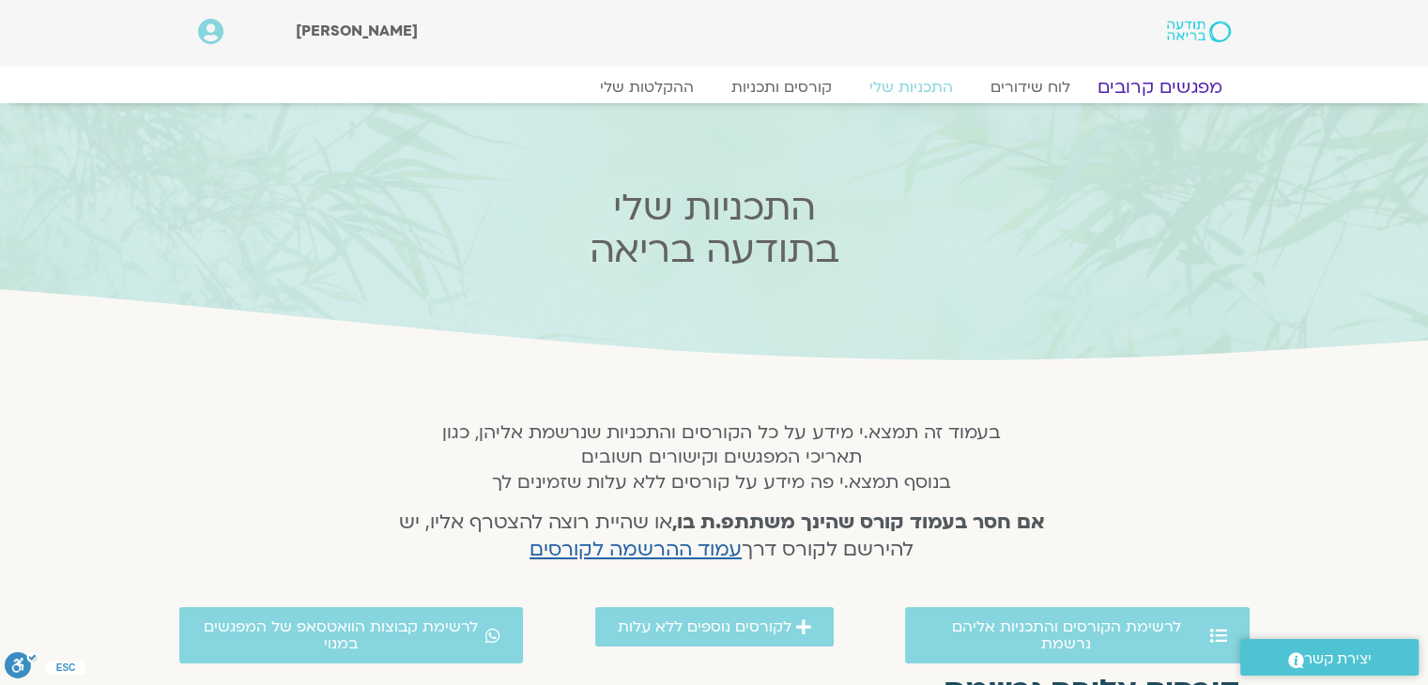
click at [1126, 84] on link "מפגשים קרובים" at bounding box center [1159, 87] width 170 height 23
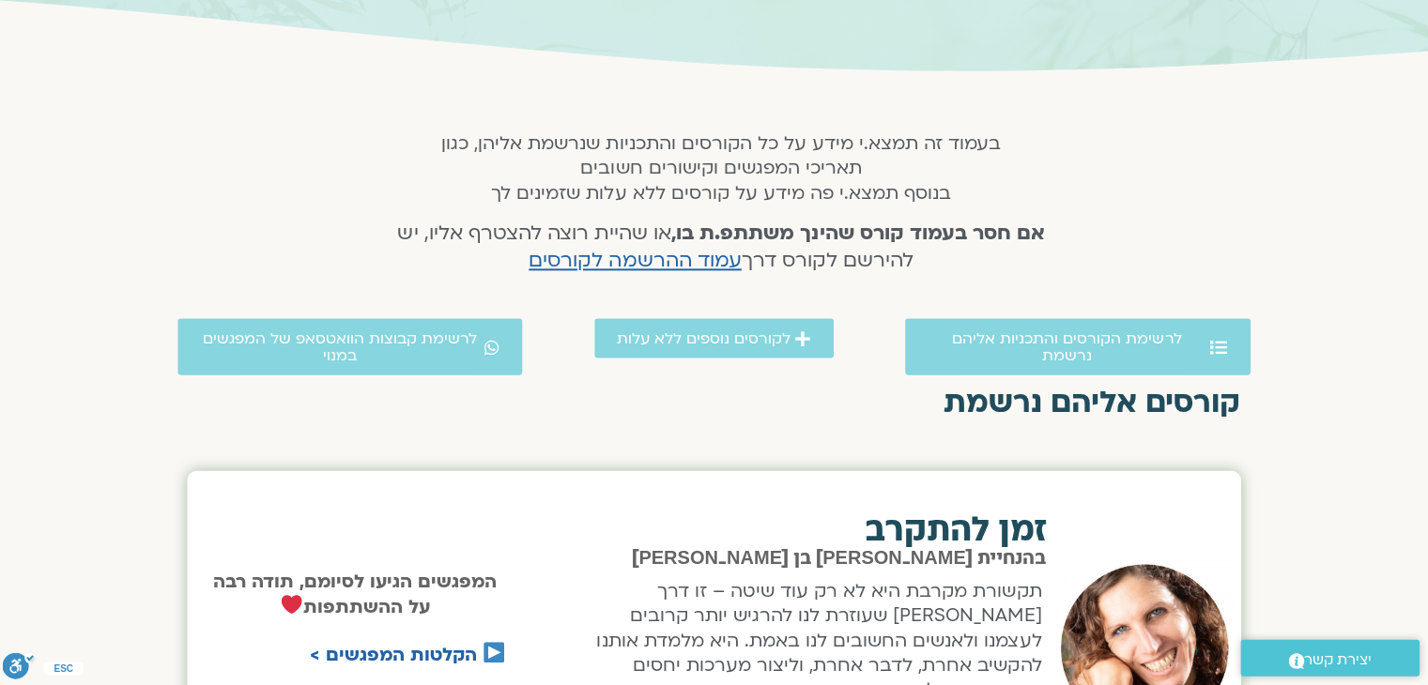
scroll to position [288, 0]
